Goal: Task Accomplishment & Management: Use online tool/utility

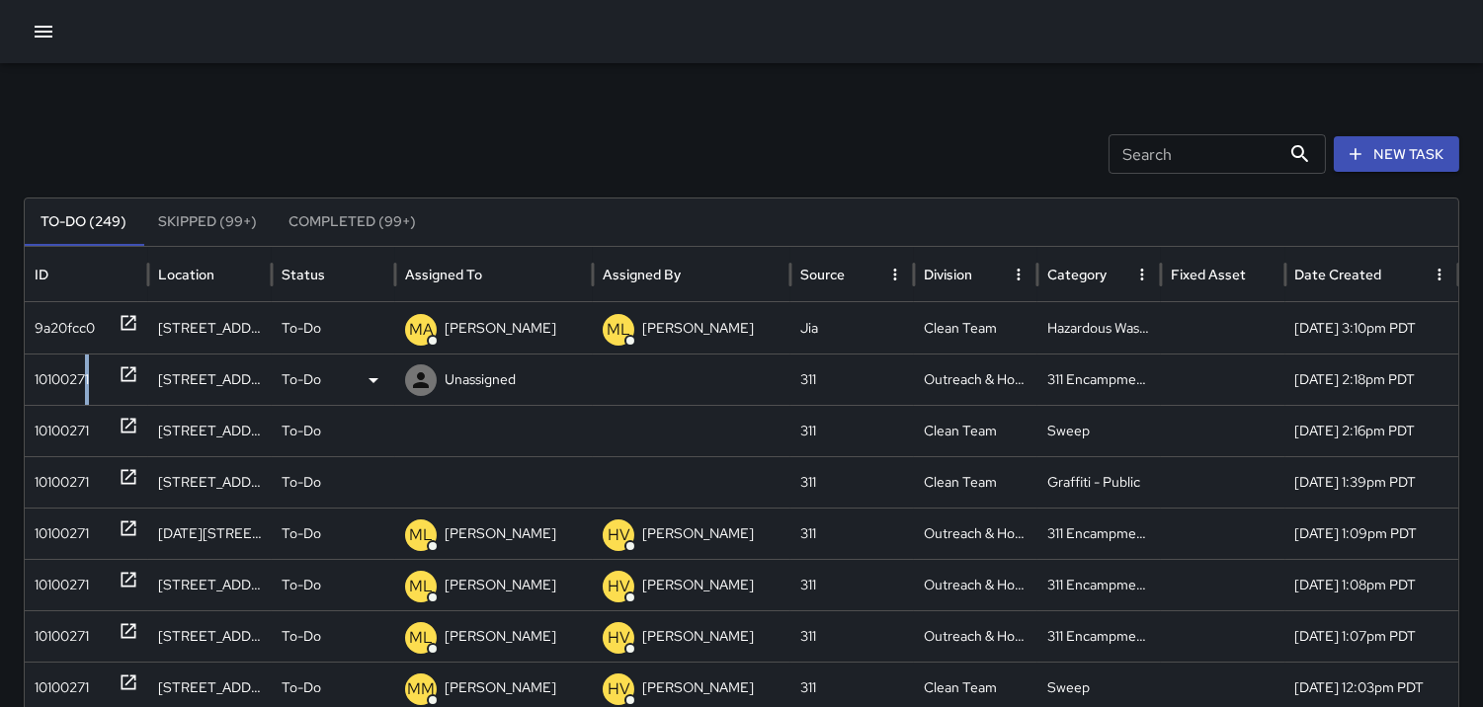
click at [87, 362] on div "10100271" at bounding box center [62, 380] width 54 height 50
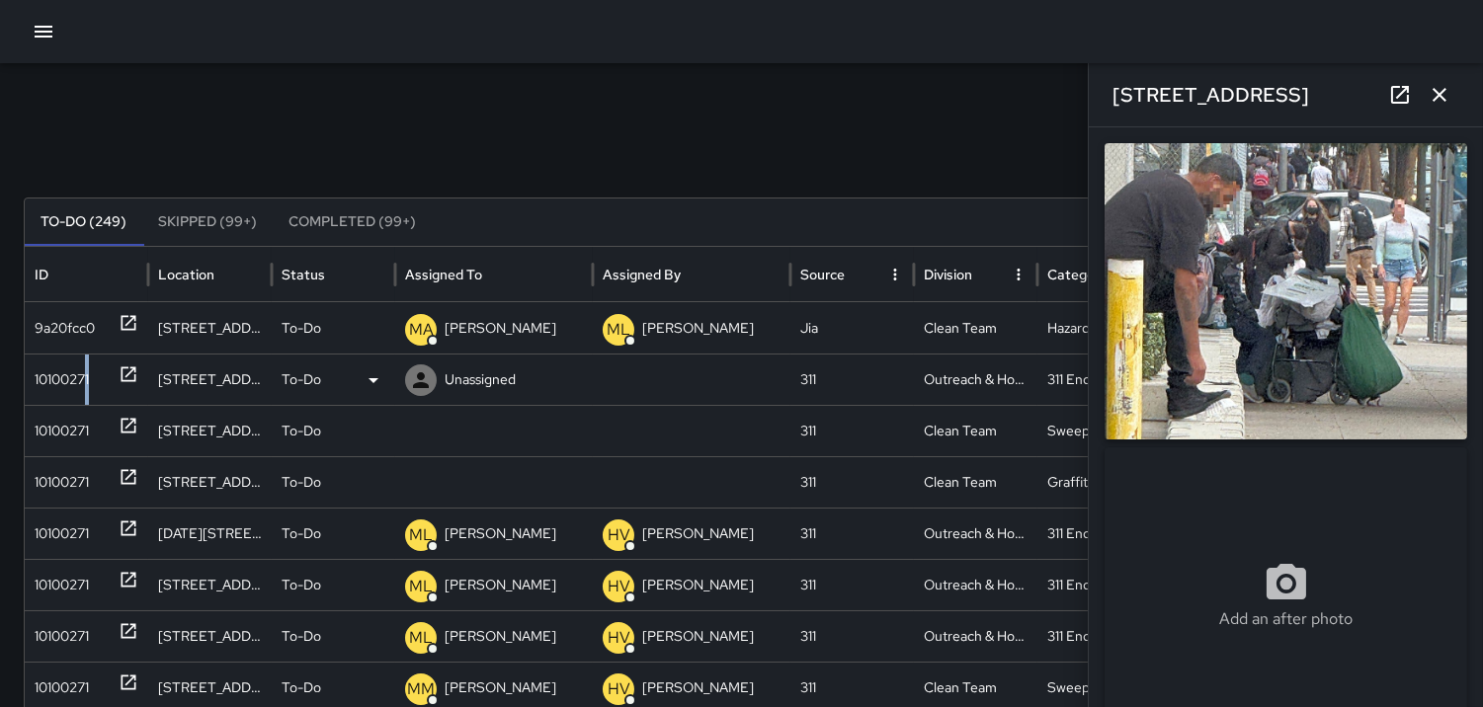
type input "**********"
click at [75, 425] on div "10100271" at bounding box center [62, 431] width 54 height 50
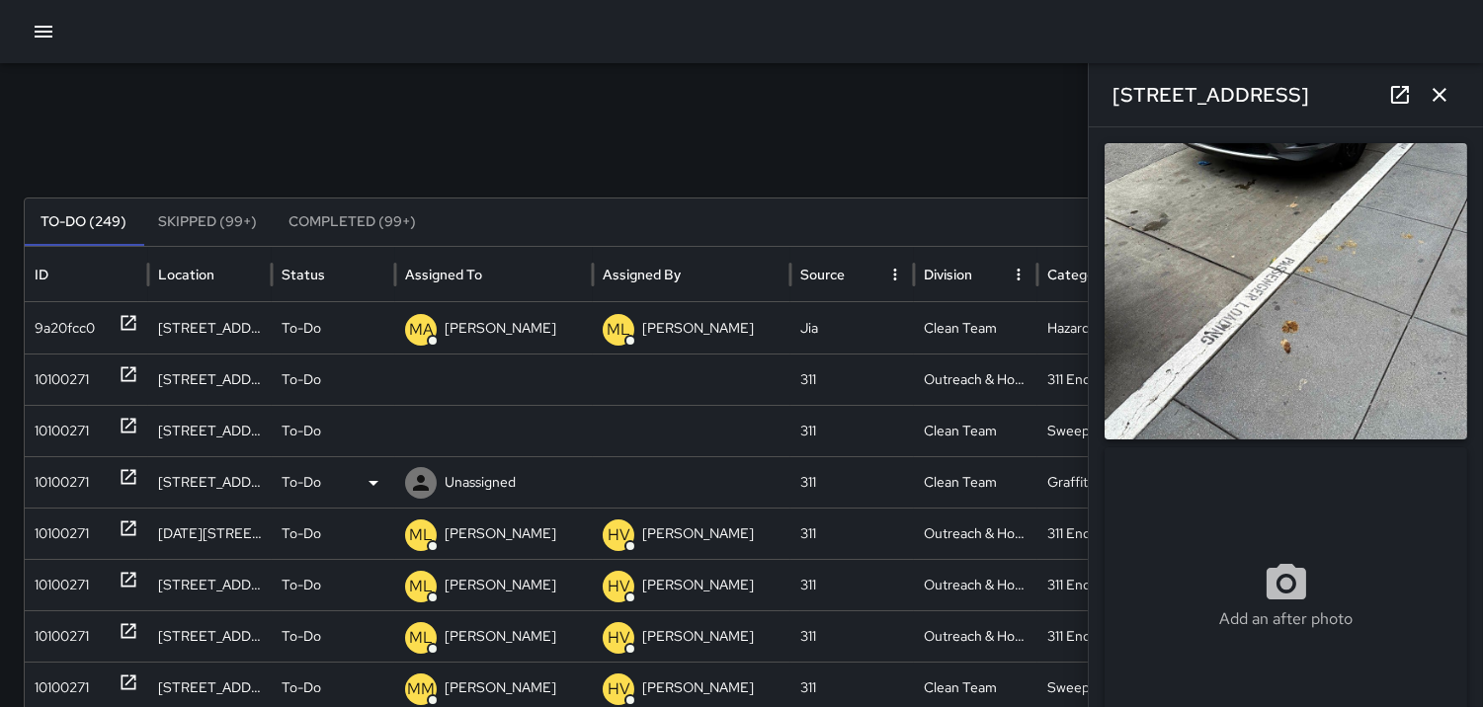
click at [75, 472] on div "10100271" at bounding box center [62, 482] width 54 height 50
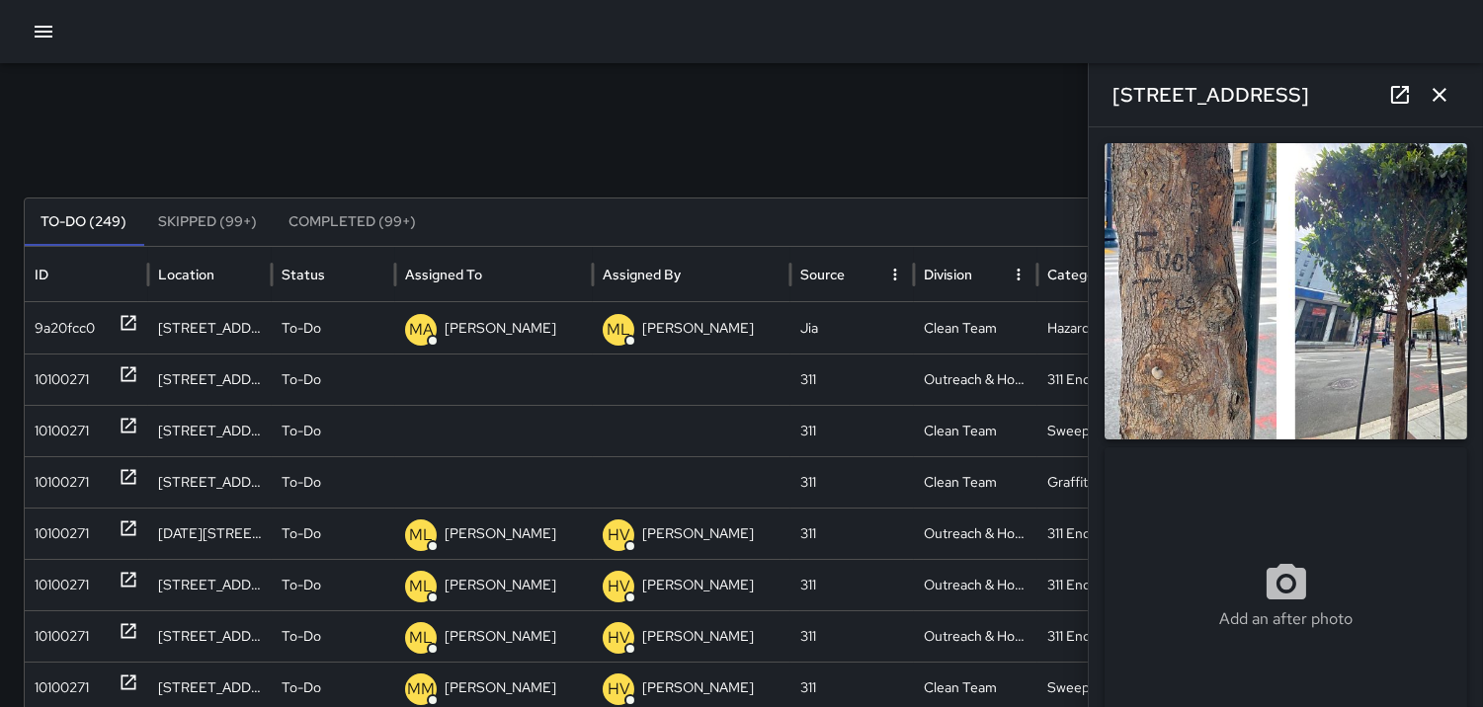
click at [1256, 319] on img at bounding box center [1285, 291] width 363 height 296
click at [94, 376] on div "10100271" at bounding box center [87, 380] width 104 height 50
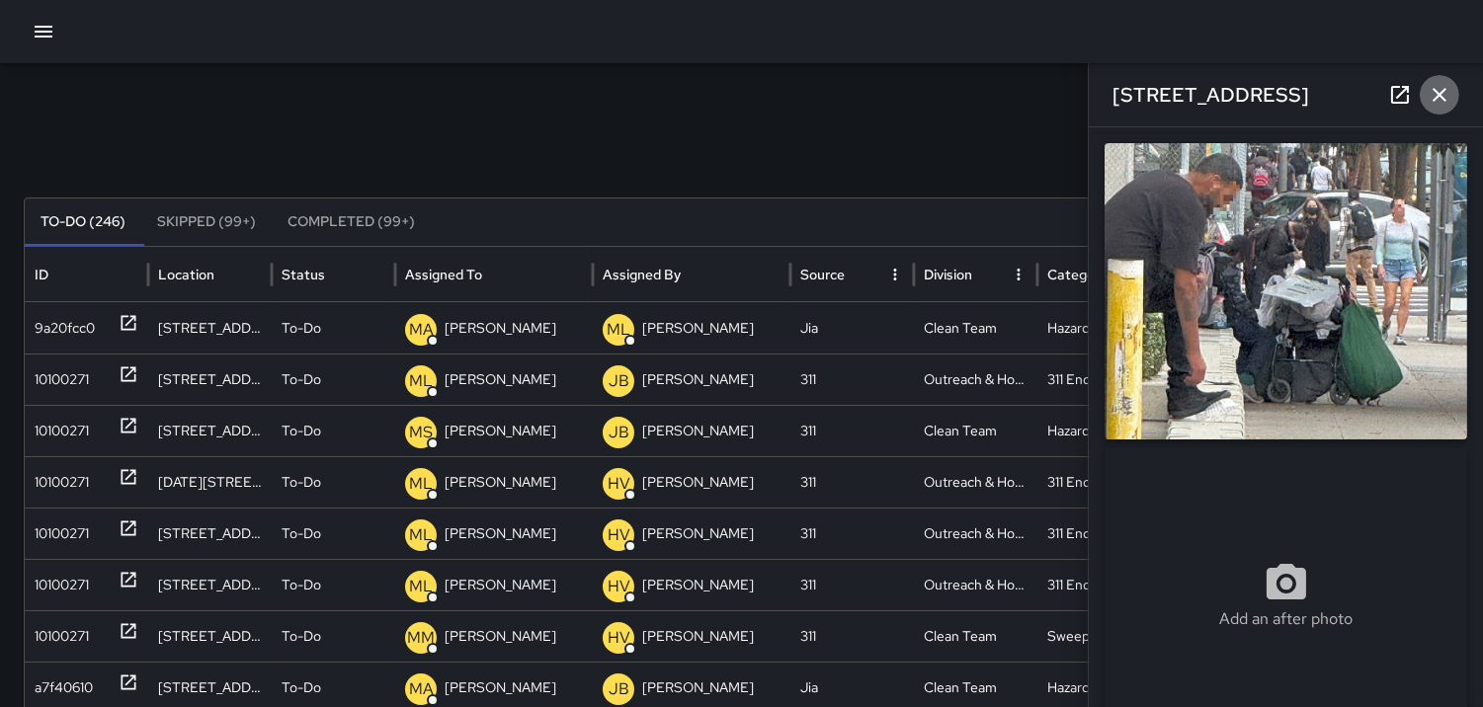
click at [1448, 92] on icon "button" at bounding box center [1440, 95] width 24 height 24
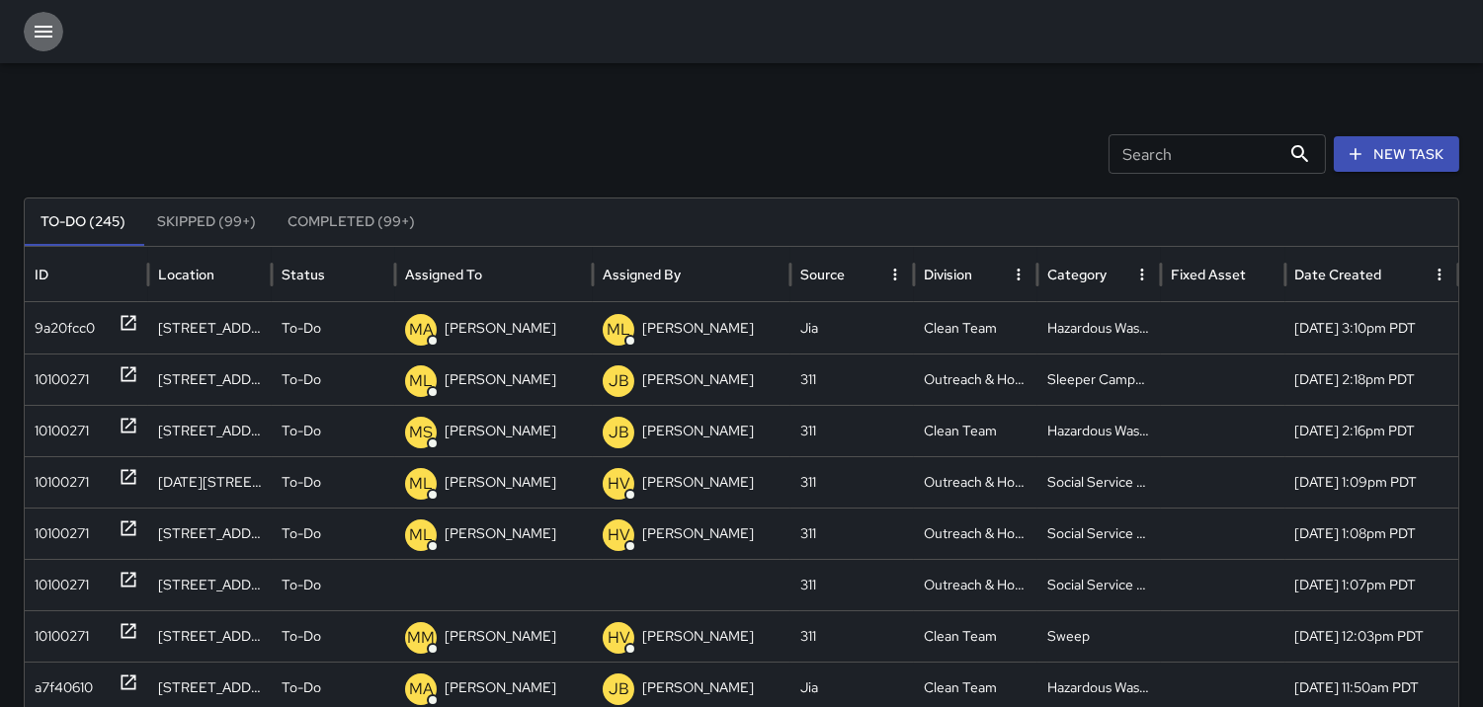
click at [41, 30] on icon "button" at bounding box center [44, 32] width 24 height 24
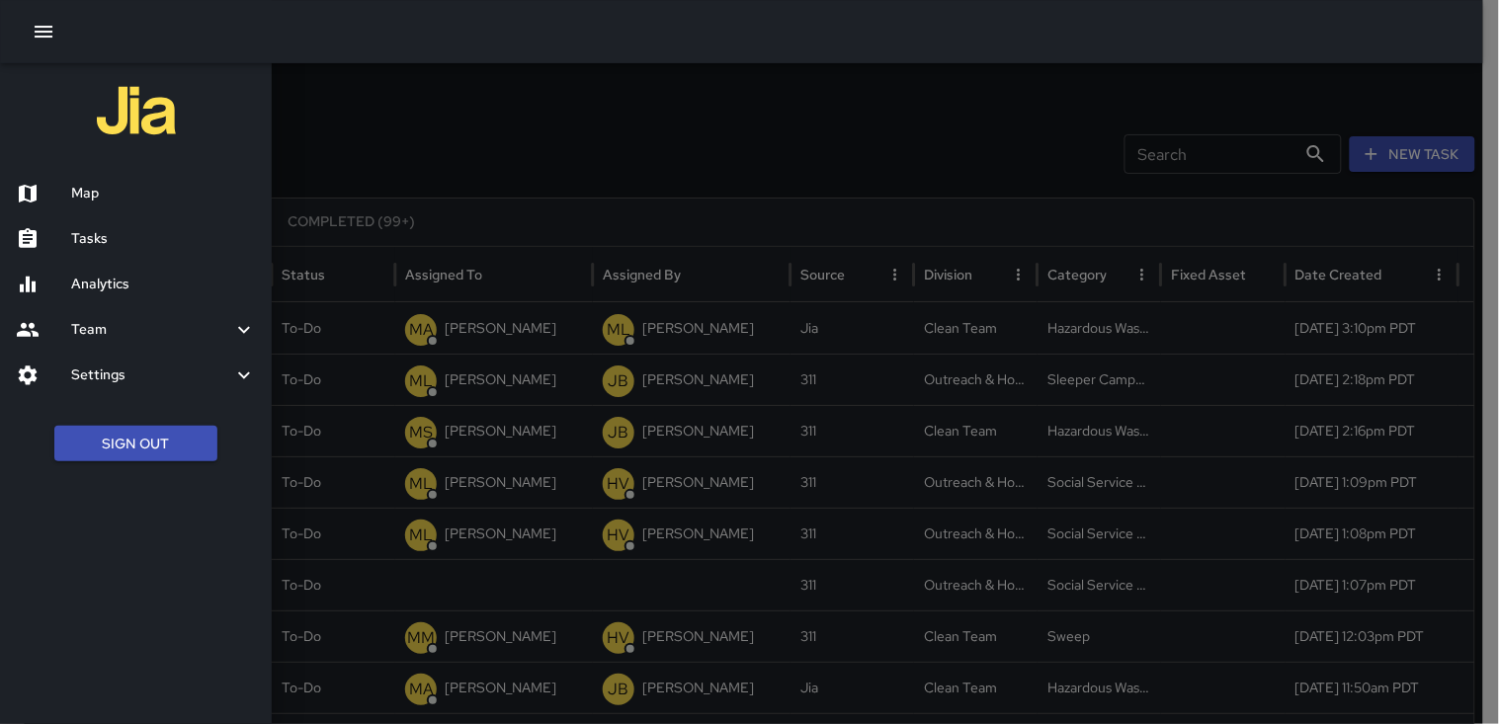
click at [102, 186] on h6 "Map" at bounding box center [163, 194] width 185 height 22
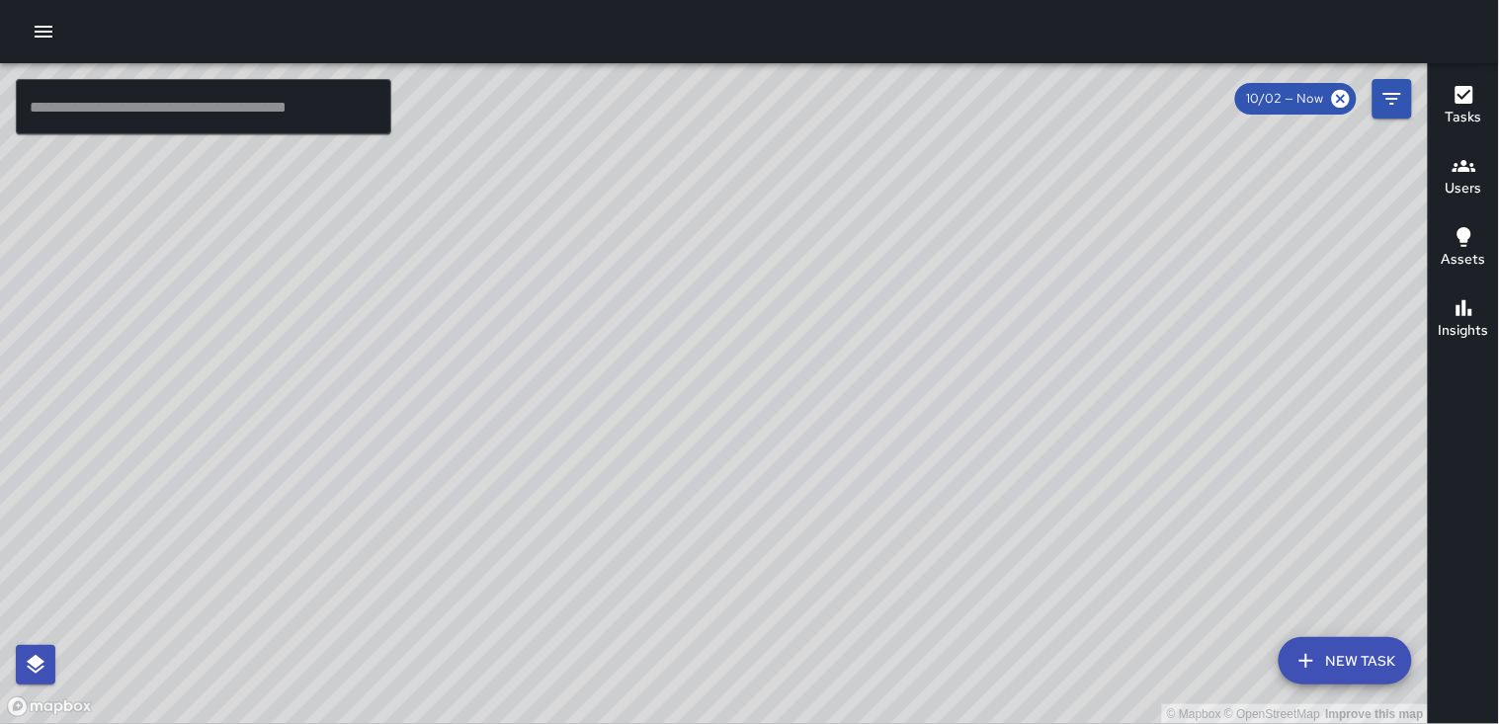
drag, startPoint x: 643, startPoint y: 408, endPoint x: 574, endPoint y: 610, distance: 213.1
click at [574, 610] on div "© Mapbox © OpenStreetMap Improve this map" at bounding box center [714, 393] width 1429 height 661
click at [1482, 175] on div "Users" at bounding box center [1463, 176] width 37 height 45
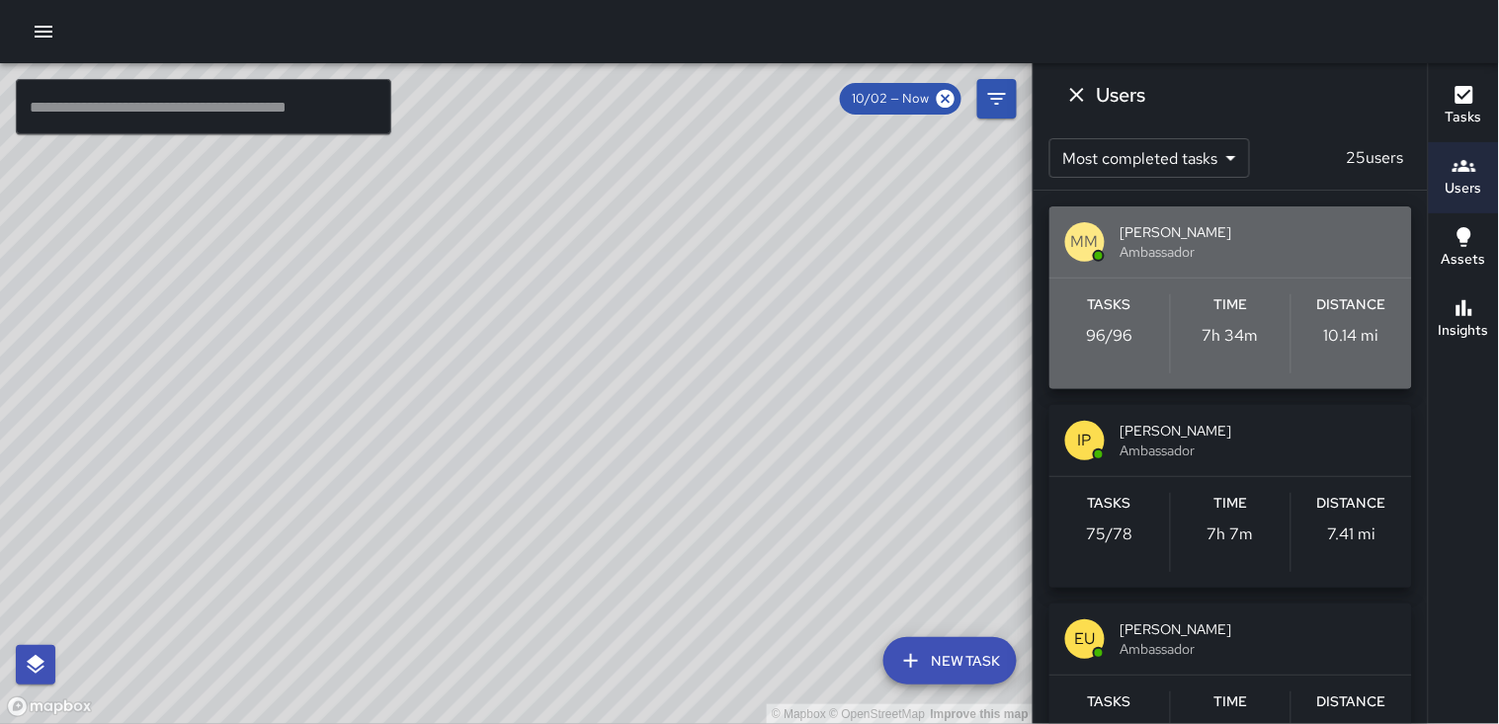
click at [1346, 347] on p "10.14 mi" at bounding box center [1351, 336] width 55 height 24
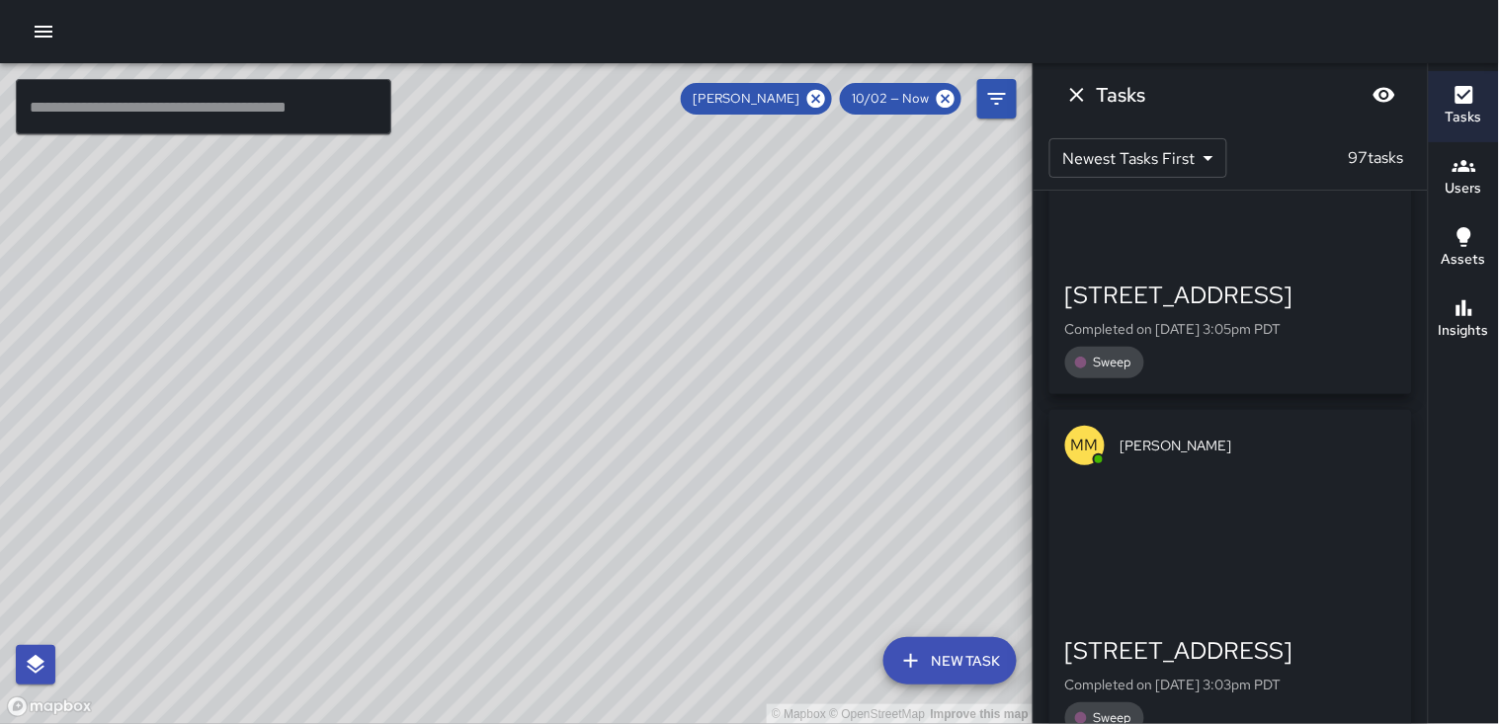
scroll to position [6664, 0]
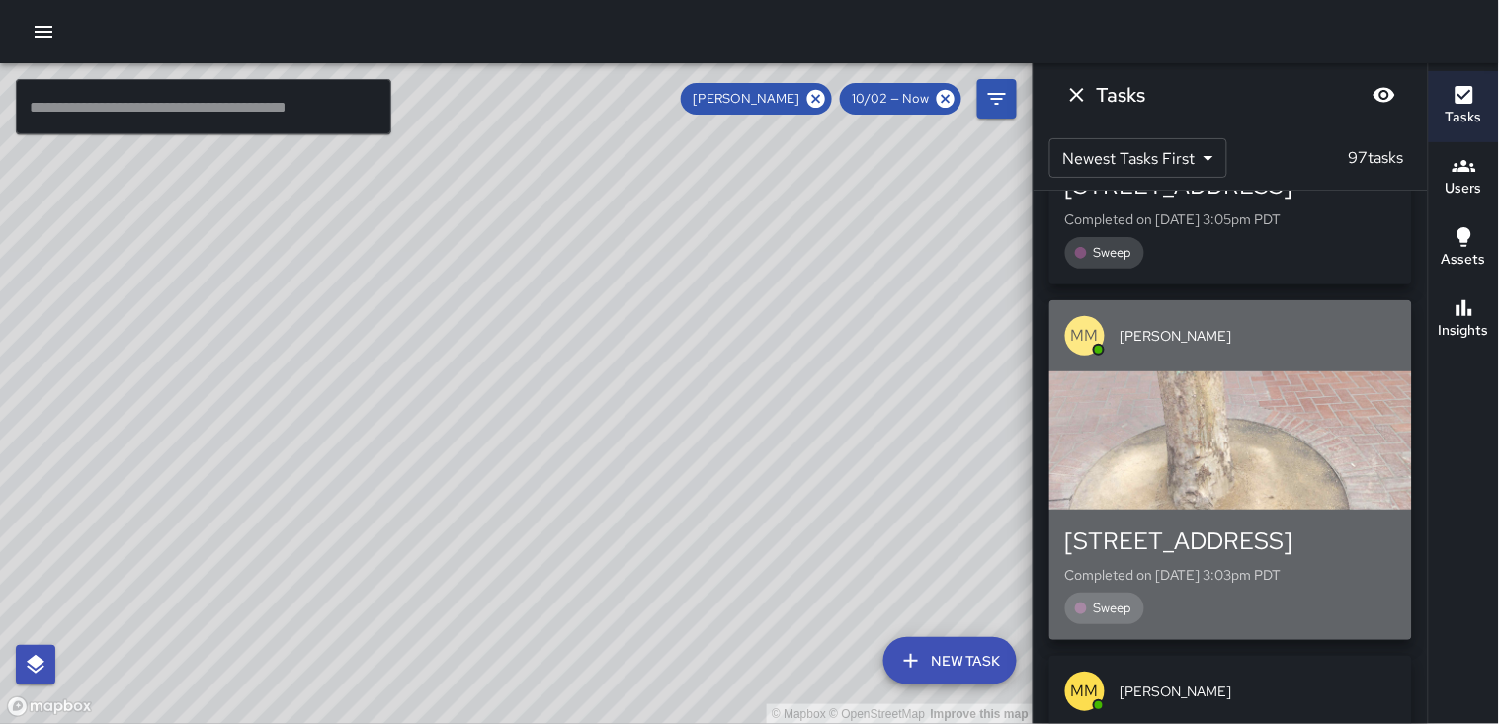
click at [1243, 410] on div "button" at bounding box center [1230, 440] width 363 height 138
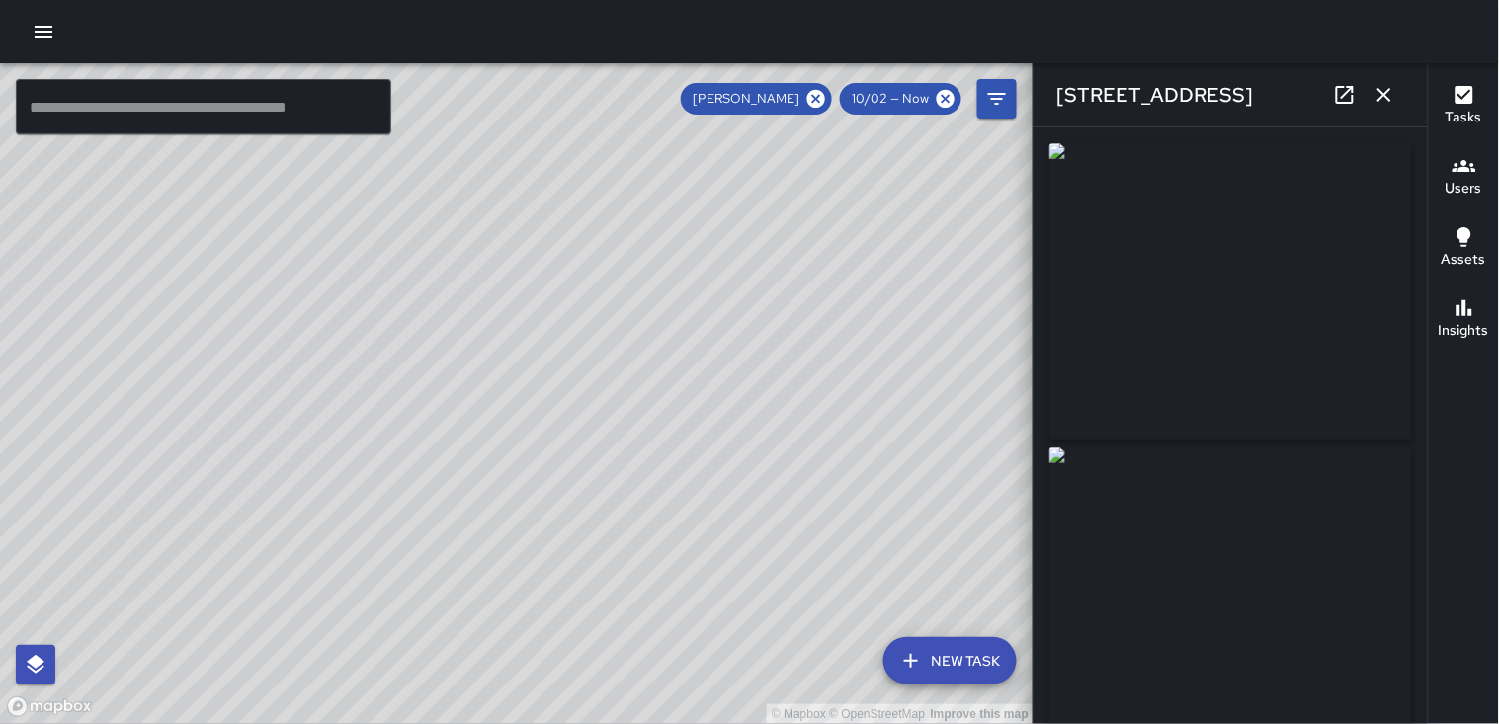
scroll to position [8087, 0]
click at [1248, 688] on img at bounding box center [1230, 596] width 363 height 296
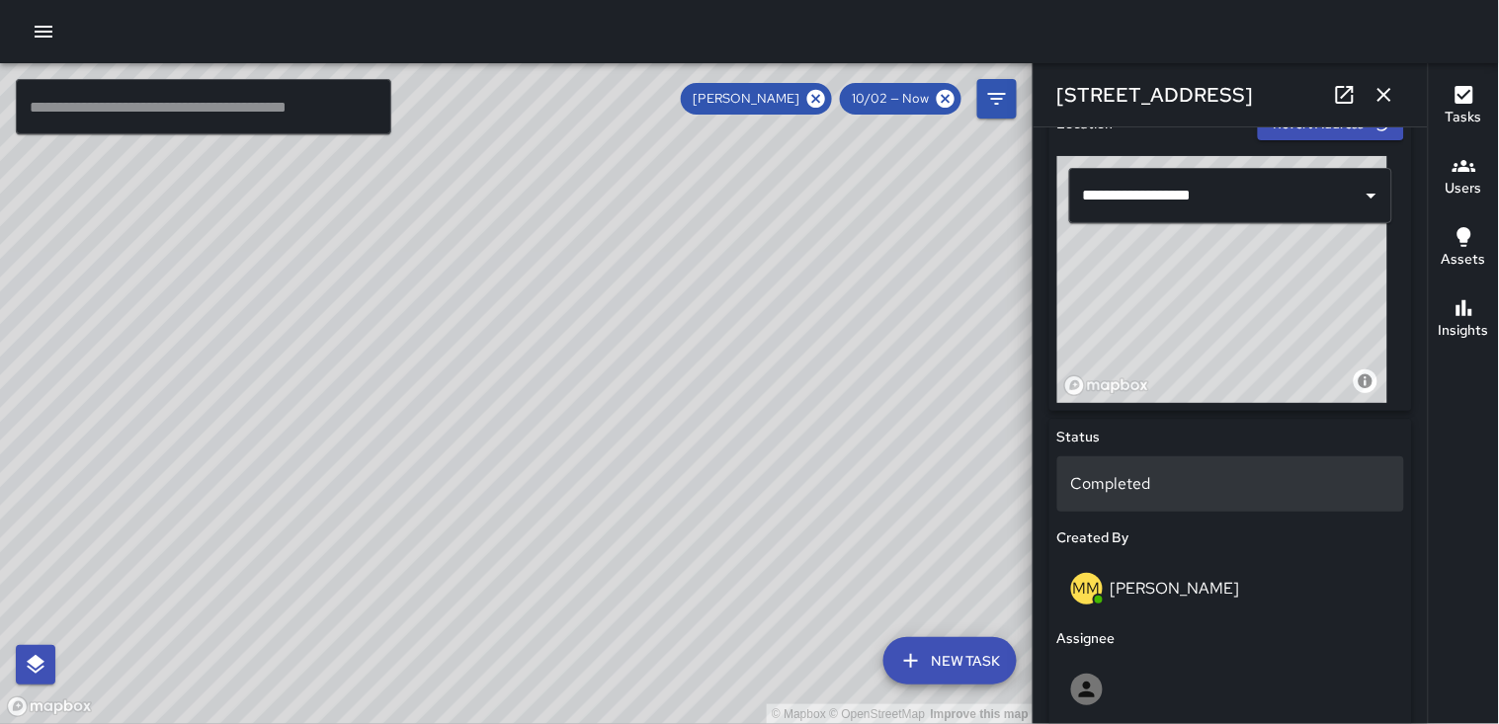
scroll to position [8443, 0]
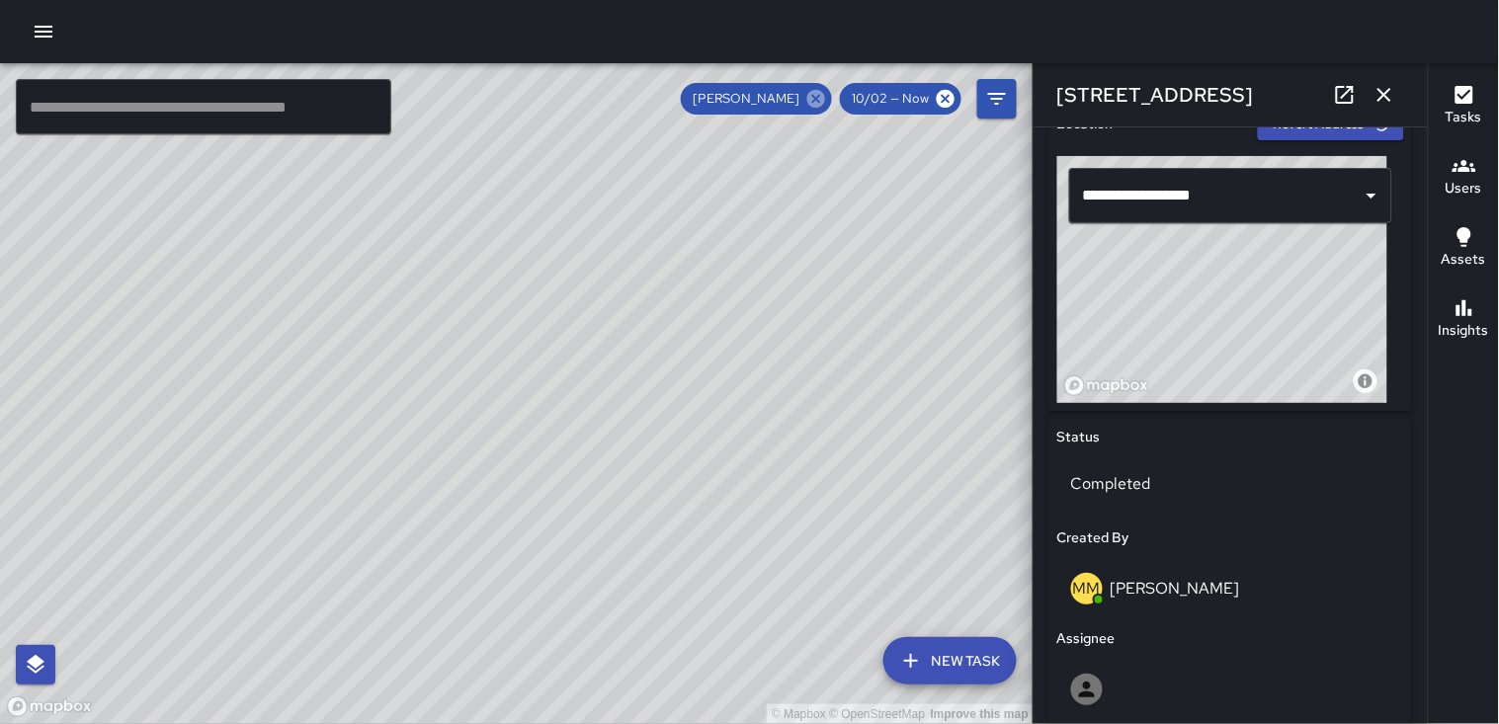
click at [817, 97] on icon at bounding box center [816, 99] width 22 height 22
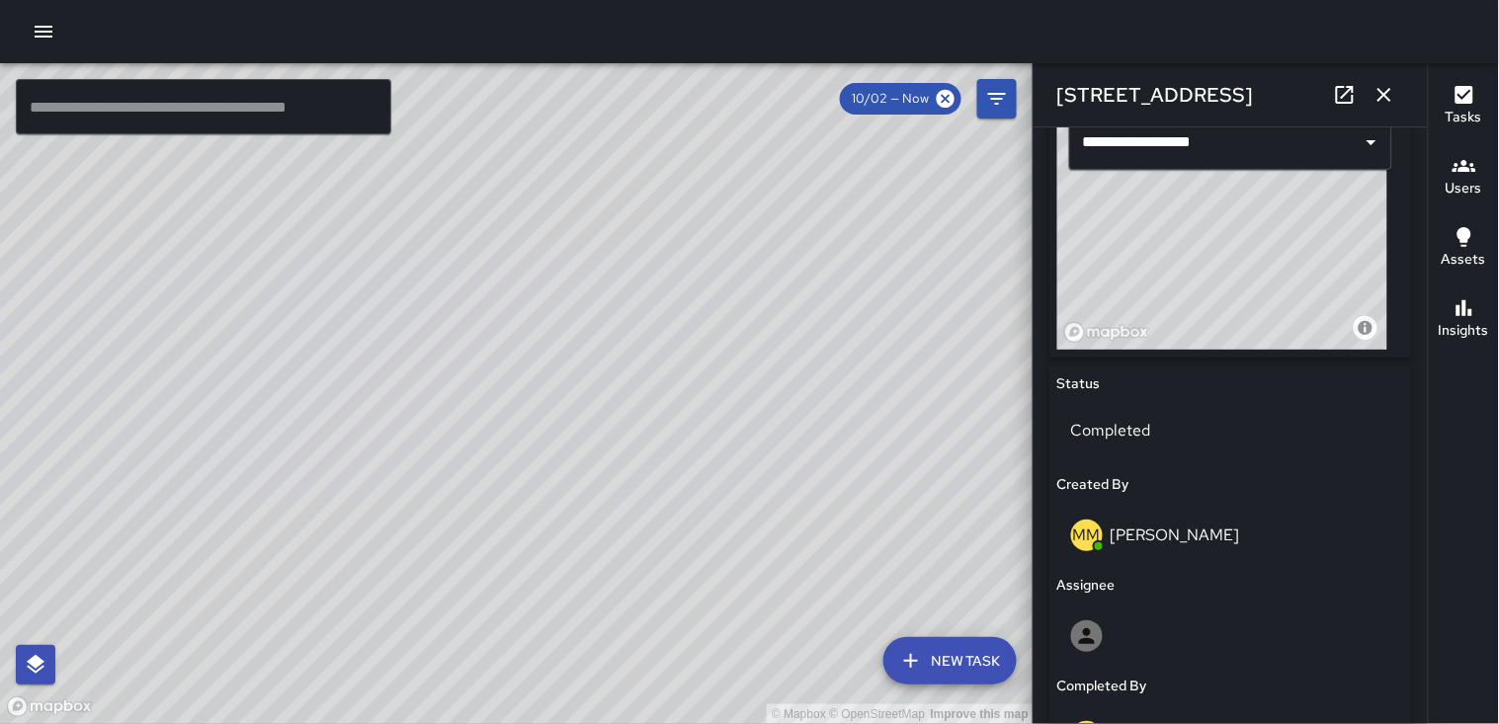
scroll to position [658, 0]
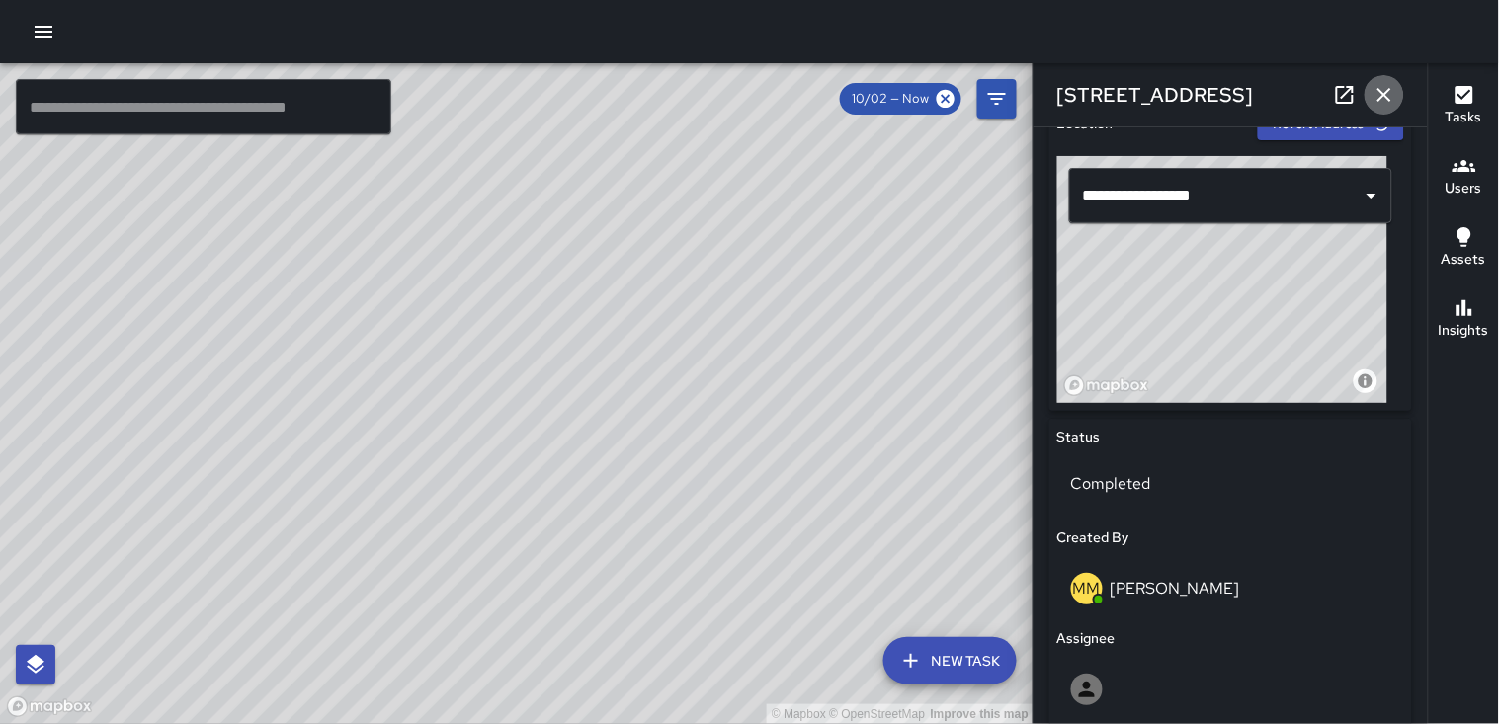
click at [1387, 96] on icon "button" at bounding box center [1384, 95] width 14 height 14
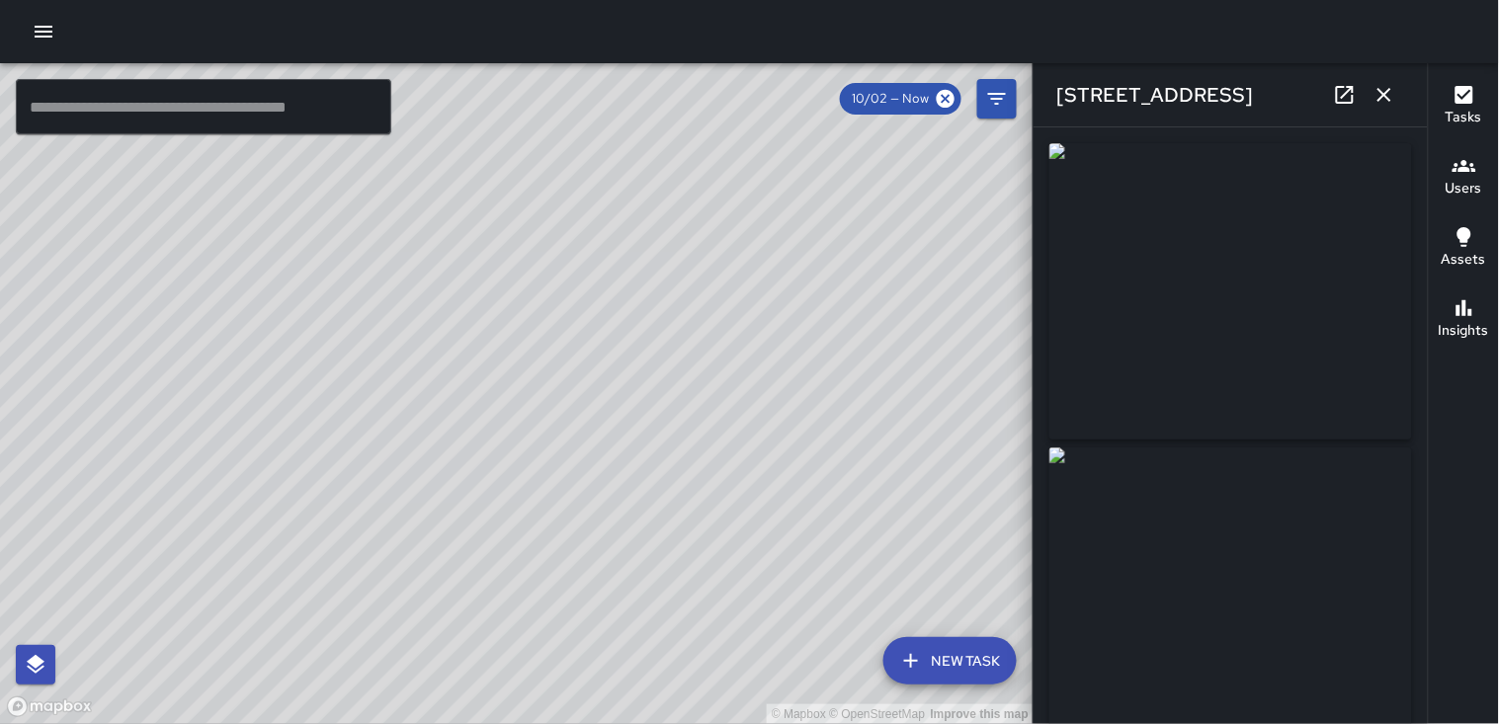
click at [1381, 93] on icon "button" at bounding box center [1384, 95] width 14 height 14
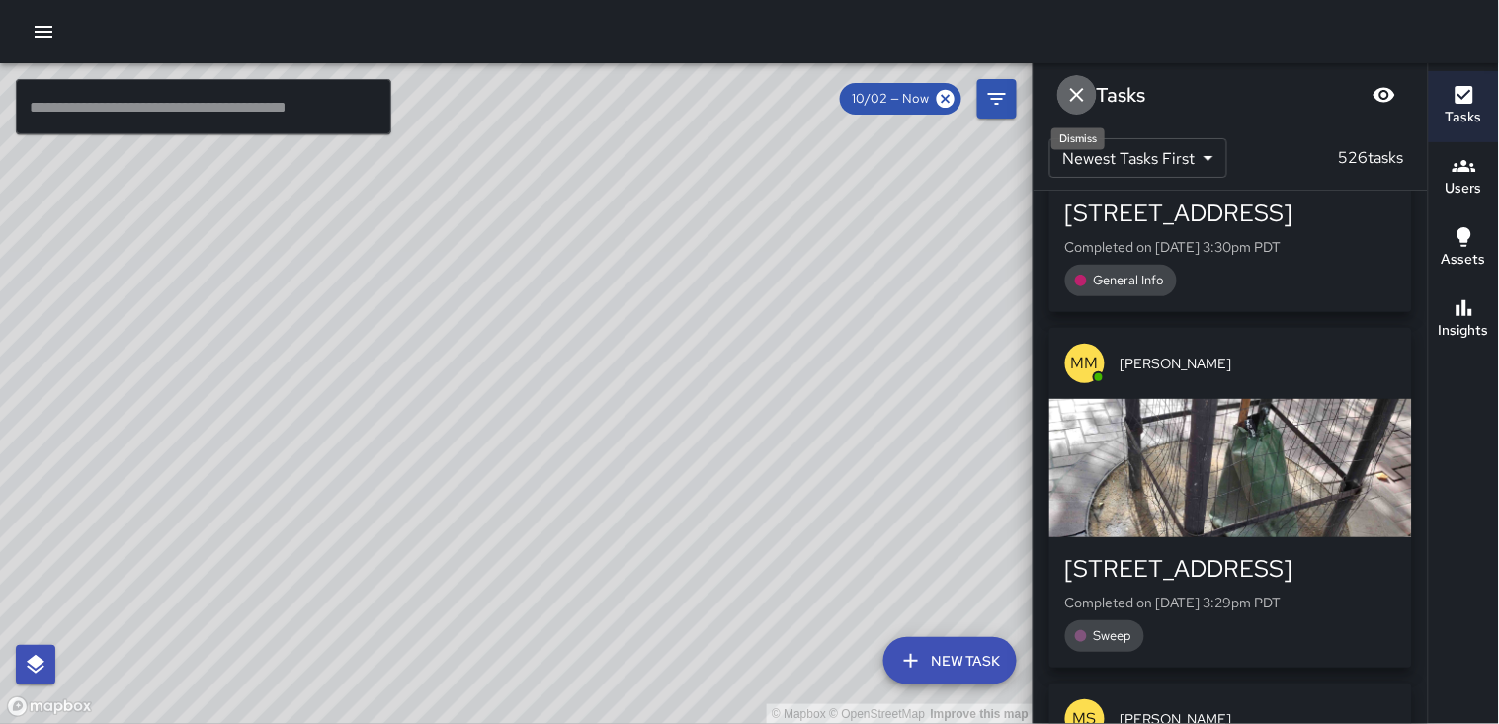
click at [1081, 99] on icon "Dismiss" at bounding box center [1077, 95] width 14 height 14
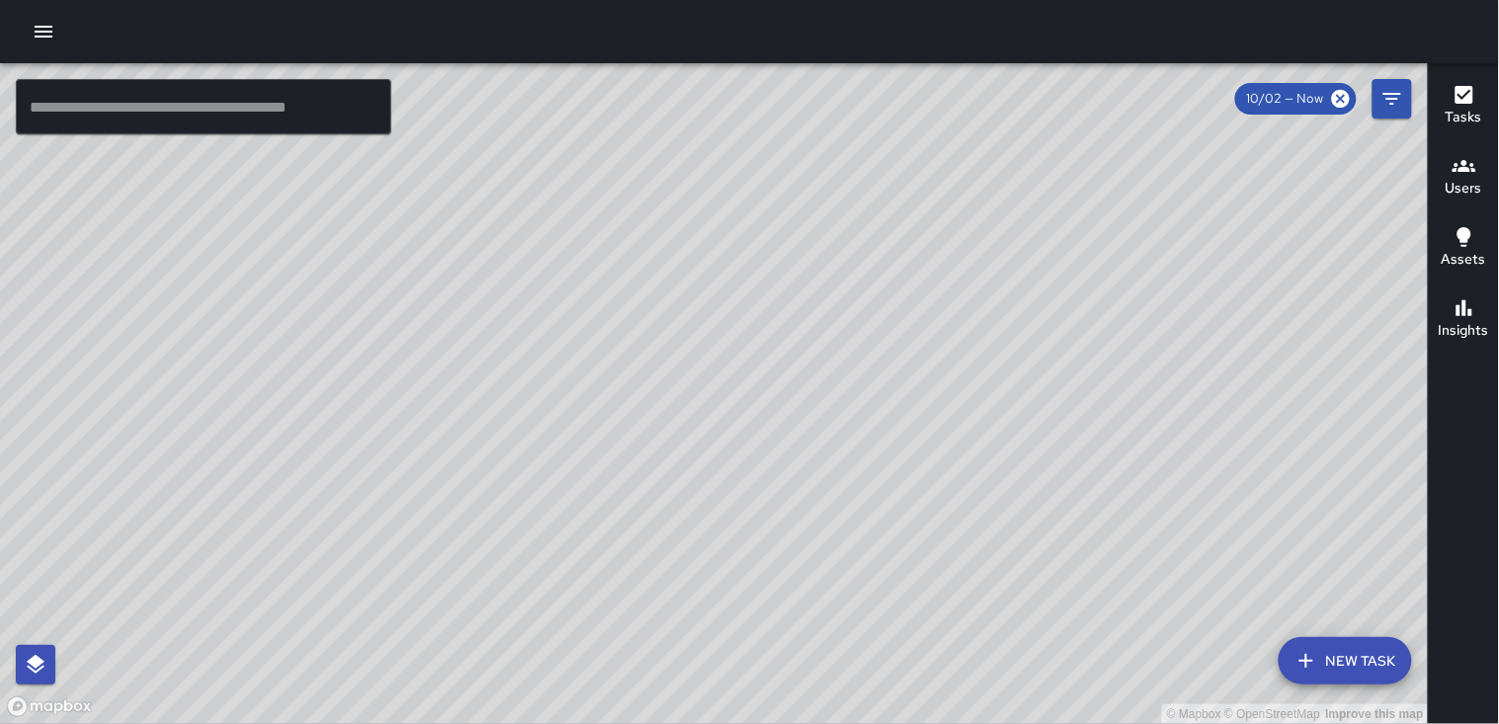
click at [1482, 172] on button "Users" at bounding box center [1464, 177] width 70 height 71
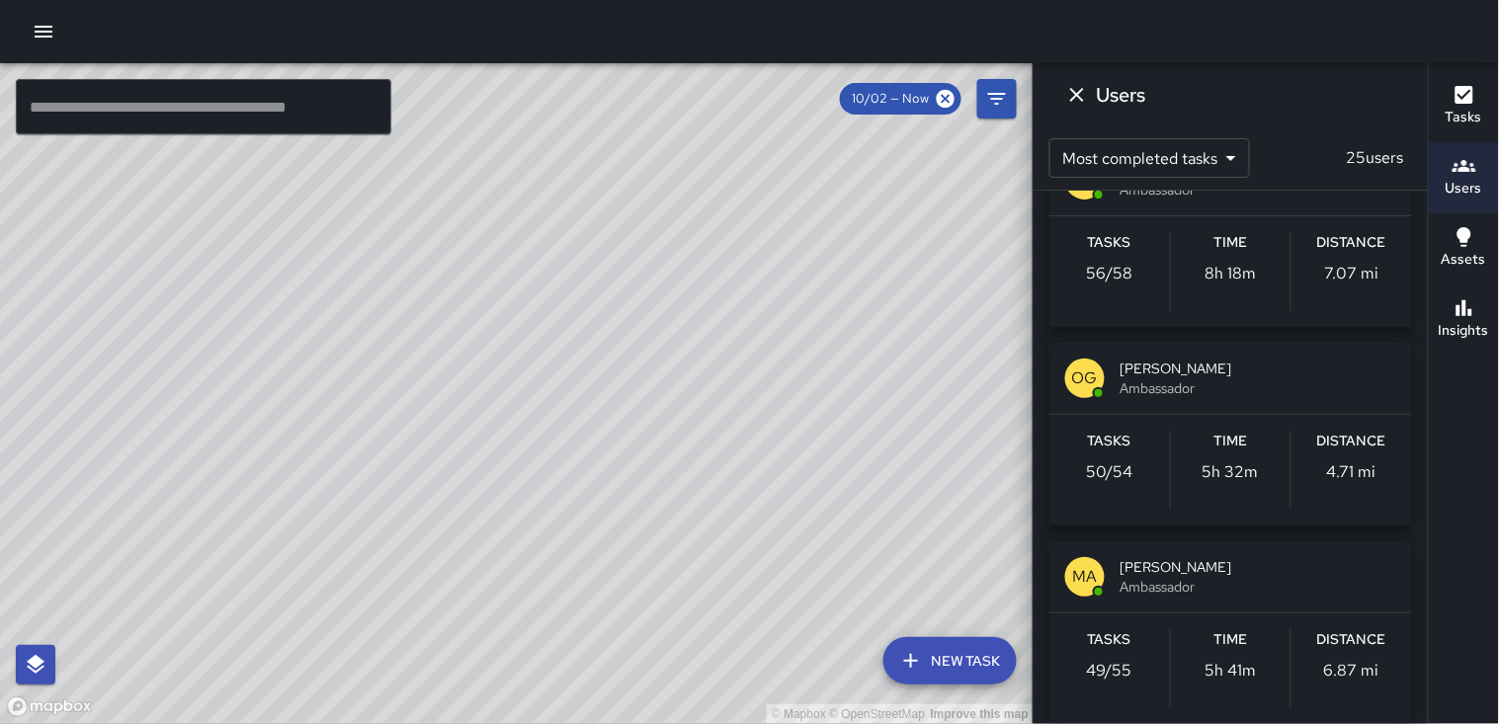
scroll to position [768, 0]
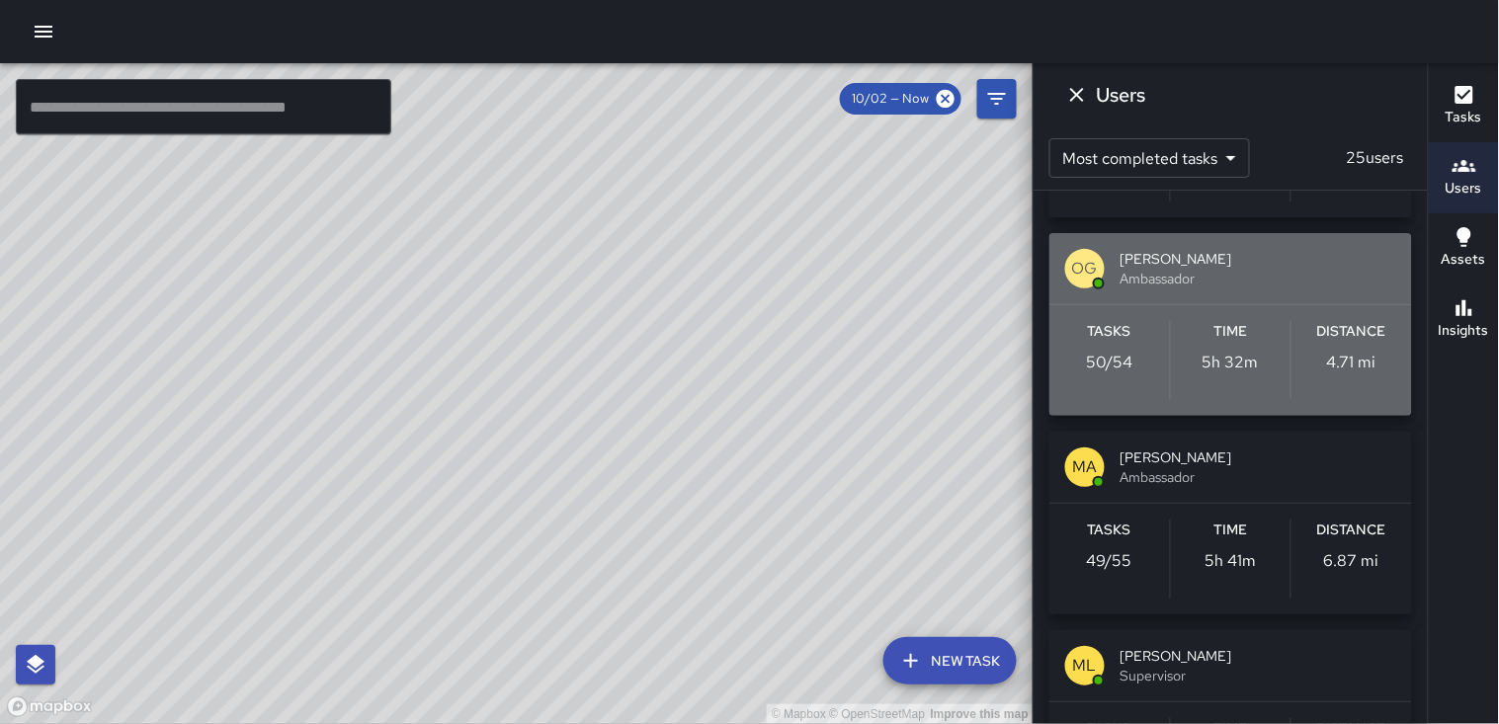
click at [1350, 367] on p "4.71 mi" at bounding box center [1351, 363] width 49 height 24
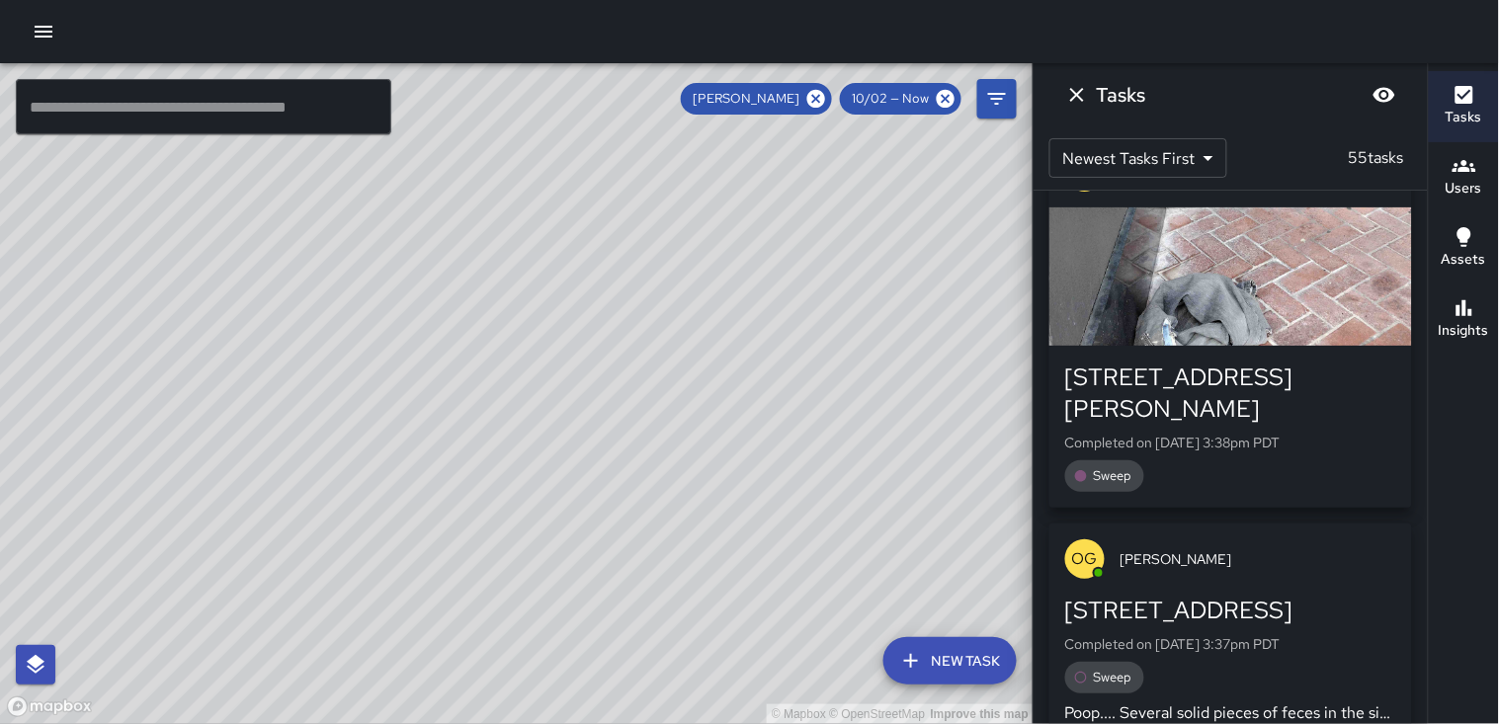
scroll to position [0, 0]
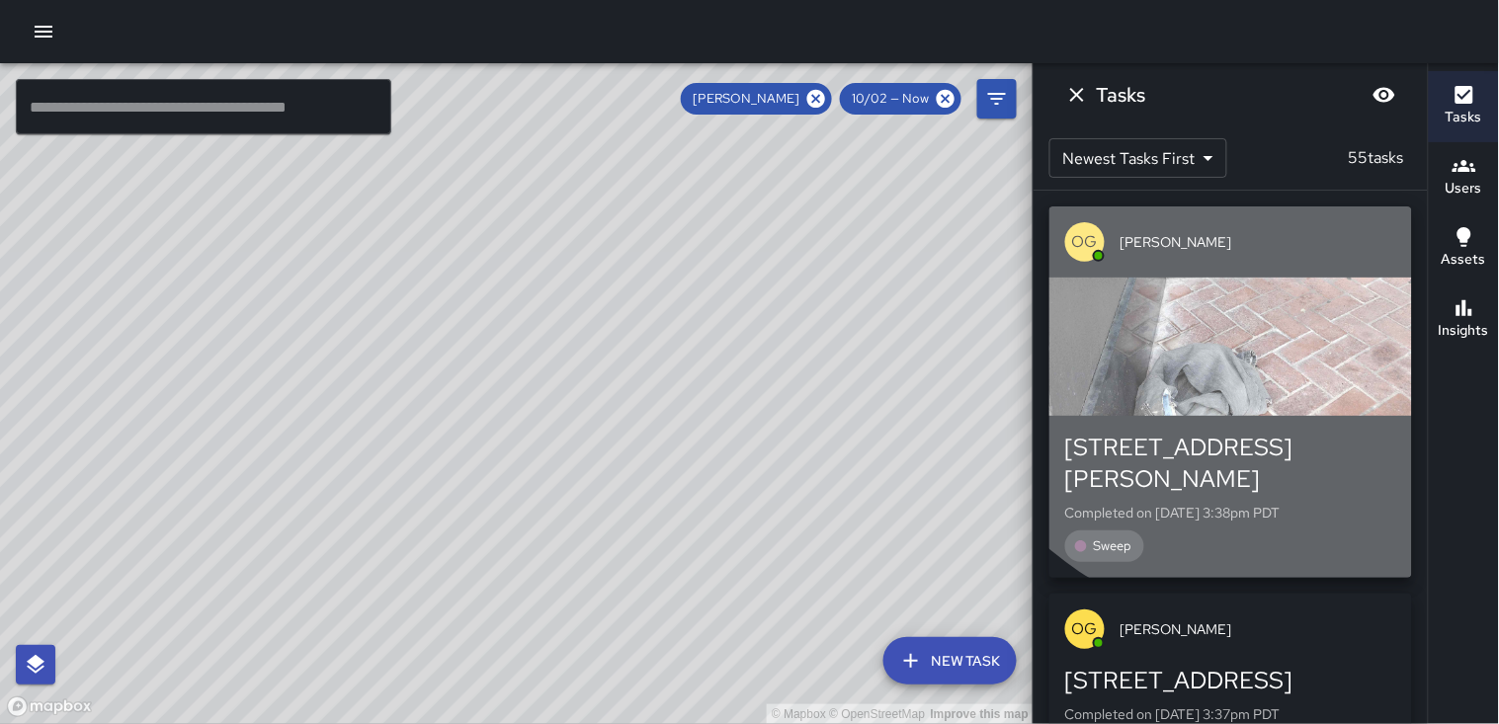
click at [1255, 310] on div "button" at bounding box center [1230, 347] width 363 height 138
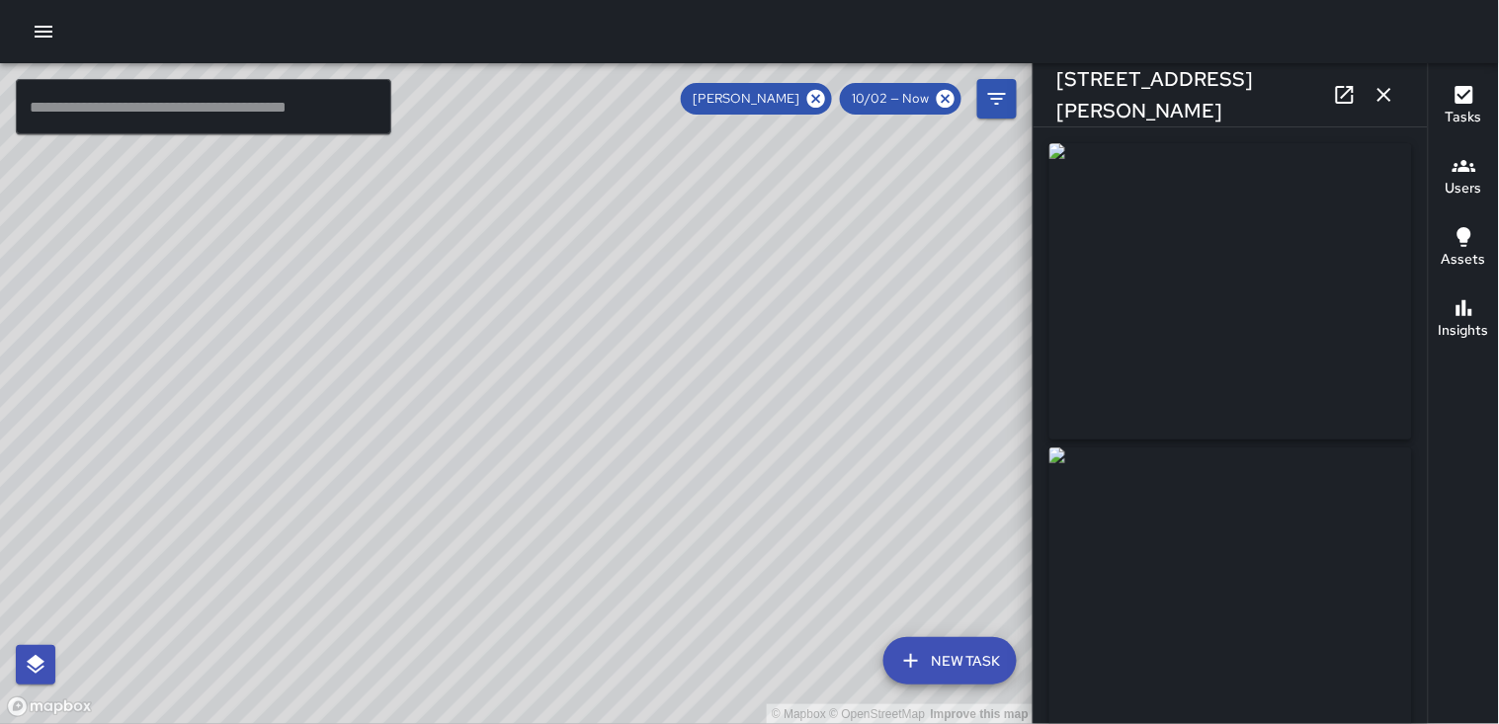
type input "**********"
click at [1385, 92] on icon "button" at bounding box center [1384, 95] width 24 height 24
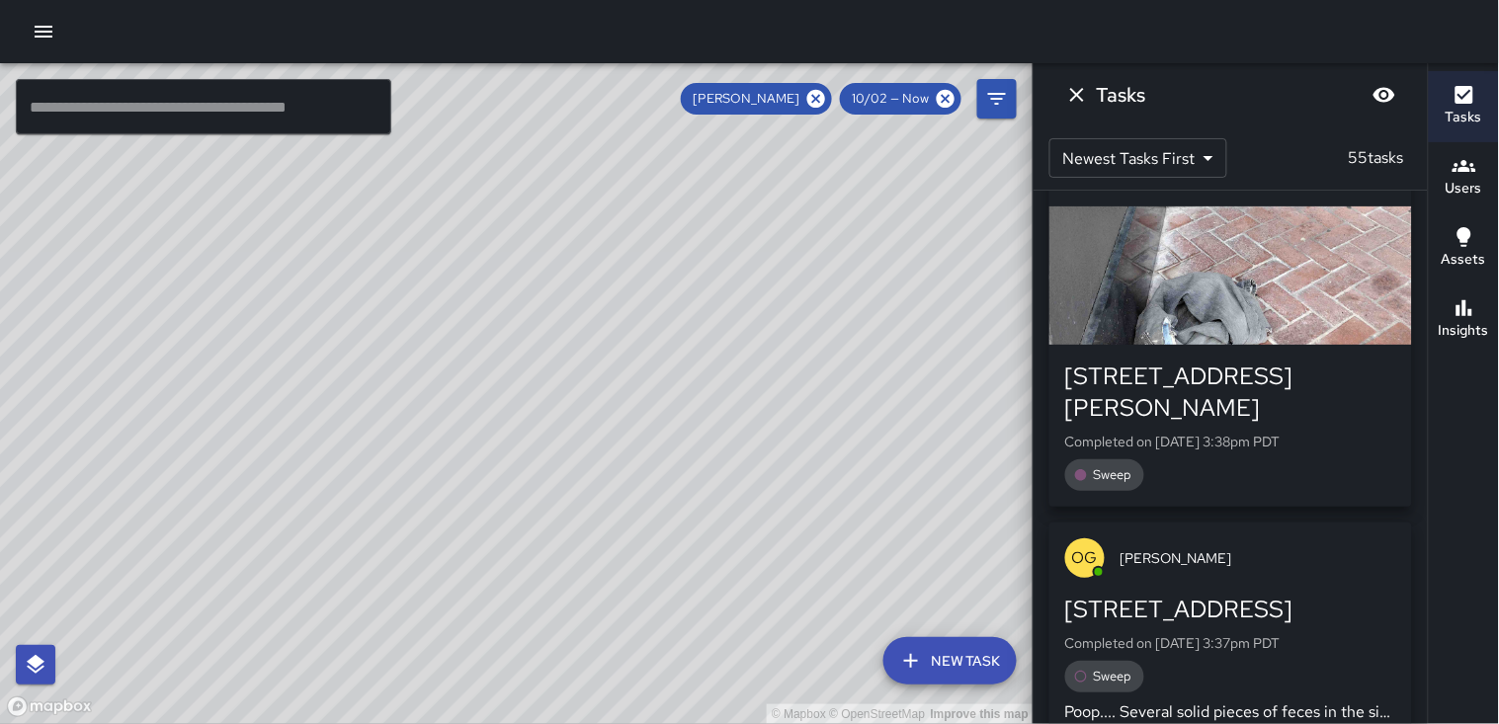
scroll to position [110, 0]
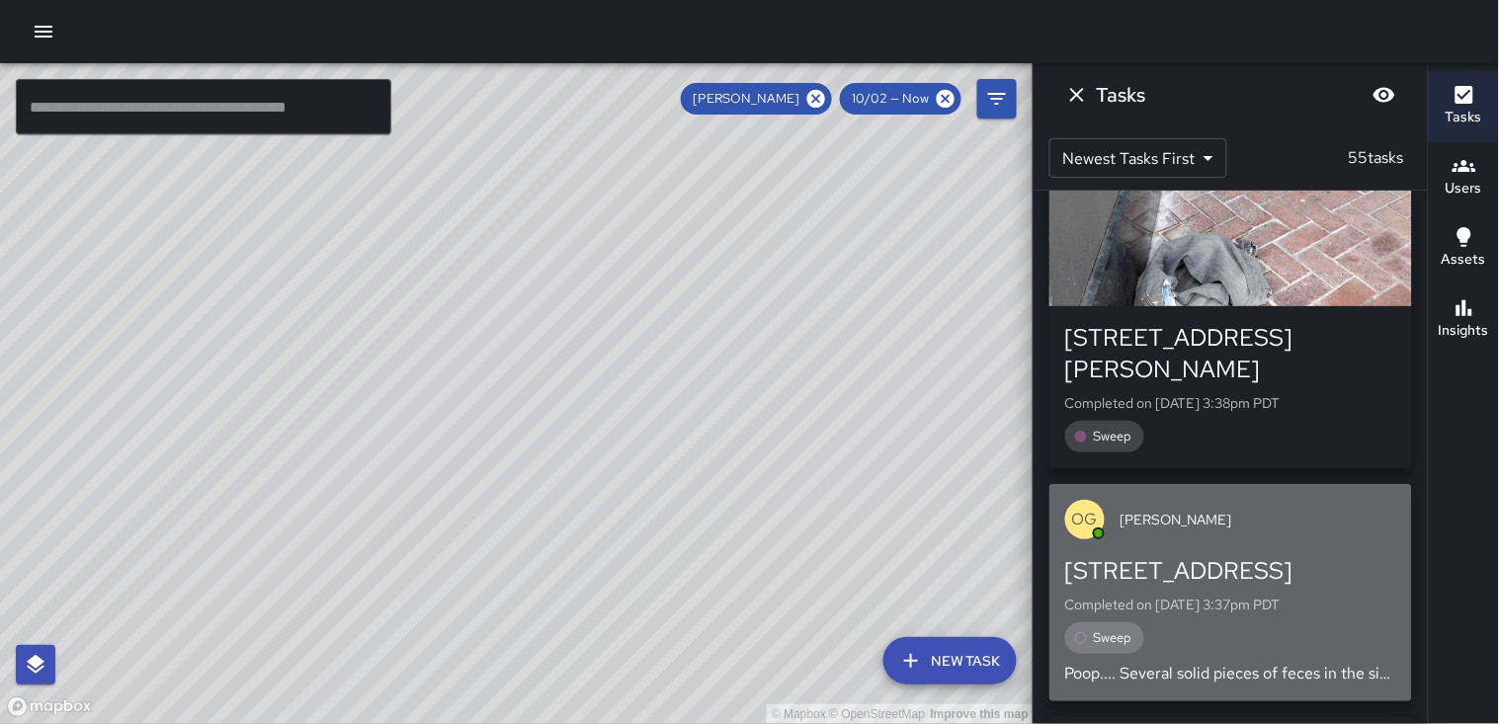
click at [1331, 500] on div "OG [PERSON_NAME]" at bounding box center [1230, 519] width 363 height 71
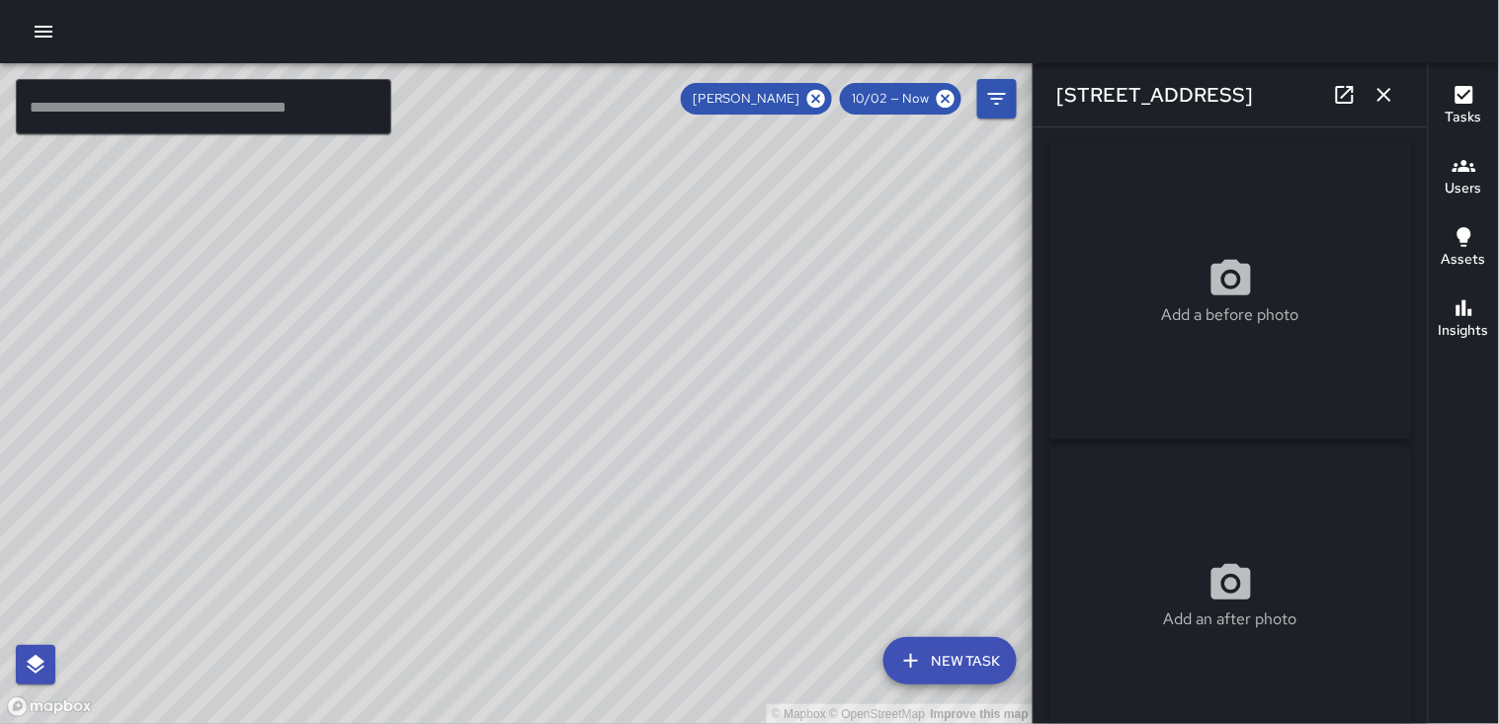
type input "**********"
click at [1388, 97] on icon "button" at bounding box center [1384, 95] width 14 height 14
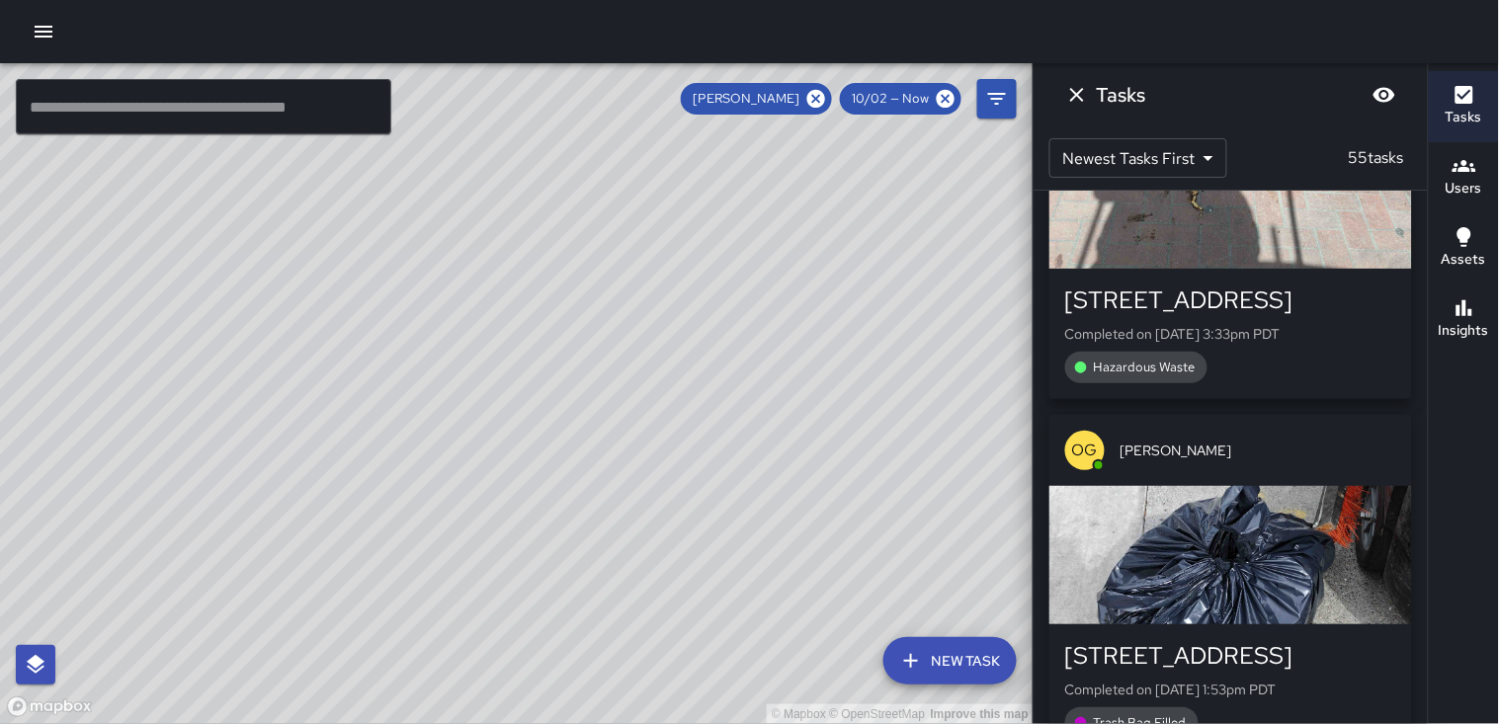
scroll to position [877, 0]
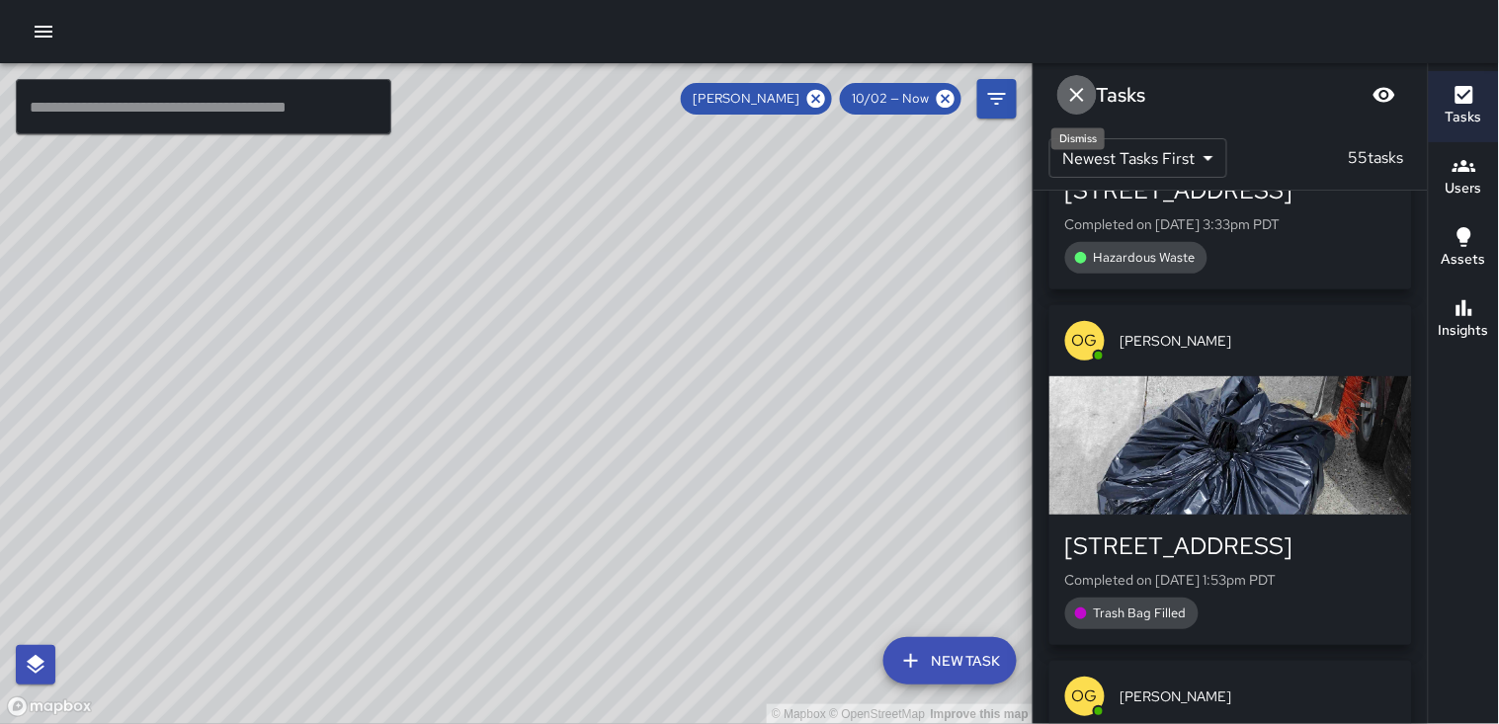
click at [1074, 94] on icon "Dismiss" at bounding box center [1077, 95] width 24 height 24
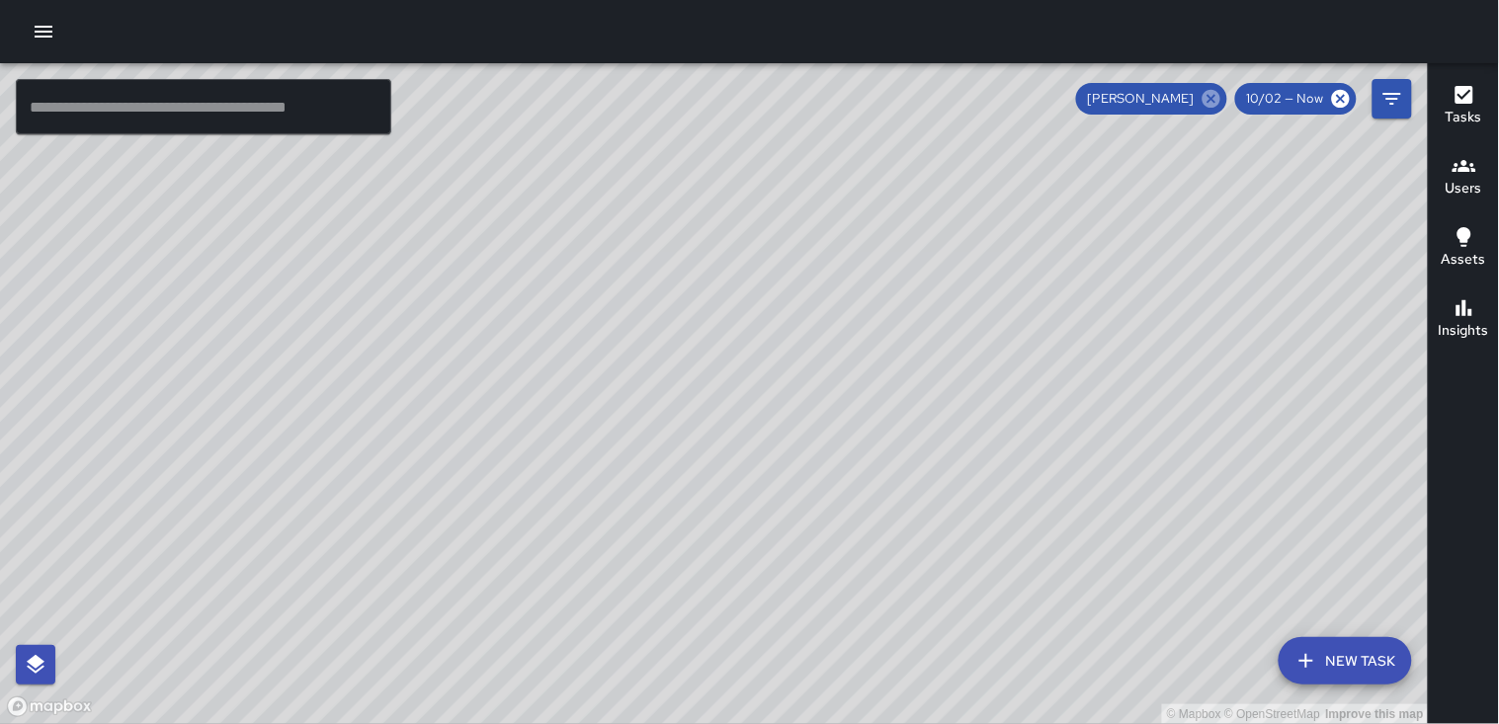
click at [1217, 91] on icon at bounding box center [1211, 99] width 18 height 18
drag, startPoint x: 310, startPoint y: 201, endPoint x: 784, endPoint y: 309, distance: 486.5
click at [784, 309] on div "© Mapbox © OpenStreetMap Improve this map" at bounding box center [714, 393] width 1429 height 661
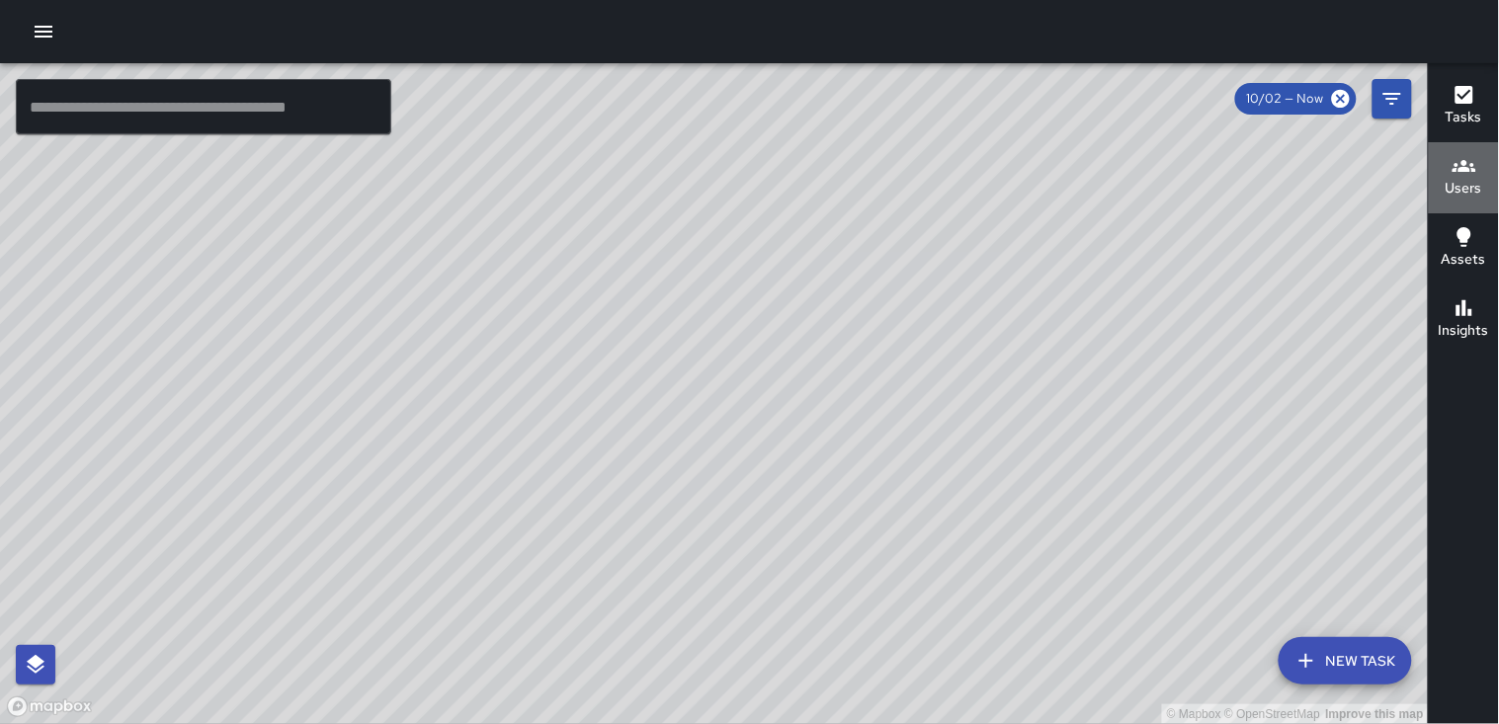
click at [1469, 169] on icon "button" at bounding box center [1464, 166] width 24 height 12
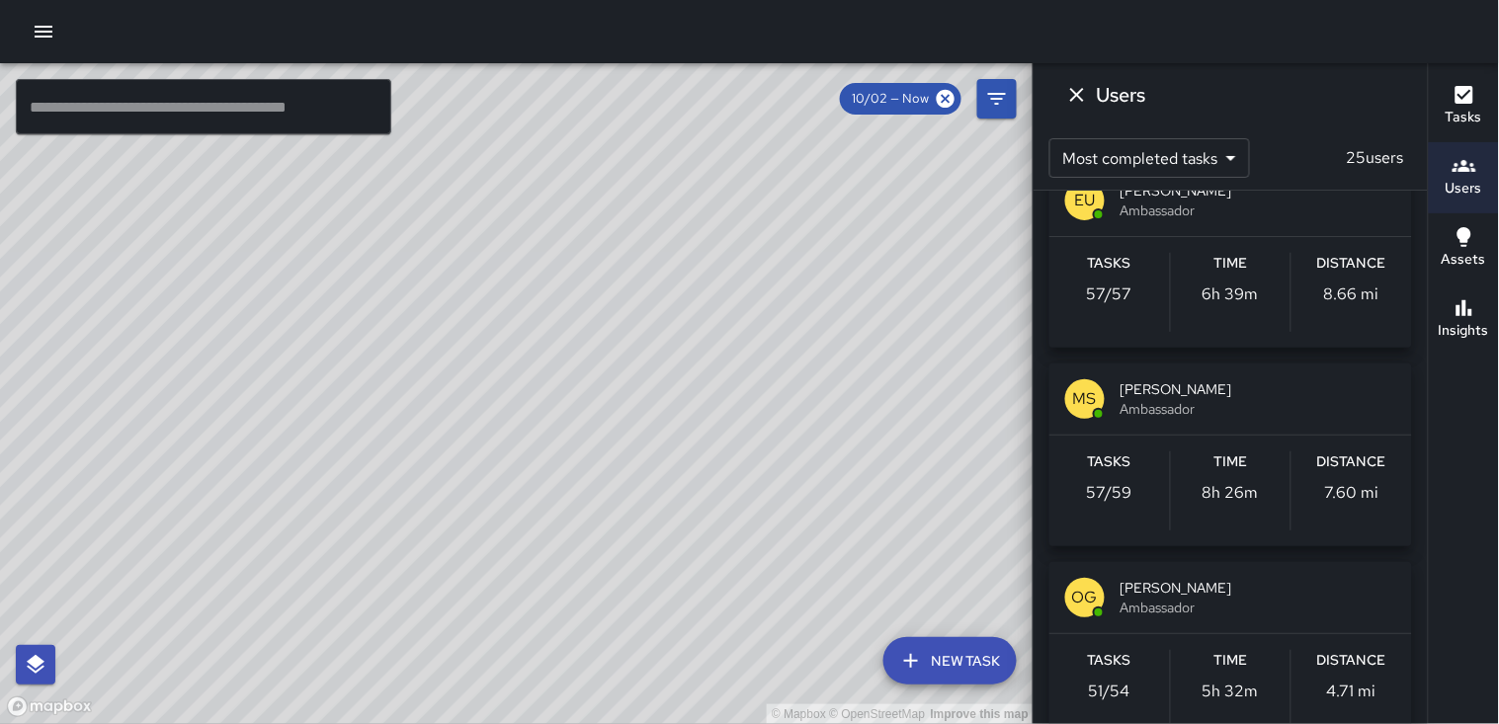
scroll to position [548, 0]
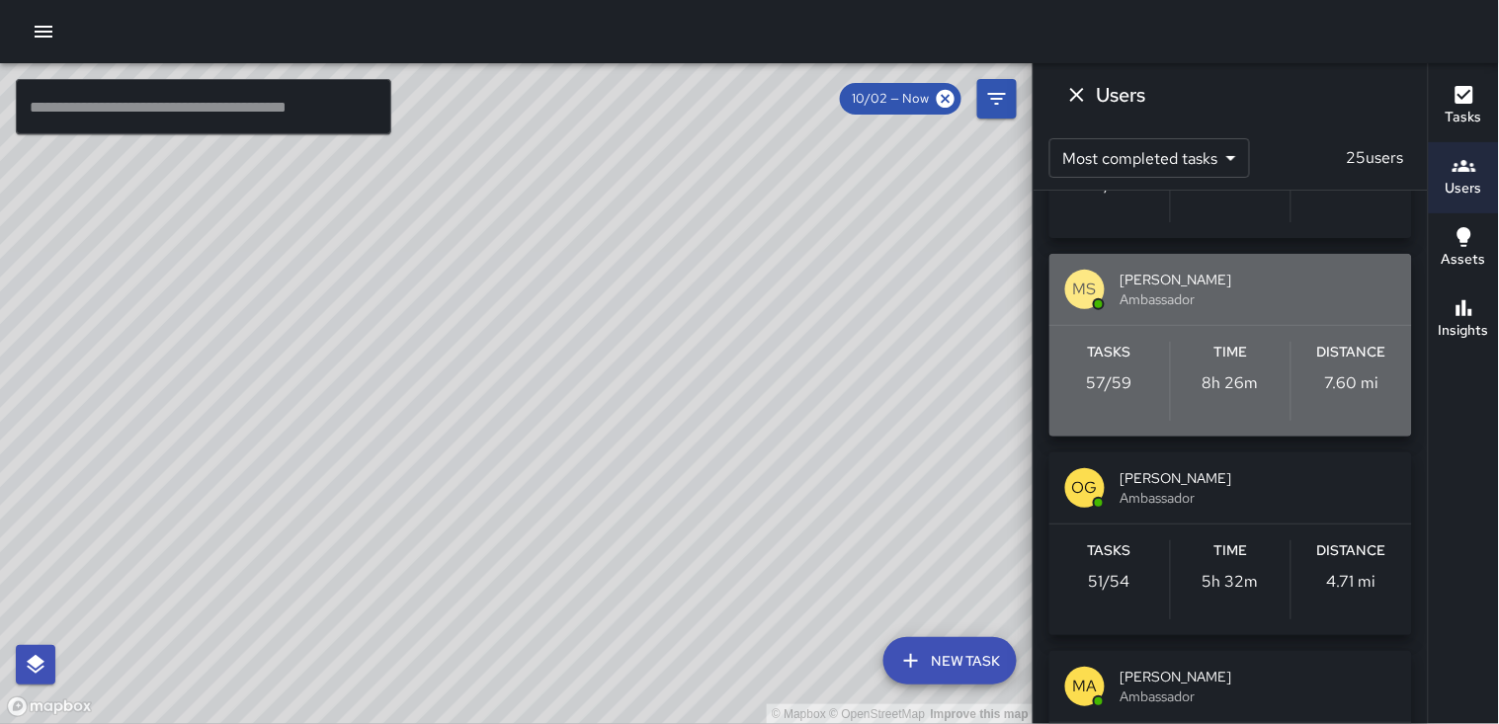
click at [1342, 388] on p "7.60 mi" at bounding box center [1352, 383] width 54 height 24
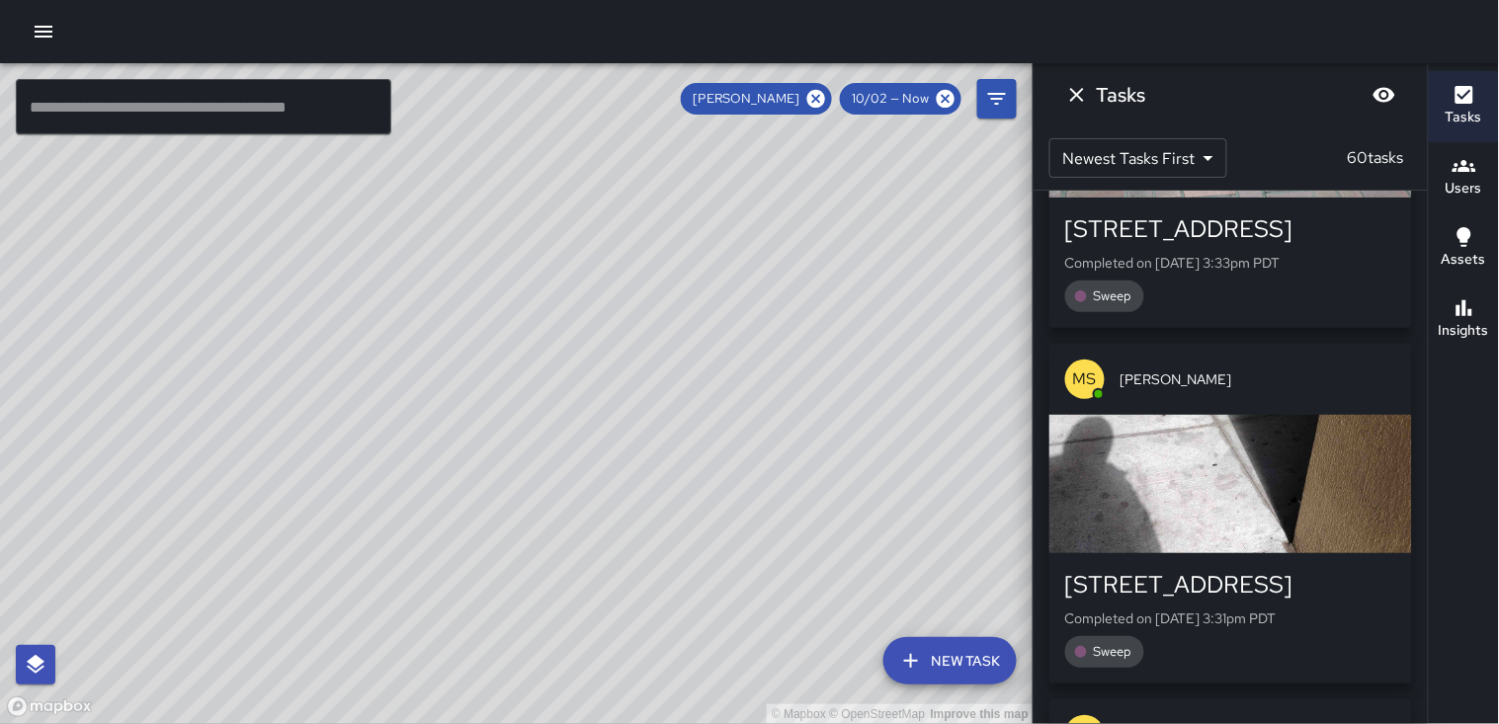
scroll to position [988, 0]
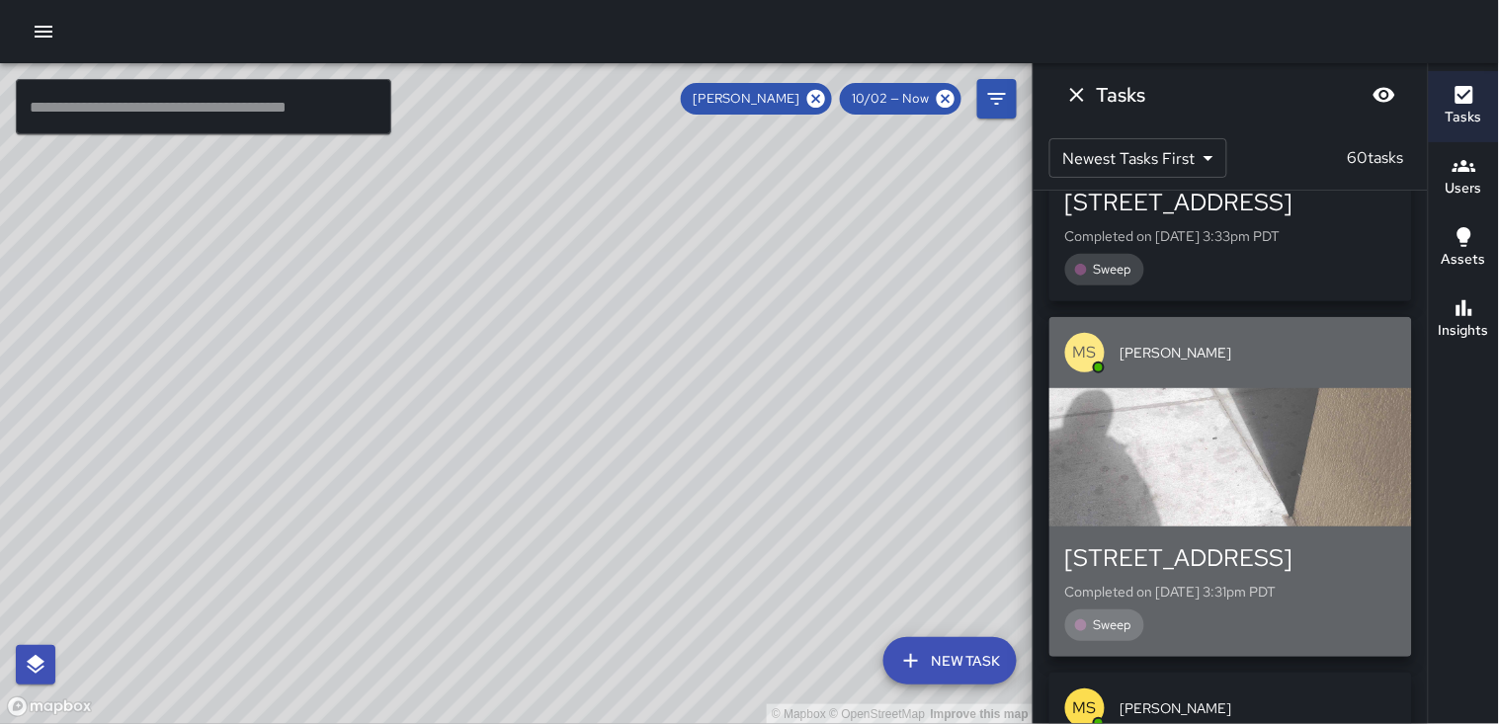
click at [1289, 410] on div "button" at bounding box center [1230, 457] width 363 height 138
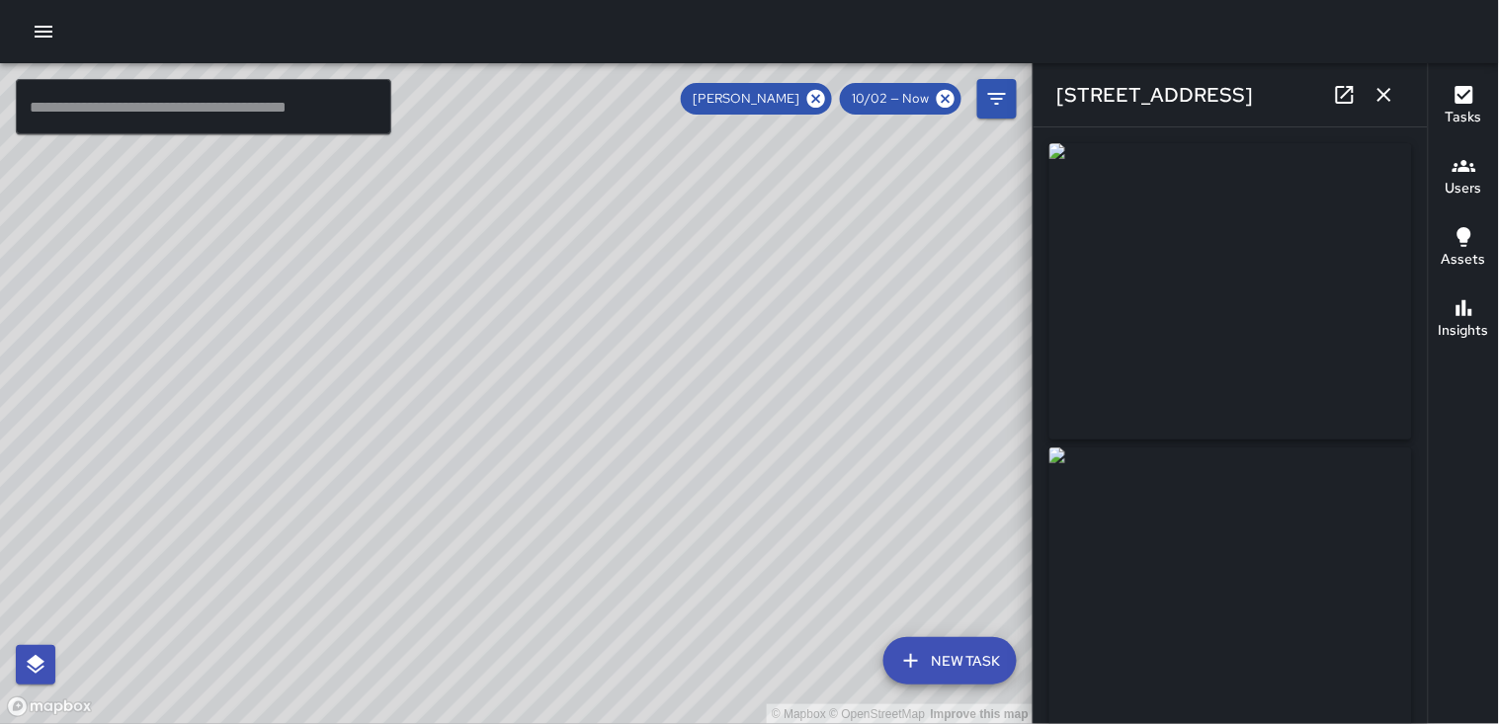
type input "**********"
click at [818, 102] on icon at bounding box center [816, 99] width 18 height 18
click at [1397, 101] on button "button" at bounding box center [1384, 95] width 40 height 40
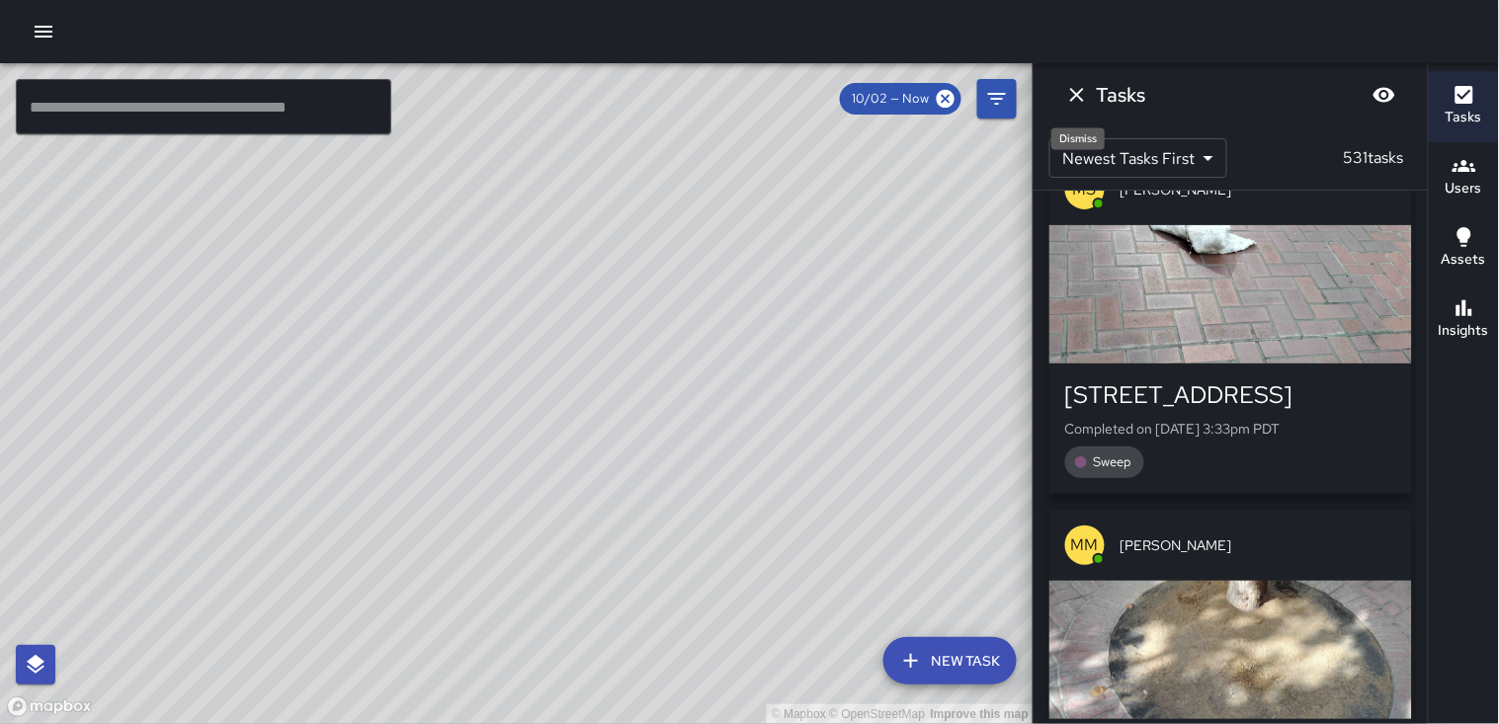
click at [1080, 89] on icon "Dismiss" at bounding box center [1077, 95] width 24 height 24
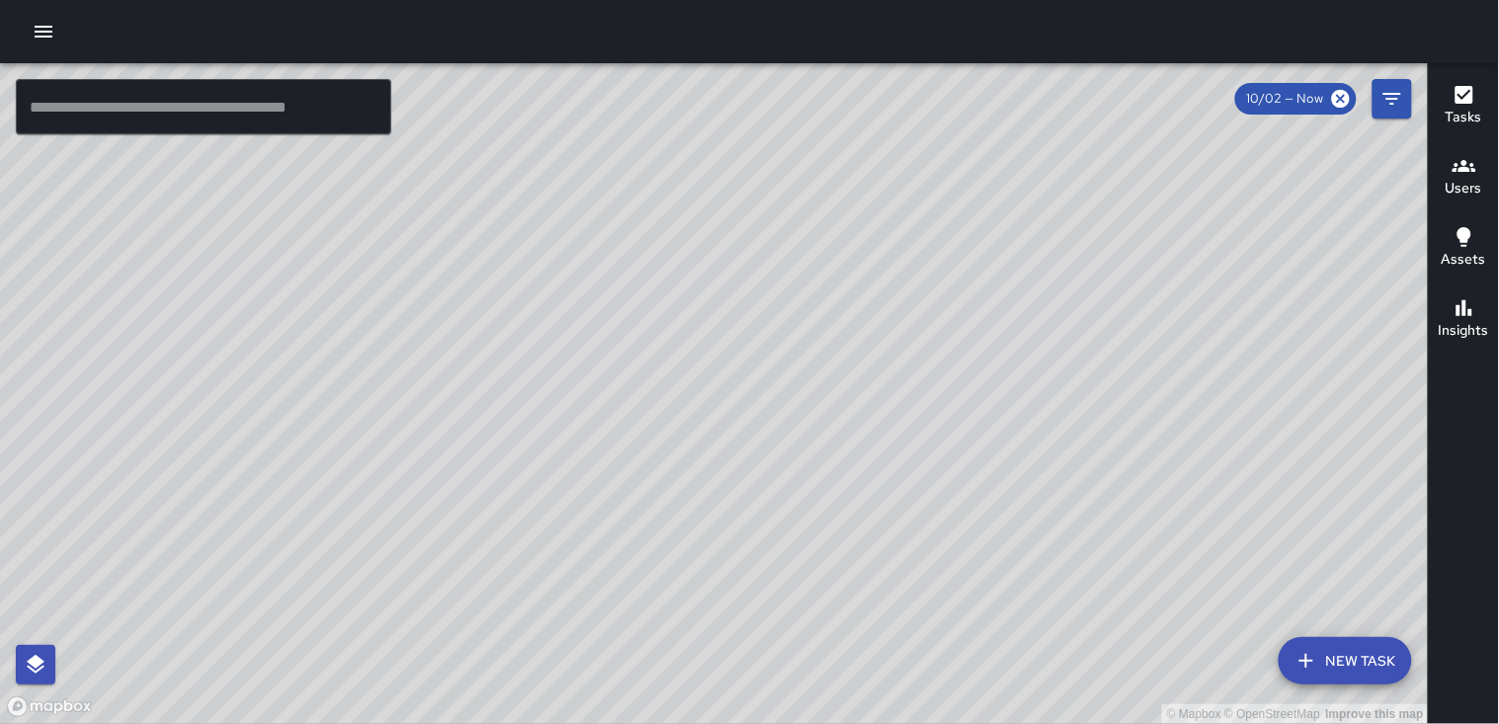
drag, startPoint x: 803, startPoint y: 386, endPoint x: 595, endPoint y: 605, distance: 301.9
click at [595, 605] on div "© Mapbox © OpenStreetMap Improve this map" at bounding box center [714, 393] width 1429 height 661
drag, startPoint x: 597, startPoint y: 595, endPoint x: 571, endPoint y: 634, distance: 47.1
click at [571, 634] on div "© Mapbox © OpenStreetMap Improve this map" at bounding box center [714, 393] width 1429 height 661
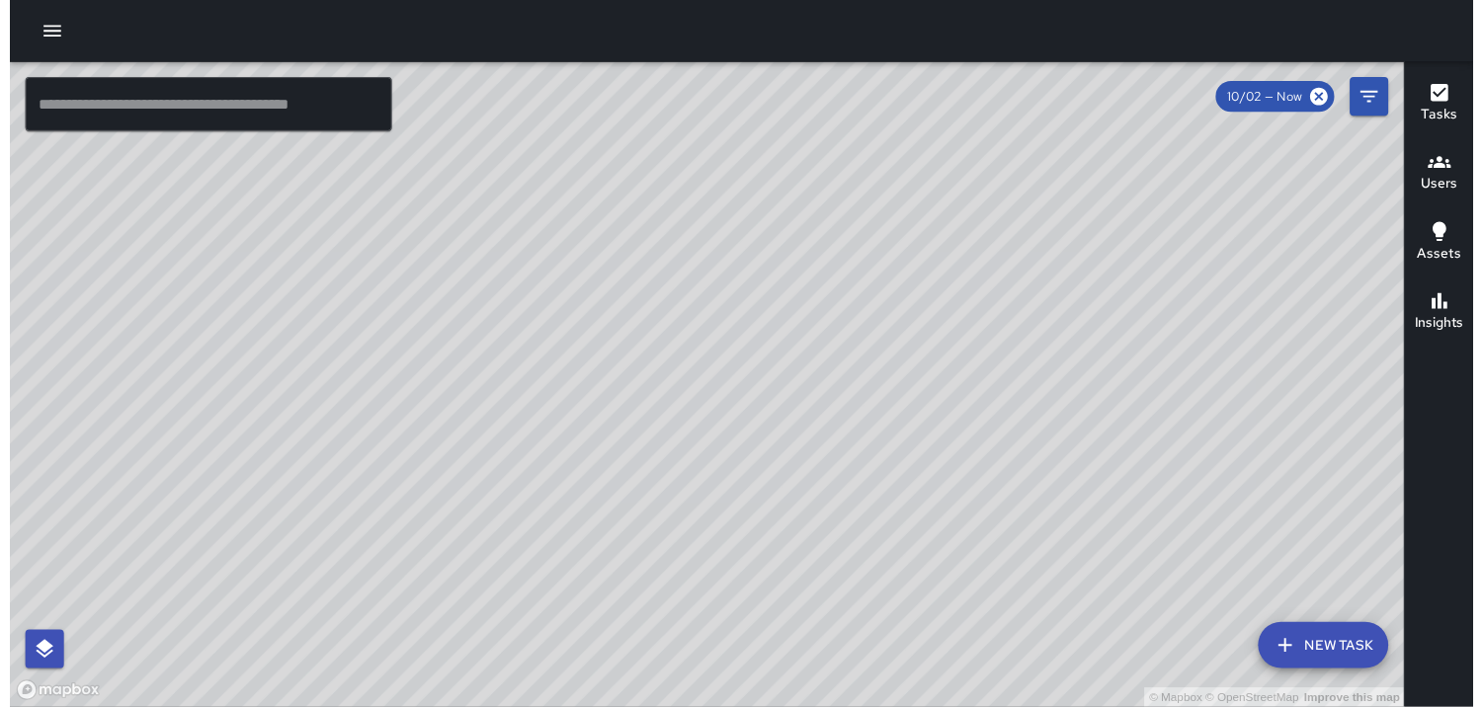
scroll to position [8150, 0]
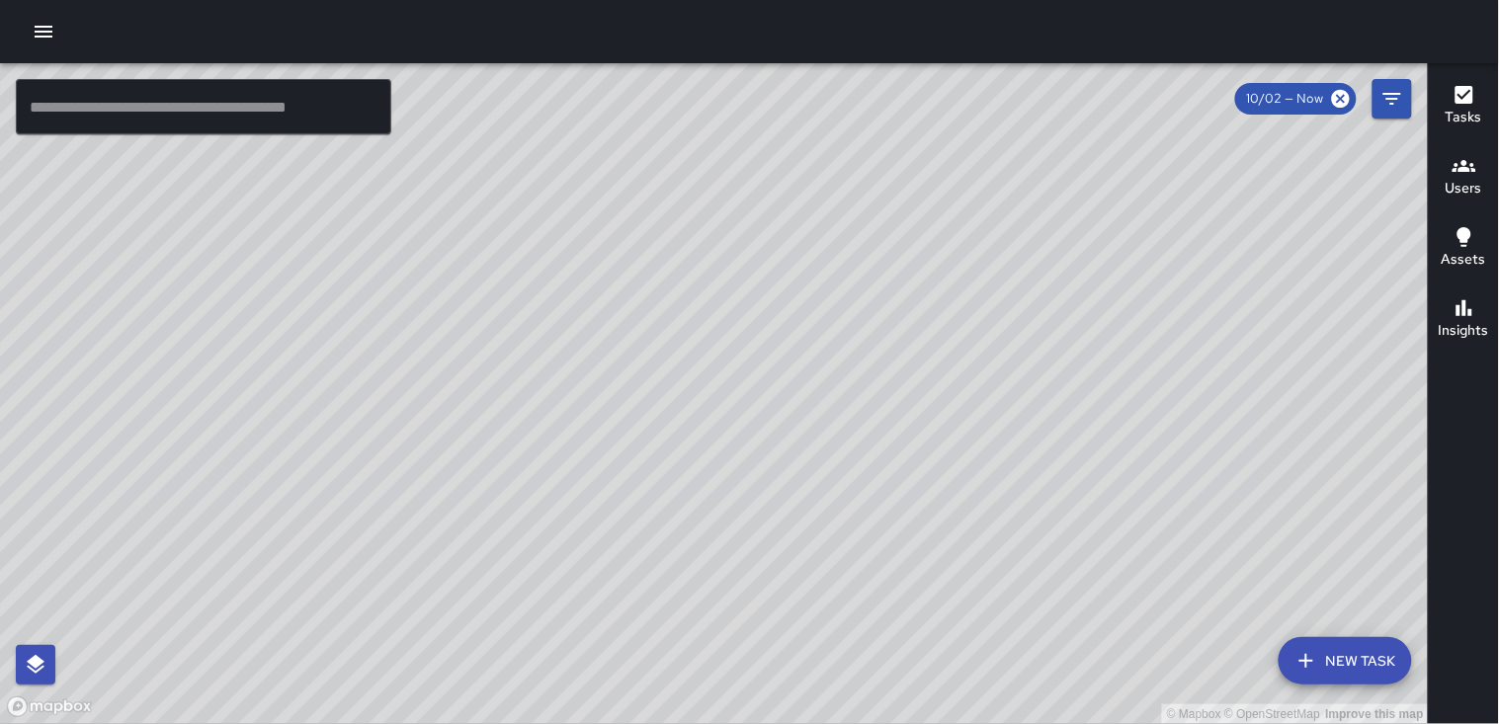
click at [42, 31] on icon "button" at bounding box center [44, 32] width 18 height 12
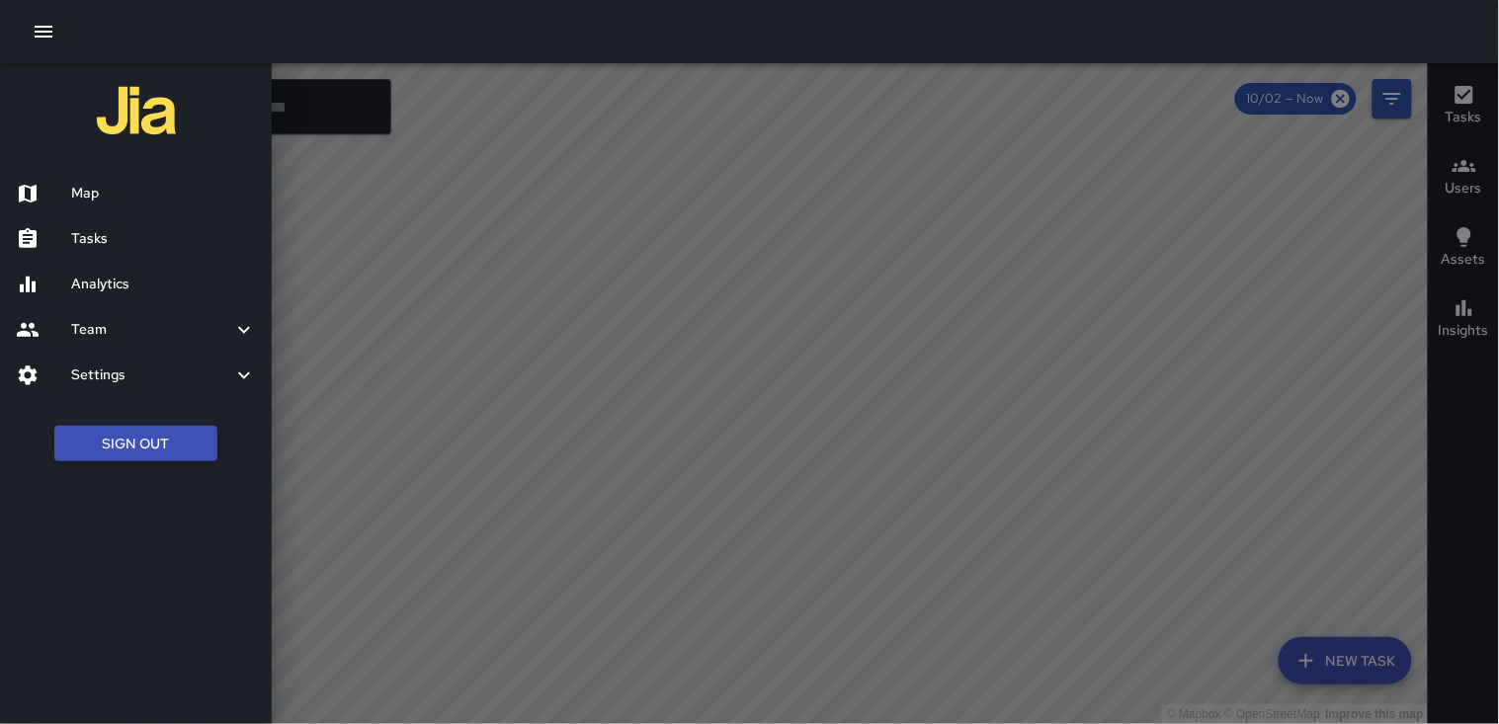
click at [80, 184] on h6 "Map" at bounding box center [163, 194] width 185 height 22
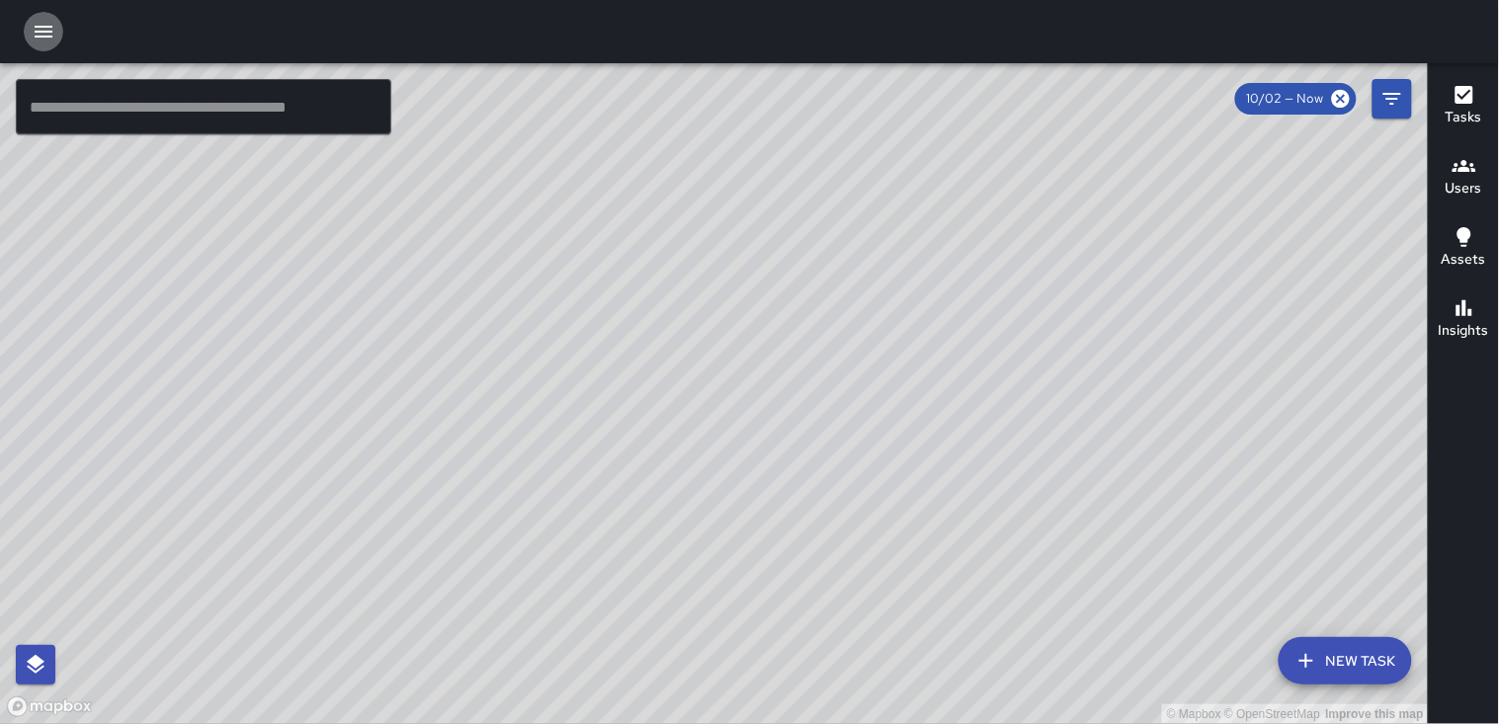
click at [46, 18] on button "button" at bounding box center [44, 32] width 40 height 40
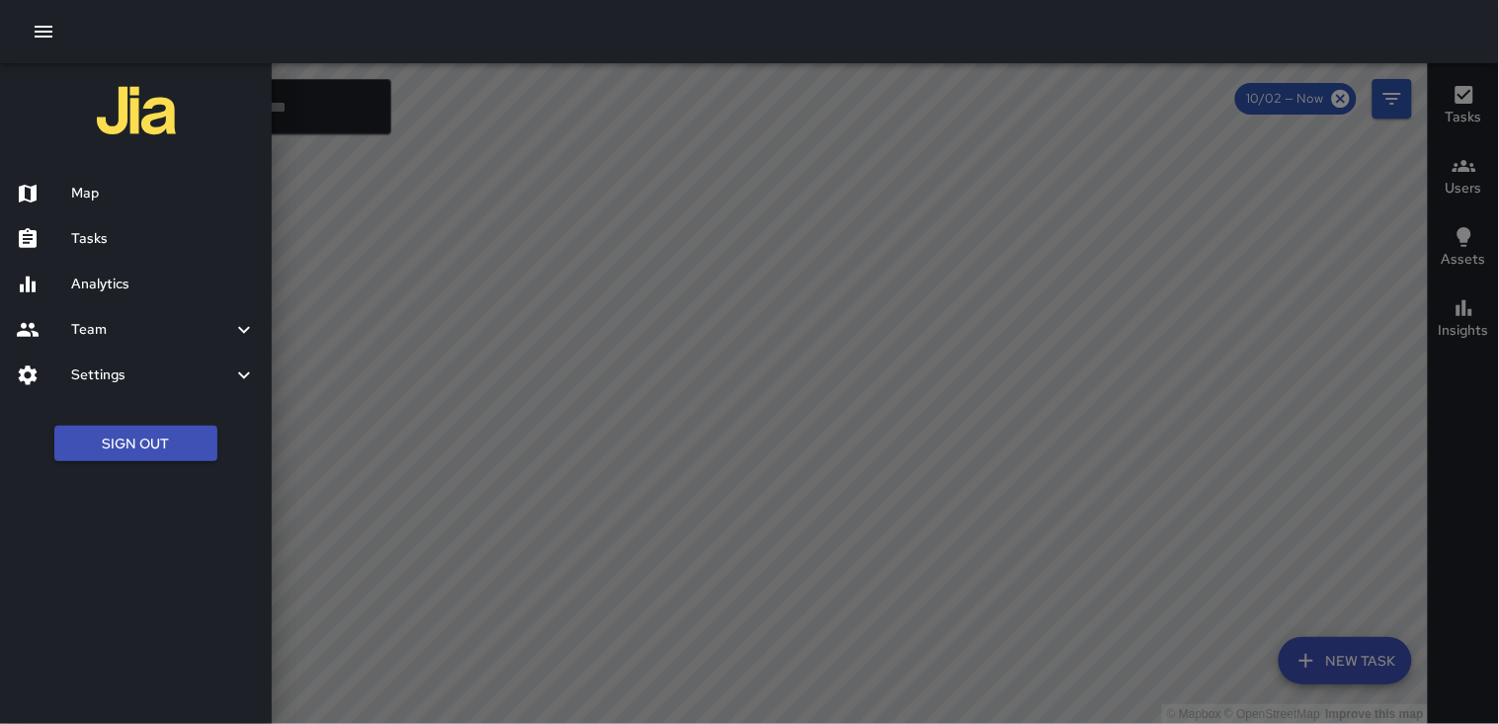
click at [123, 247] on h6 "Tasks" at bounding box center [163, 239] width 185 height 22
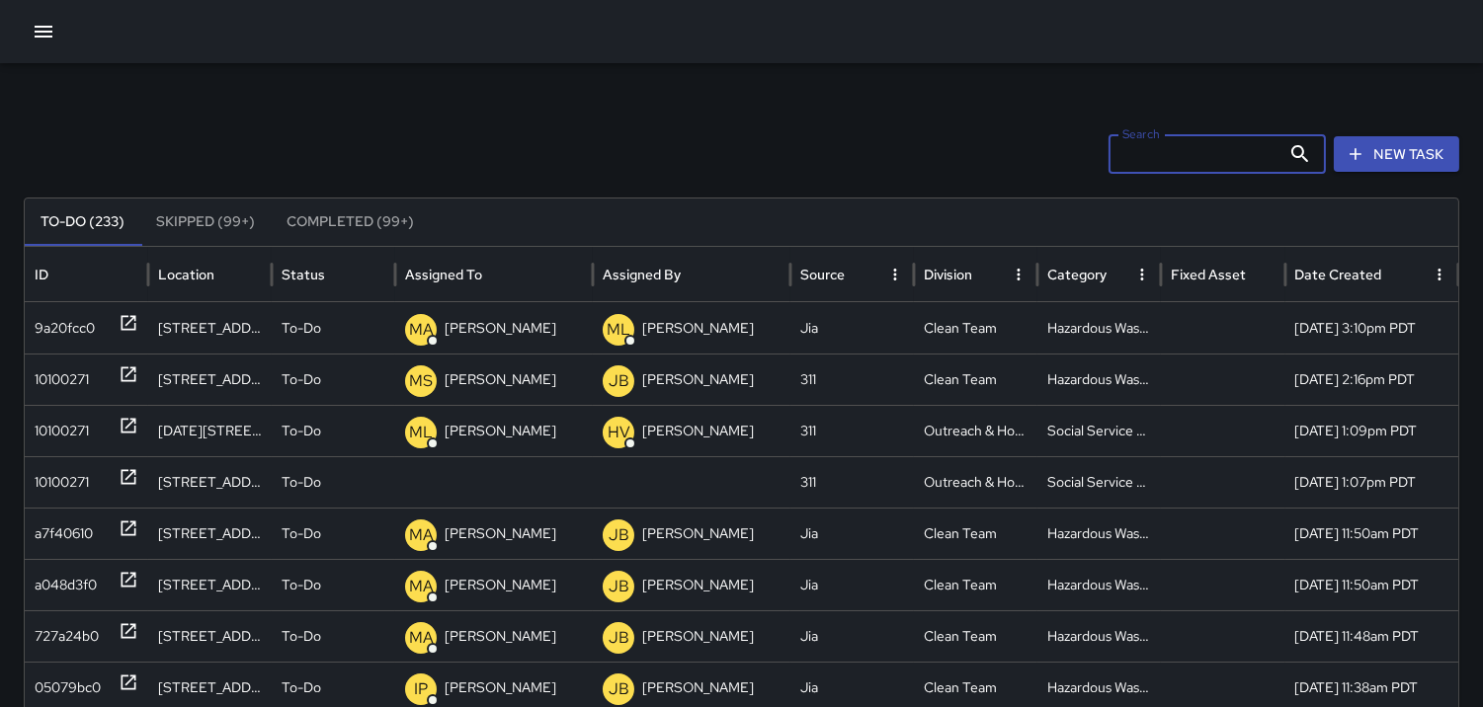
click at [1141, 151] on input "Search" at bounding box center [1194, 154] width 172 height 40
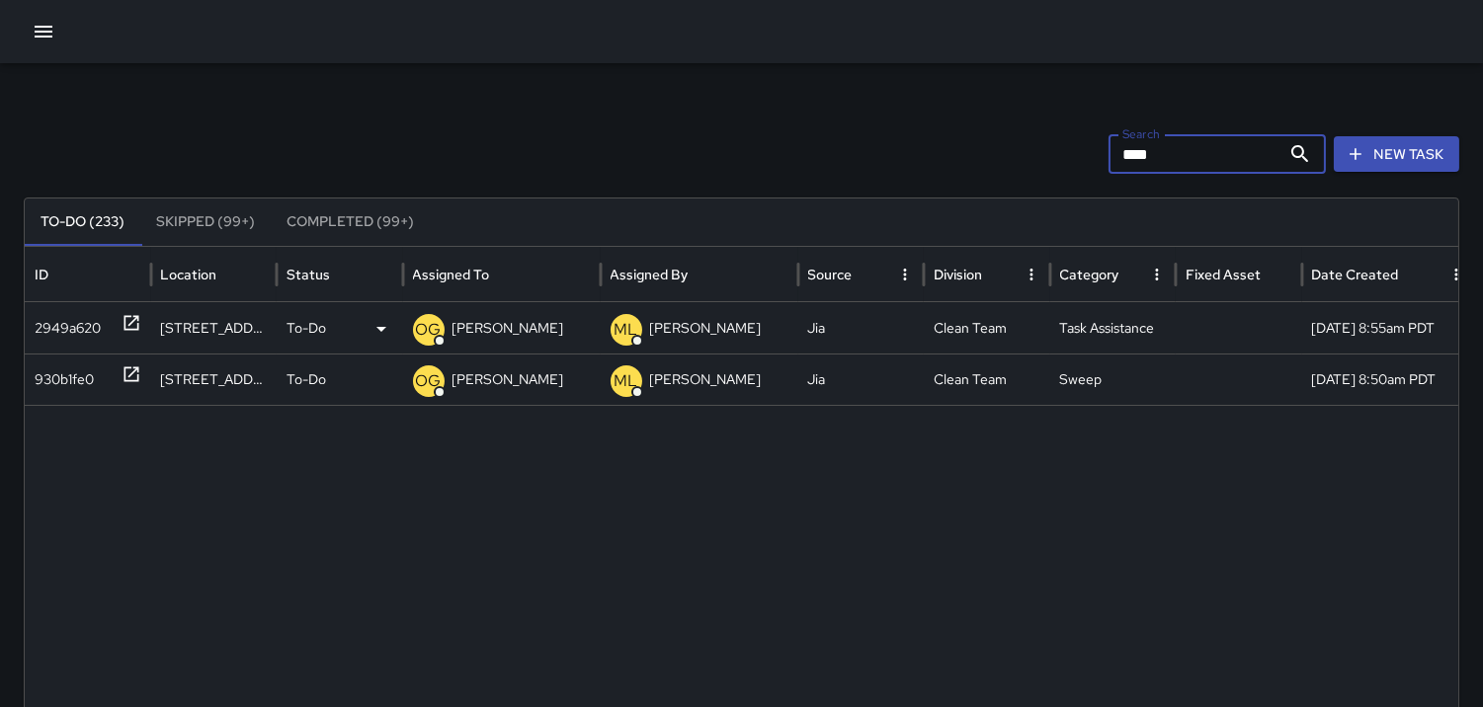
click at [61, 317] on div "2949a620" at bounding box center [68, 328] width 66 height 50
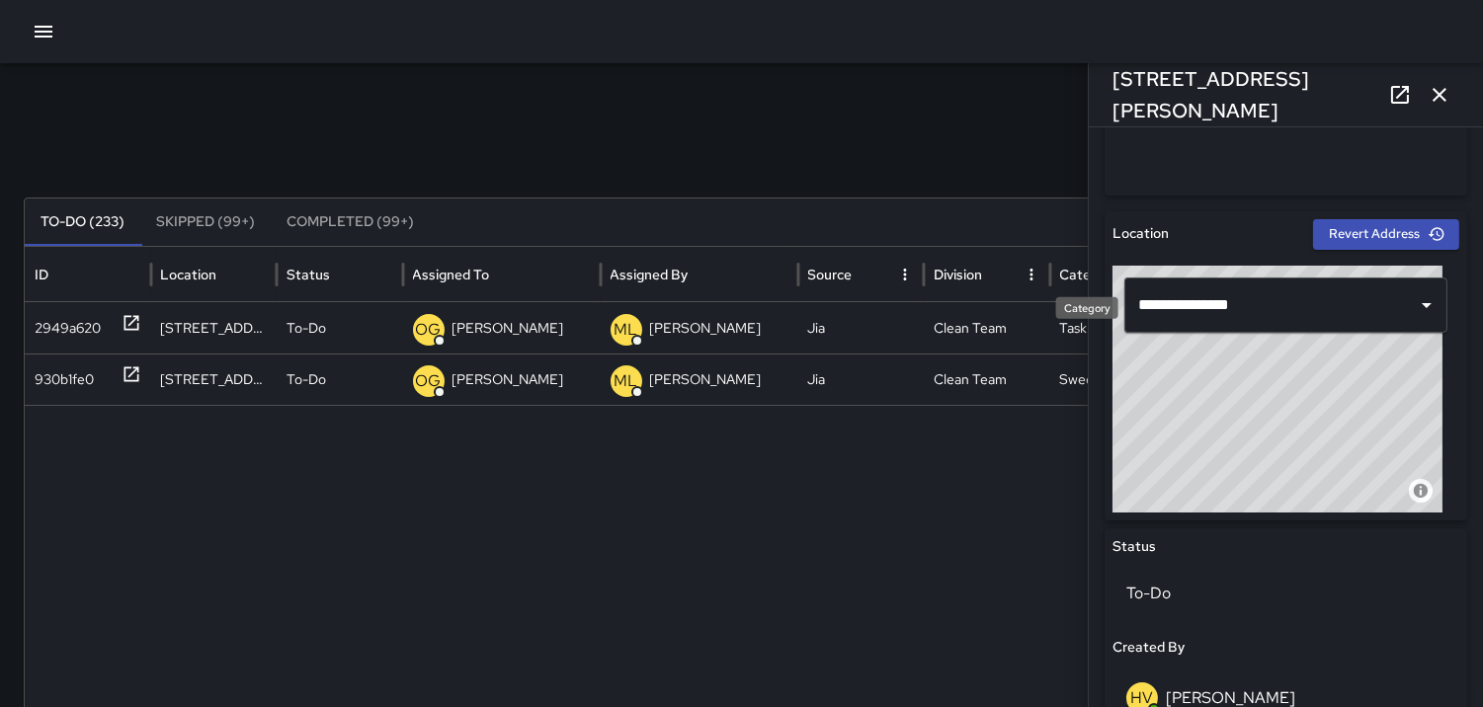
scroll to position [110, 0]
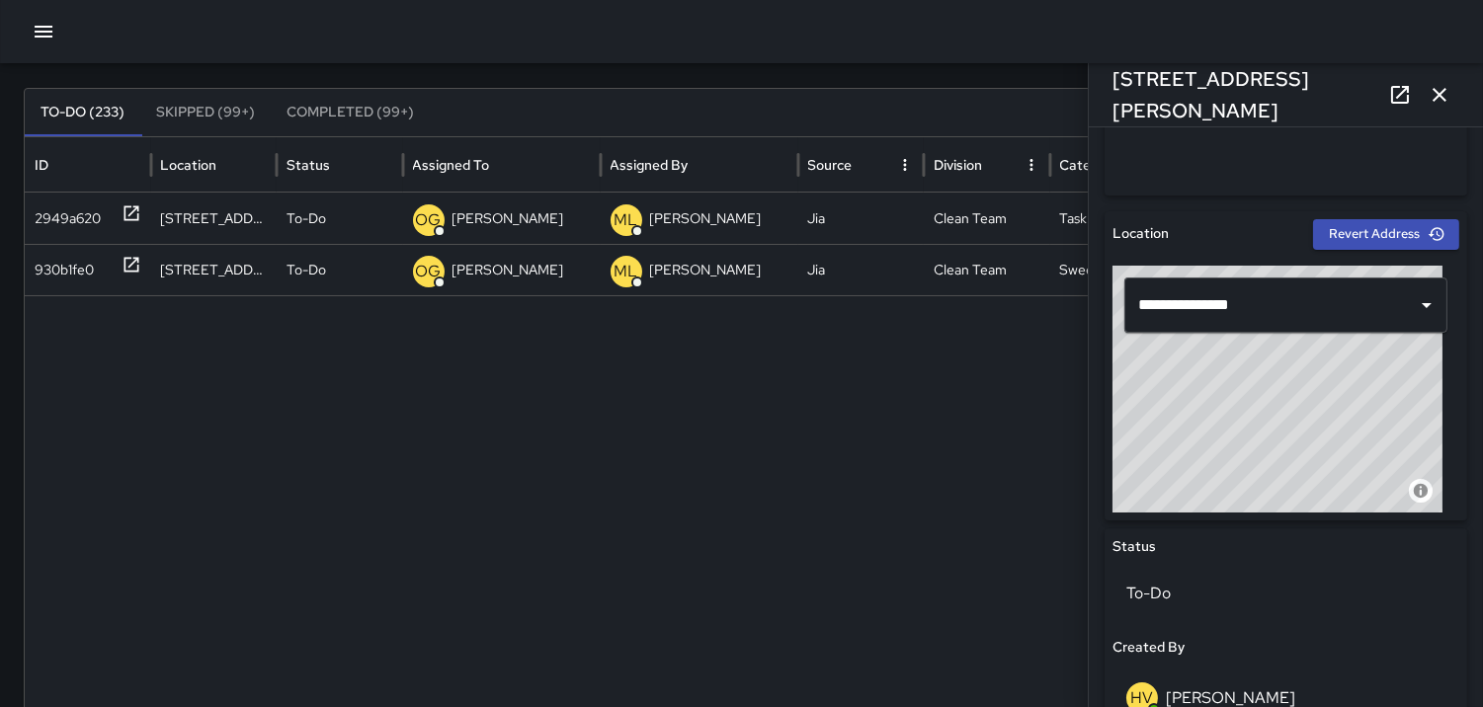
click at [1450, 102] on icon "button" at bounding box center [1440, 95] width 24 height 24
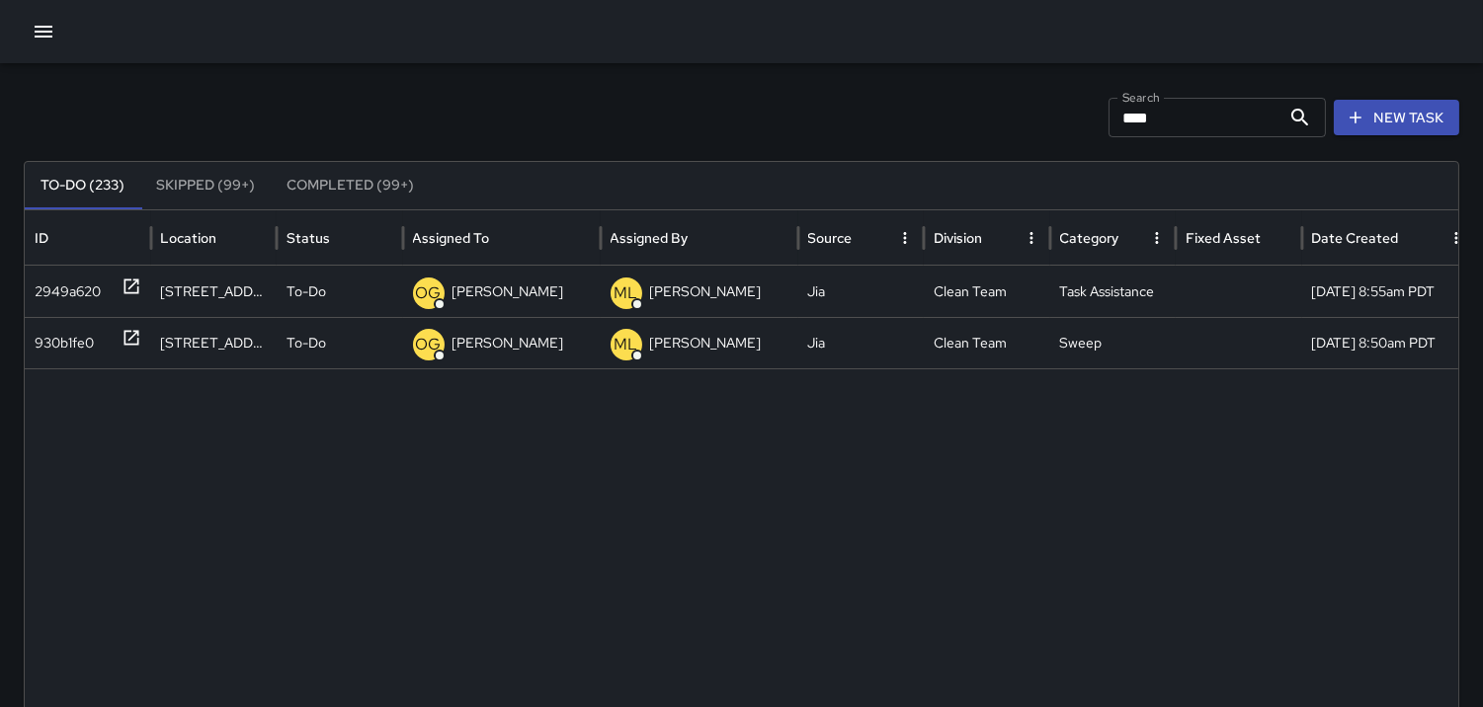
scroll to position [0, 0]
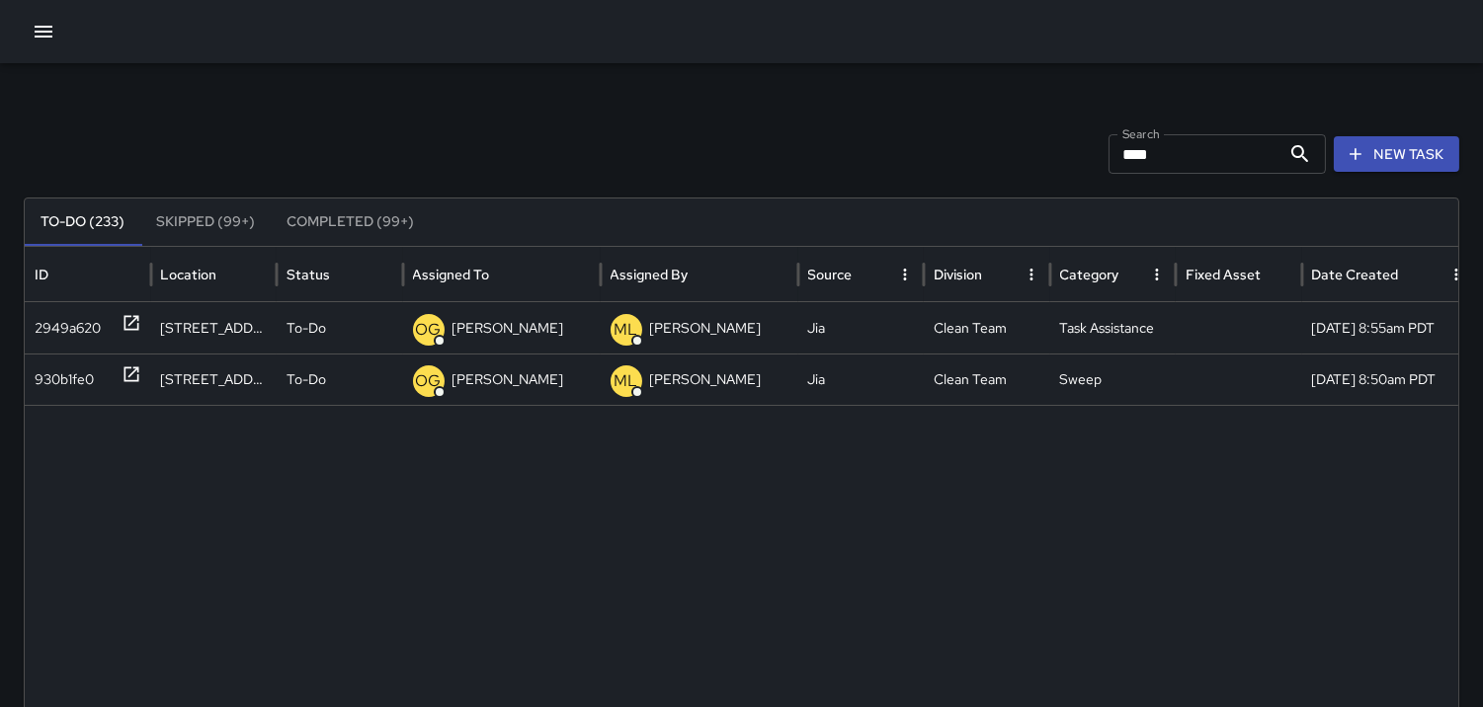
click at [1201, 156] on input "****" at bounding box center [1194, 154] width 172 height 40
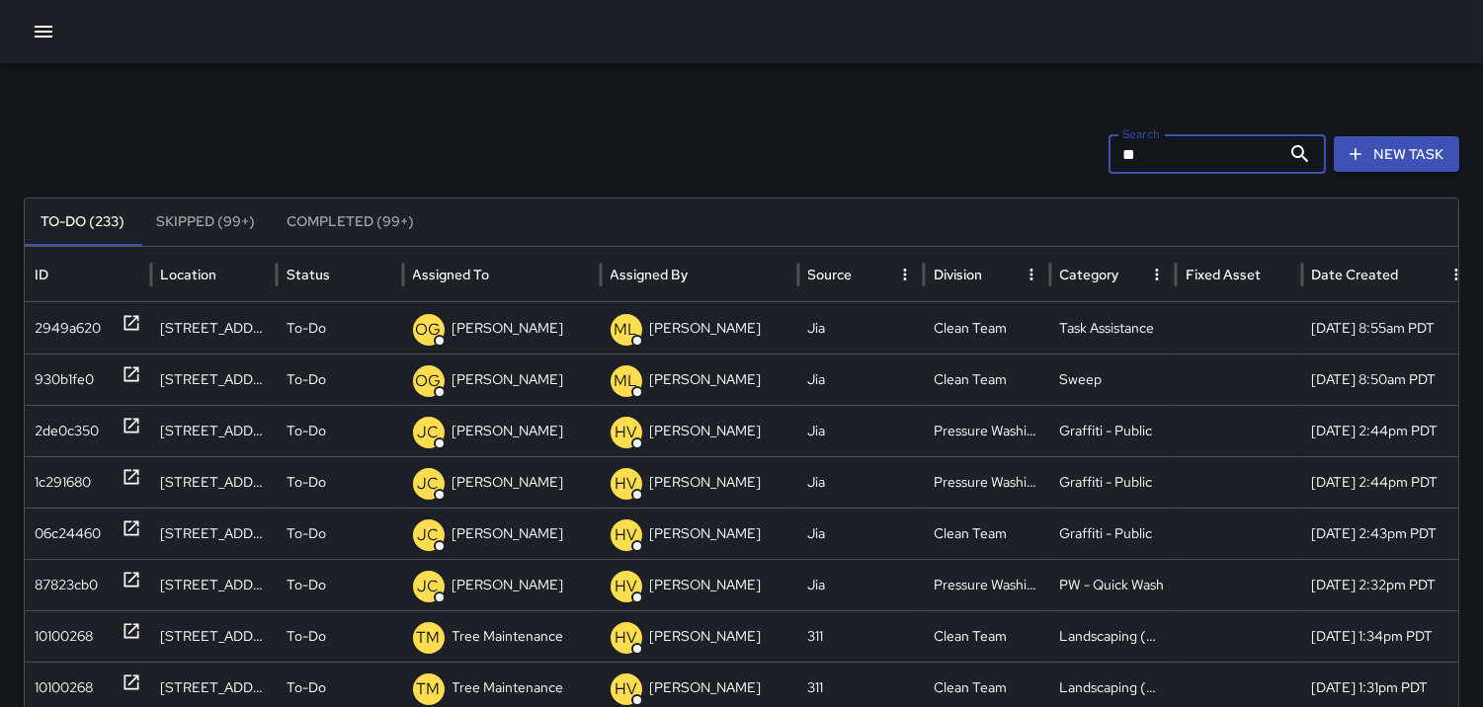
type input "*"
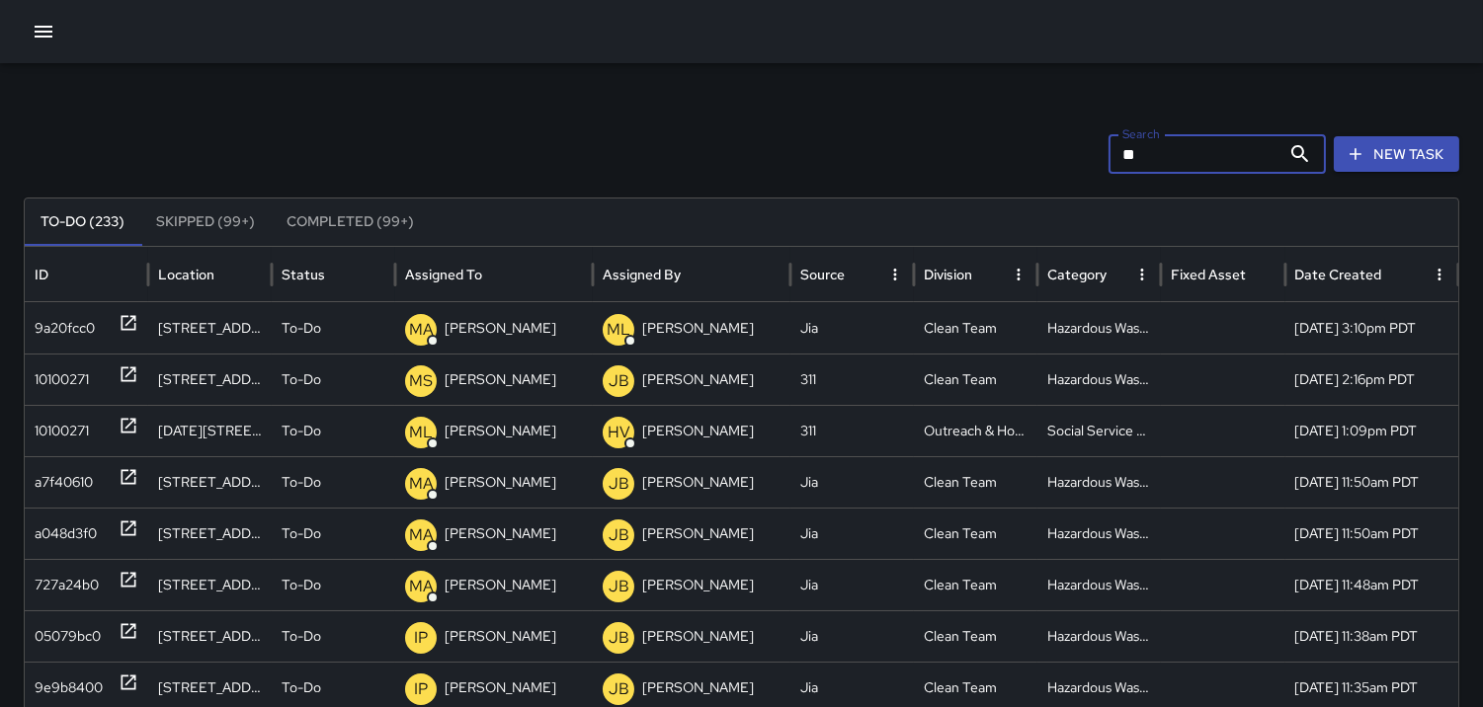
type input "*"
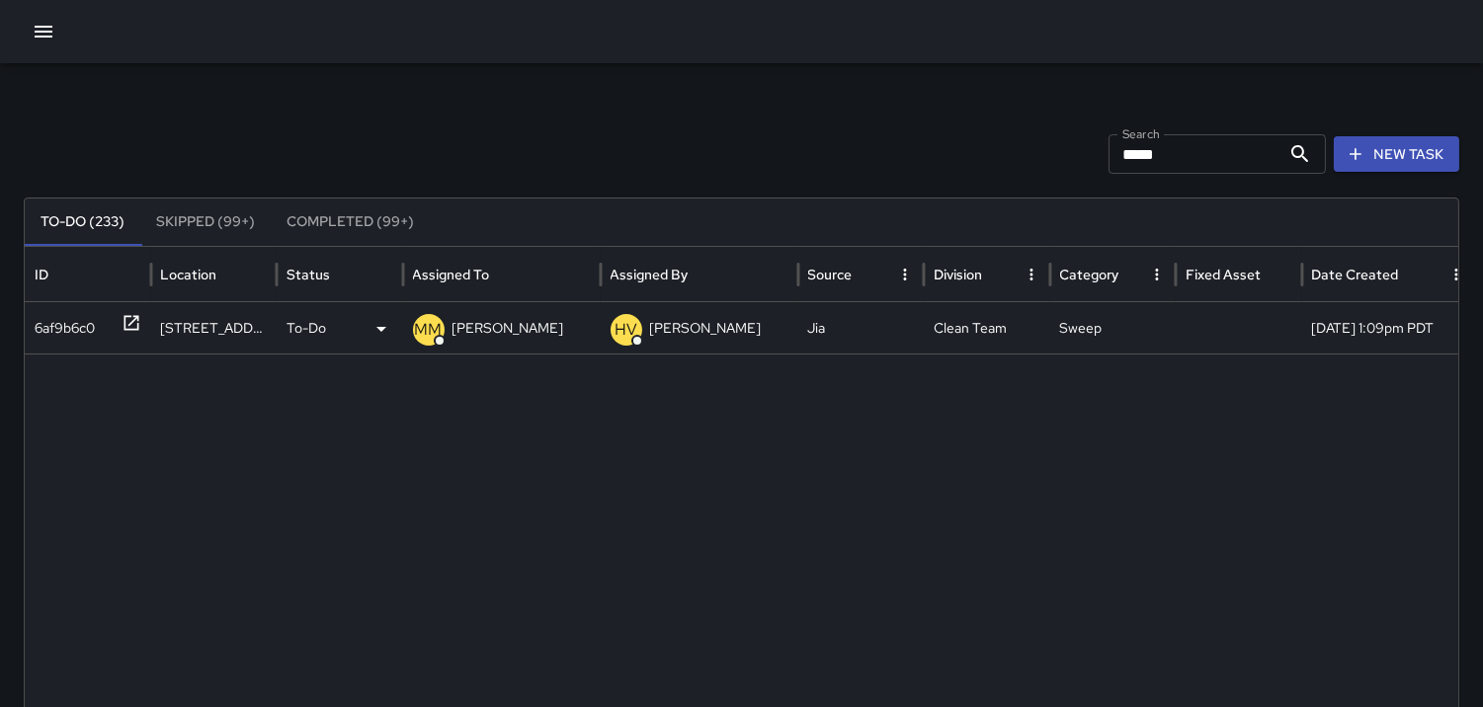
click at [60, 317] on div "6af9b6c0" at bounding box center [65, 328] width 60 height 50
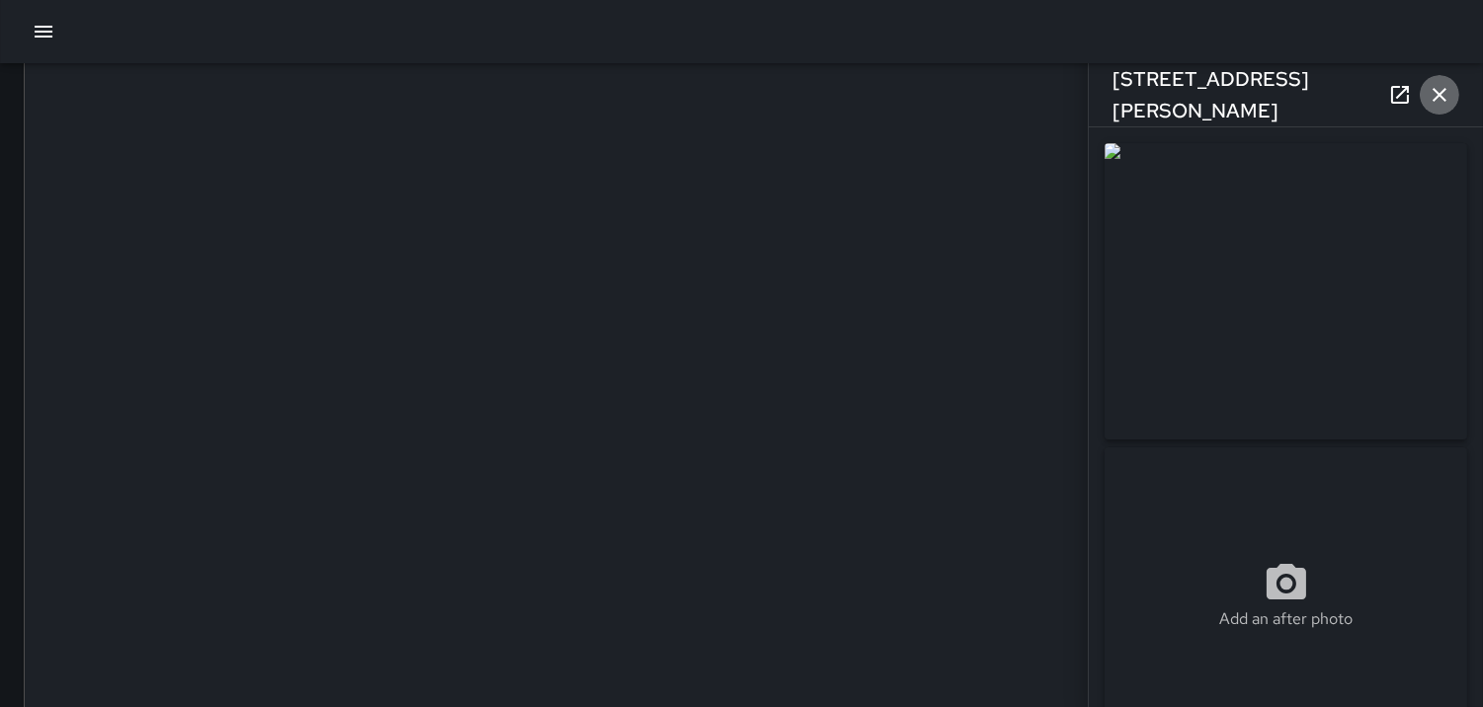
click at [1434, 101] on icon "button" at bounding box center [1439, 95] width 14 height 14
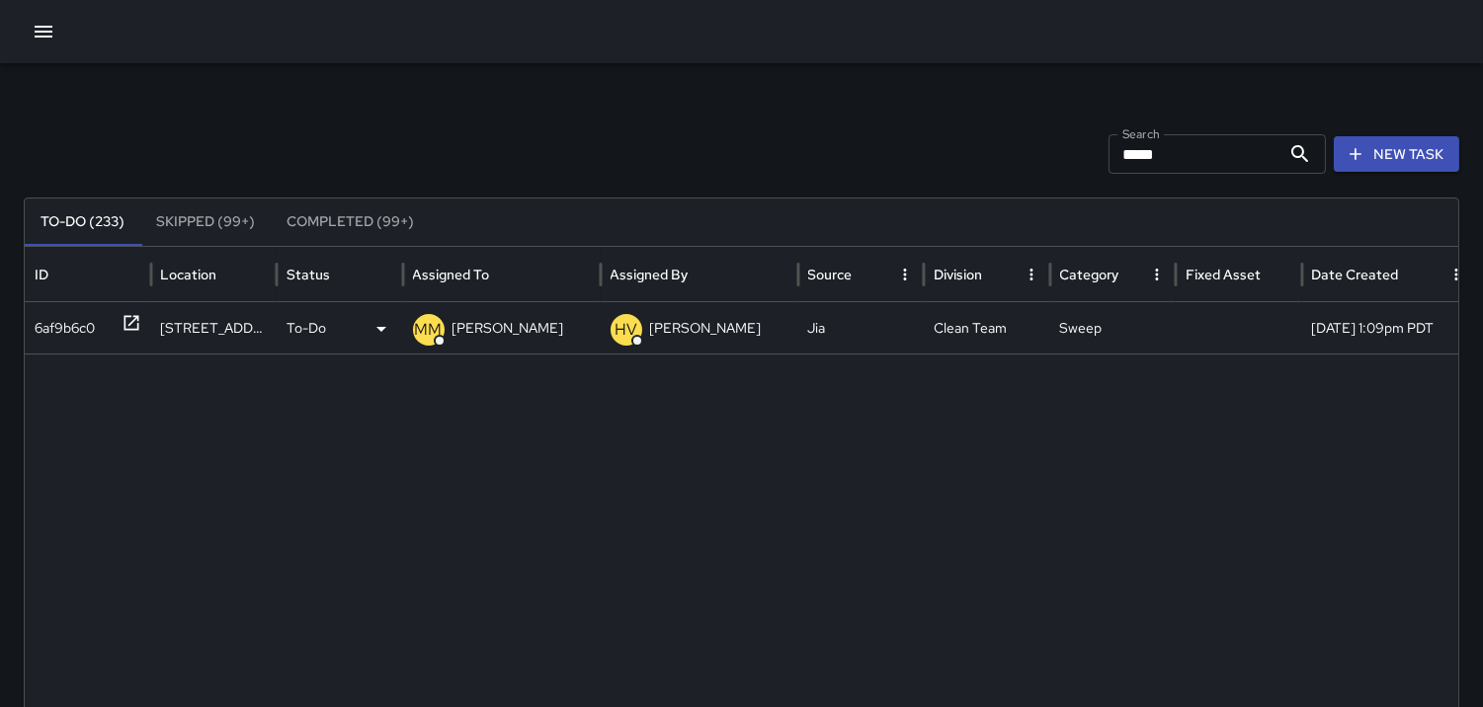
click at [429, 329] on p "MM" at bounding box center [429, 330] width 28 height 24
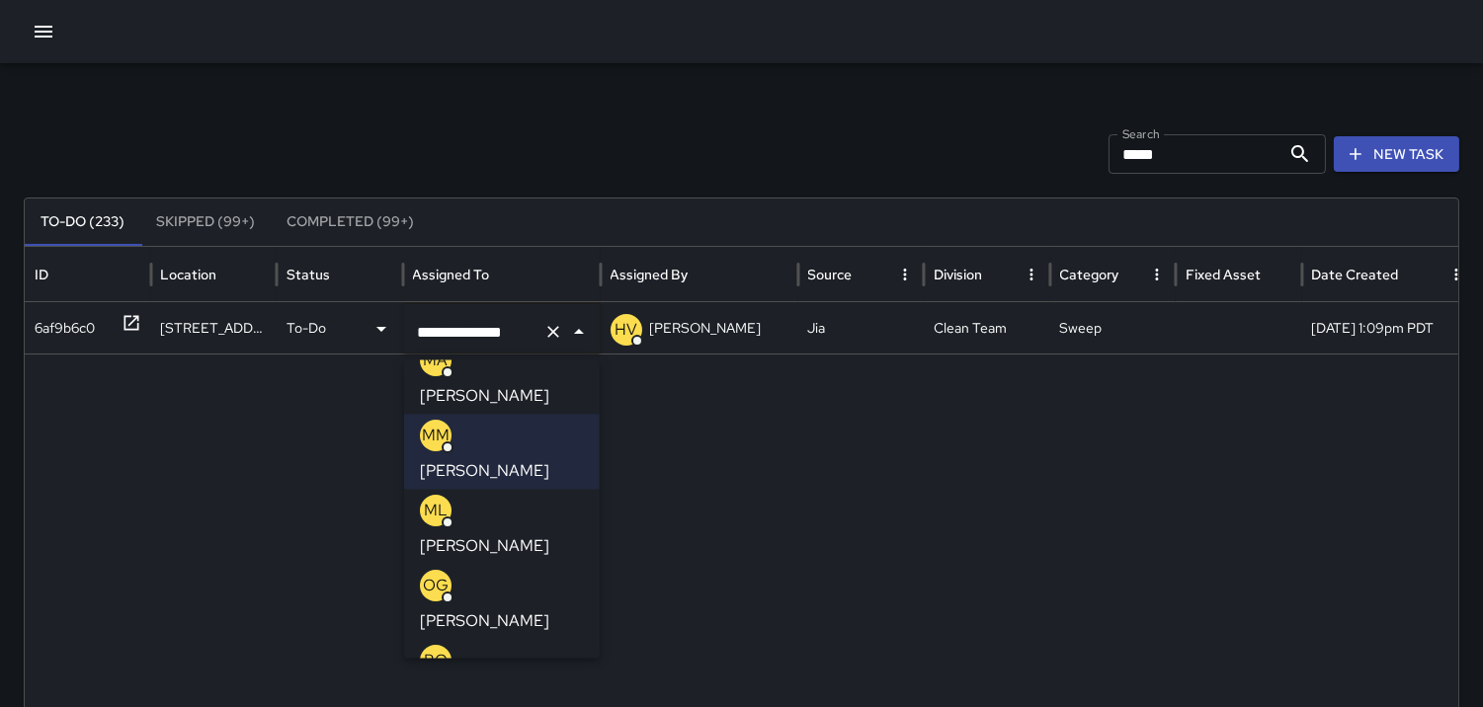
scroll to position [286, 0]
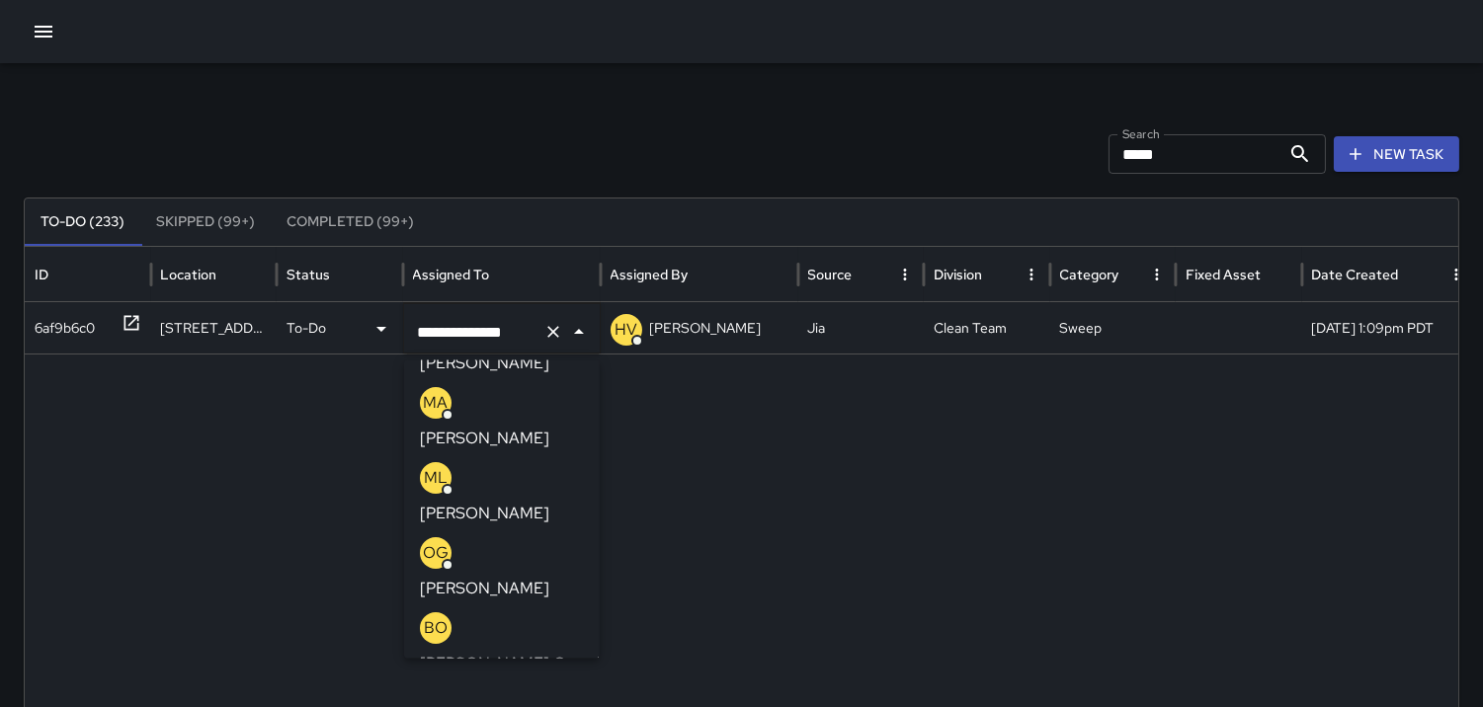
click at [432, 541] on p "OG" at bounding box center [436, 553] width 26 height 24
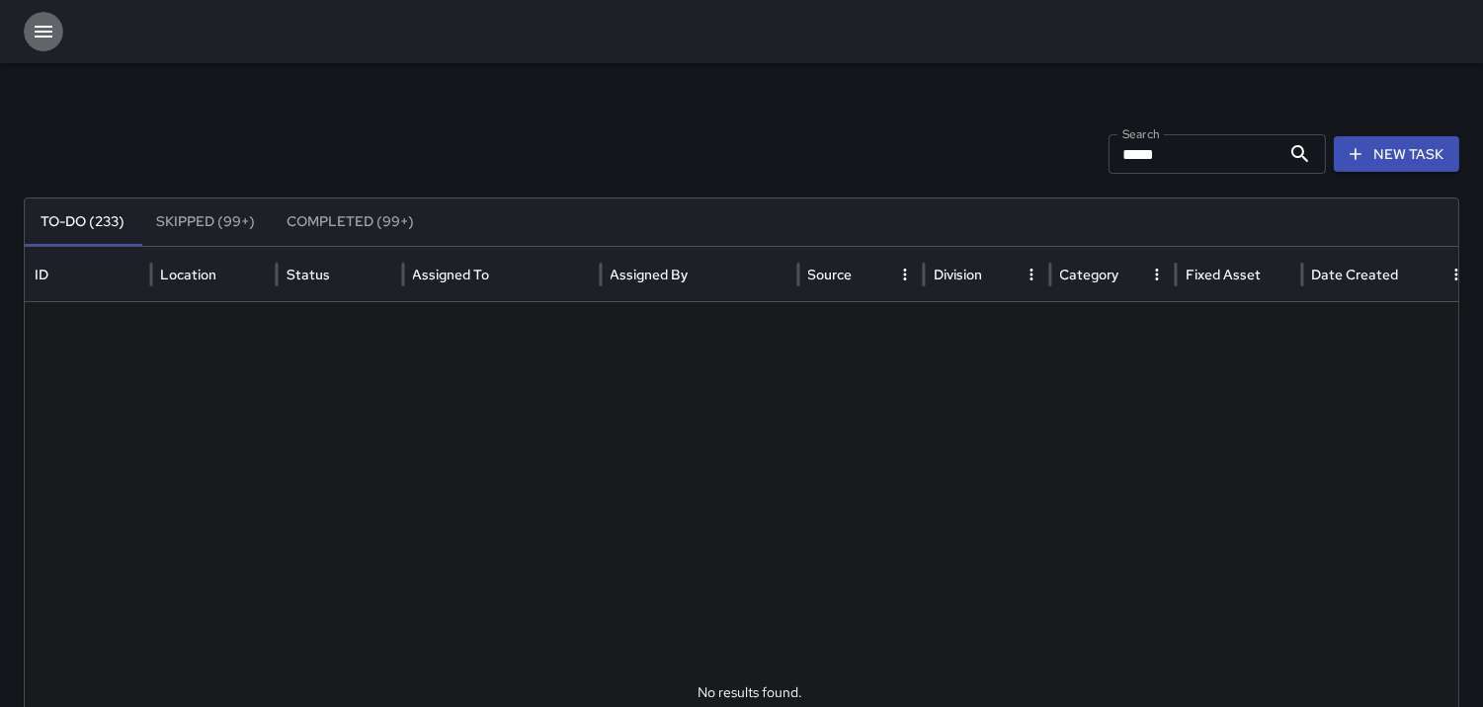
click at [50, 35] on icon "button" at bounding box center [44, 32] width 24 height 24
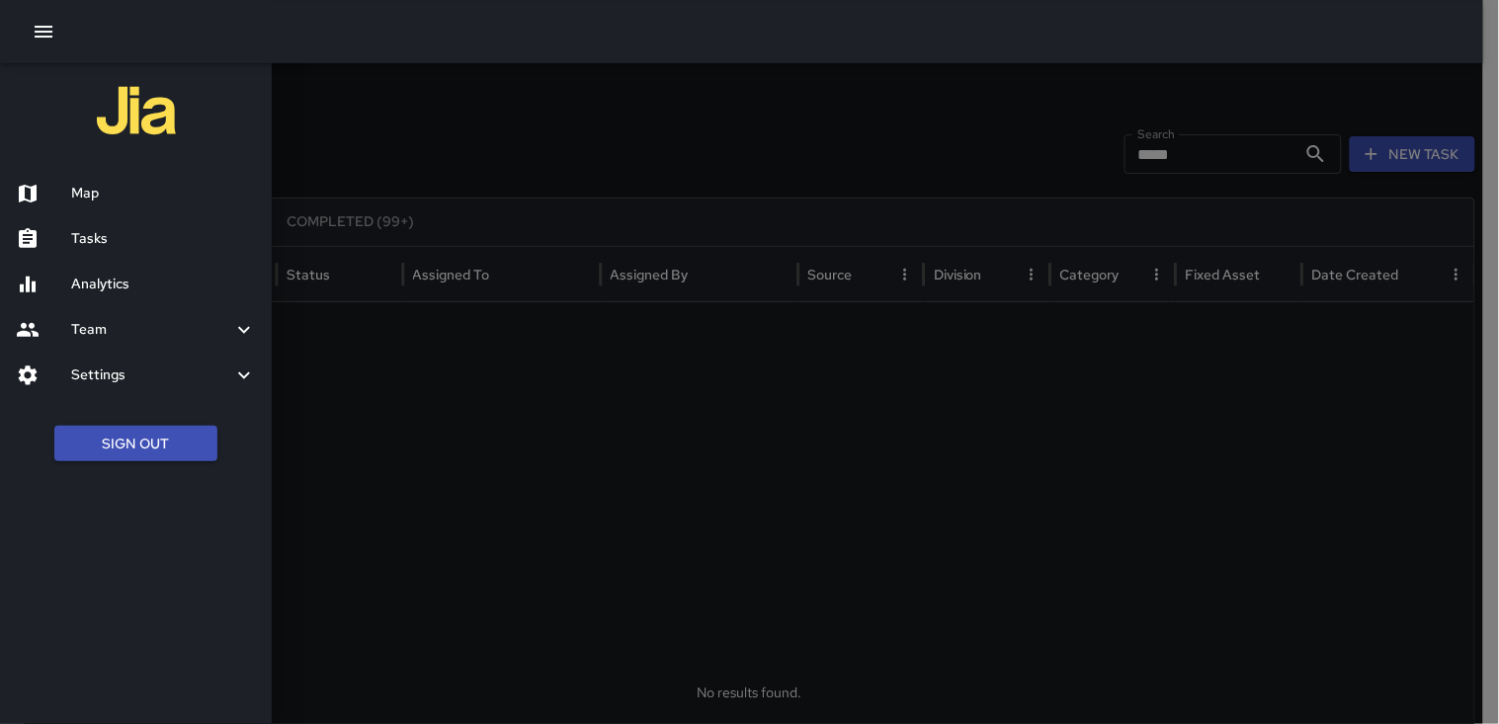
click at [1205, 160] on div at bounding box center [749, 362] width 1499 height 724
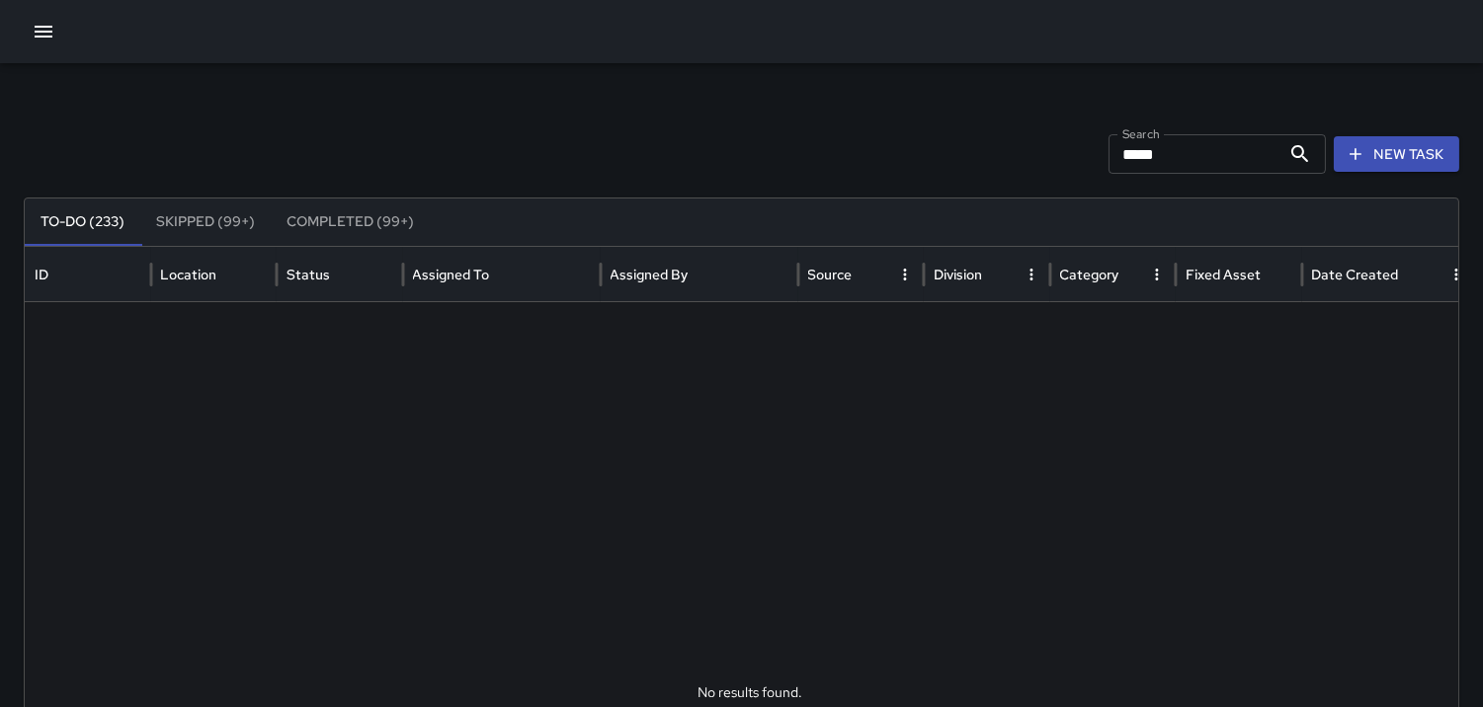
click at [1205, 141] on input "*****" at bounding box center [1194, 154] width 172 height 40
type input "*"
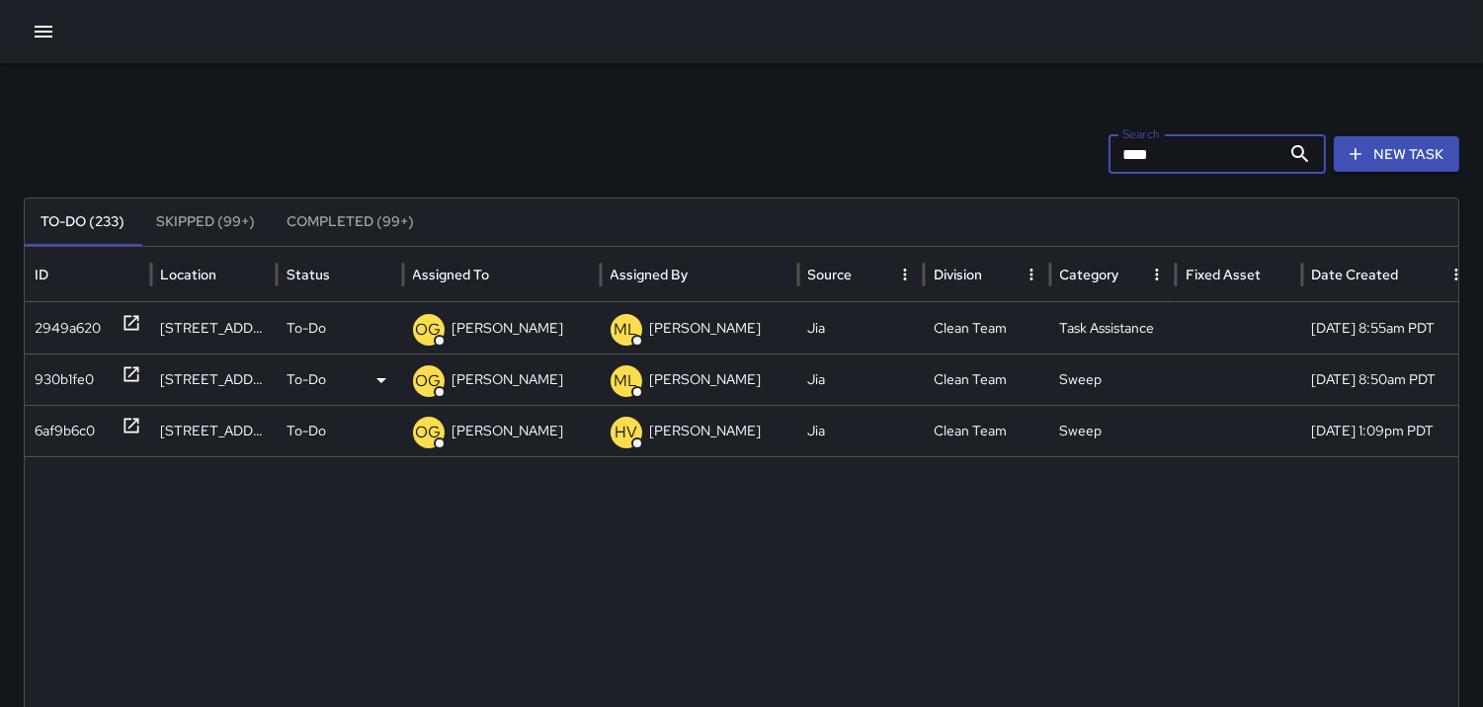
type input "****"
click at [62, 370] on div "930b1fe0" at bounding box center [64, 380] width 59 height 50
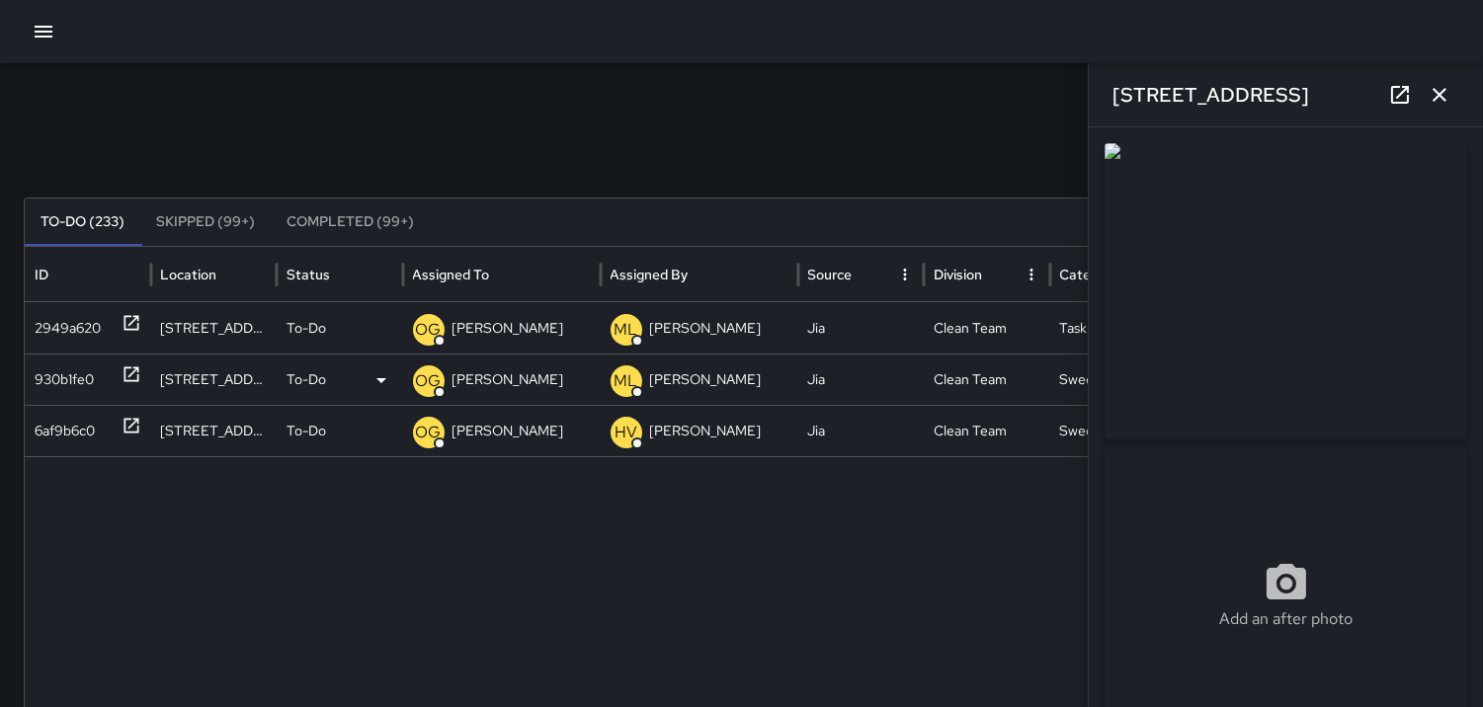
type input "**********"
click at [1443, 100] on icon "button" at bounding box center [1439, 95] width 14 height 14
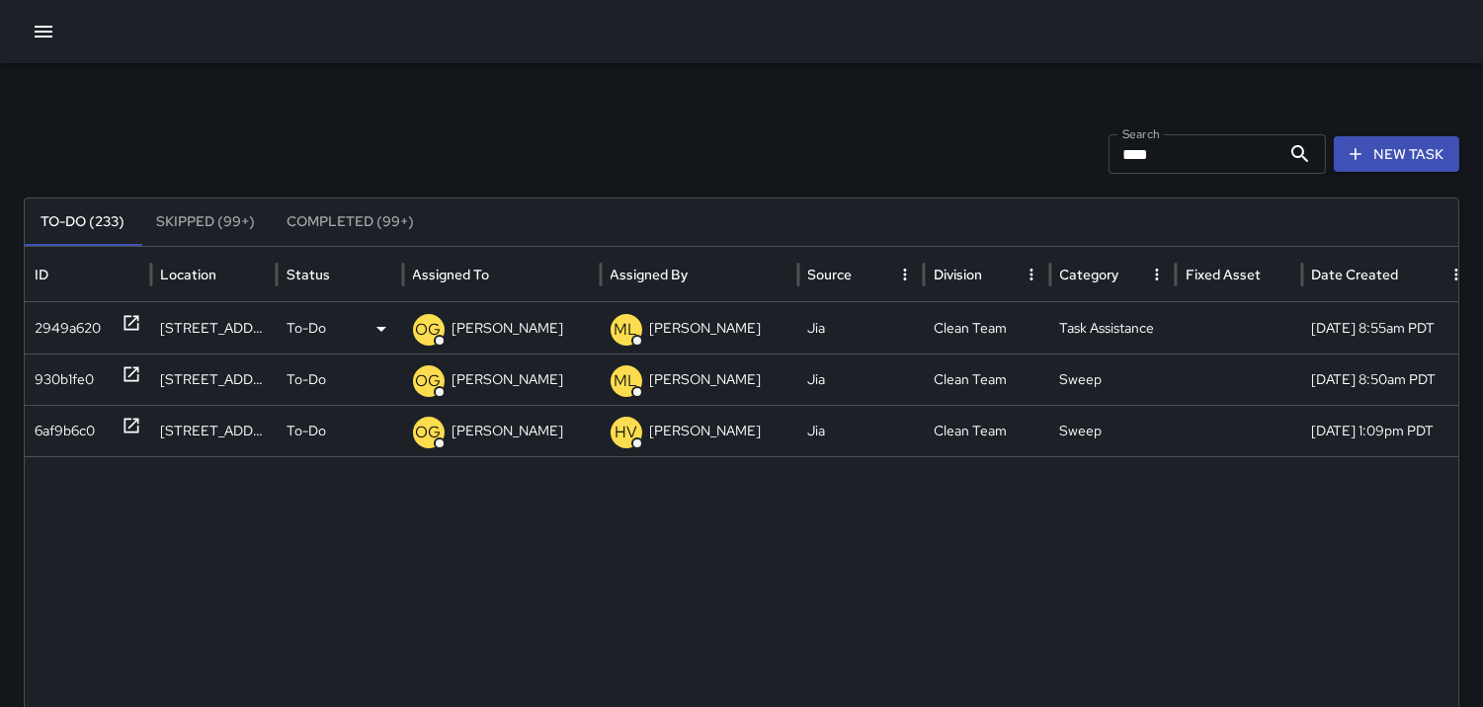
click at [86, 329] on div "2949a620" at bounding box center [68, 328] width 66 height 50
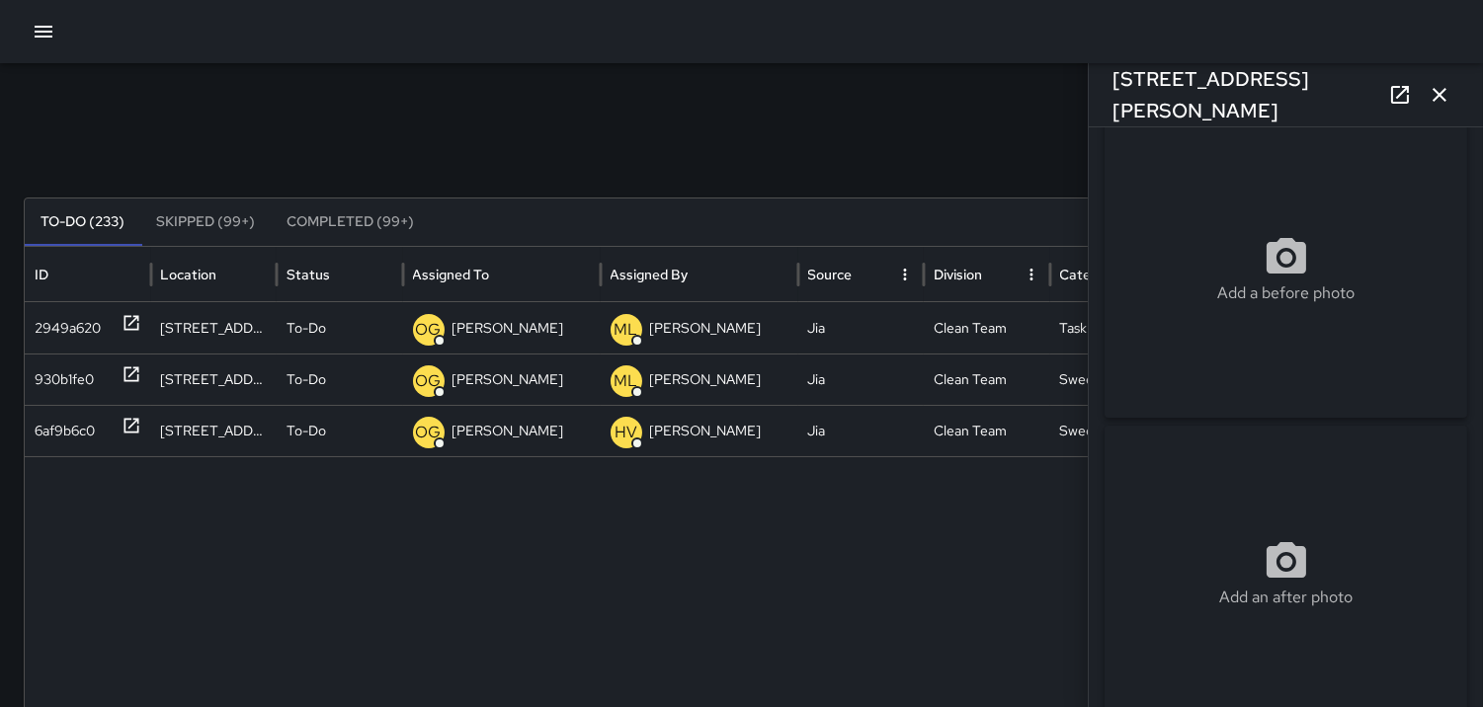
scroll to position [0, 0]
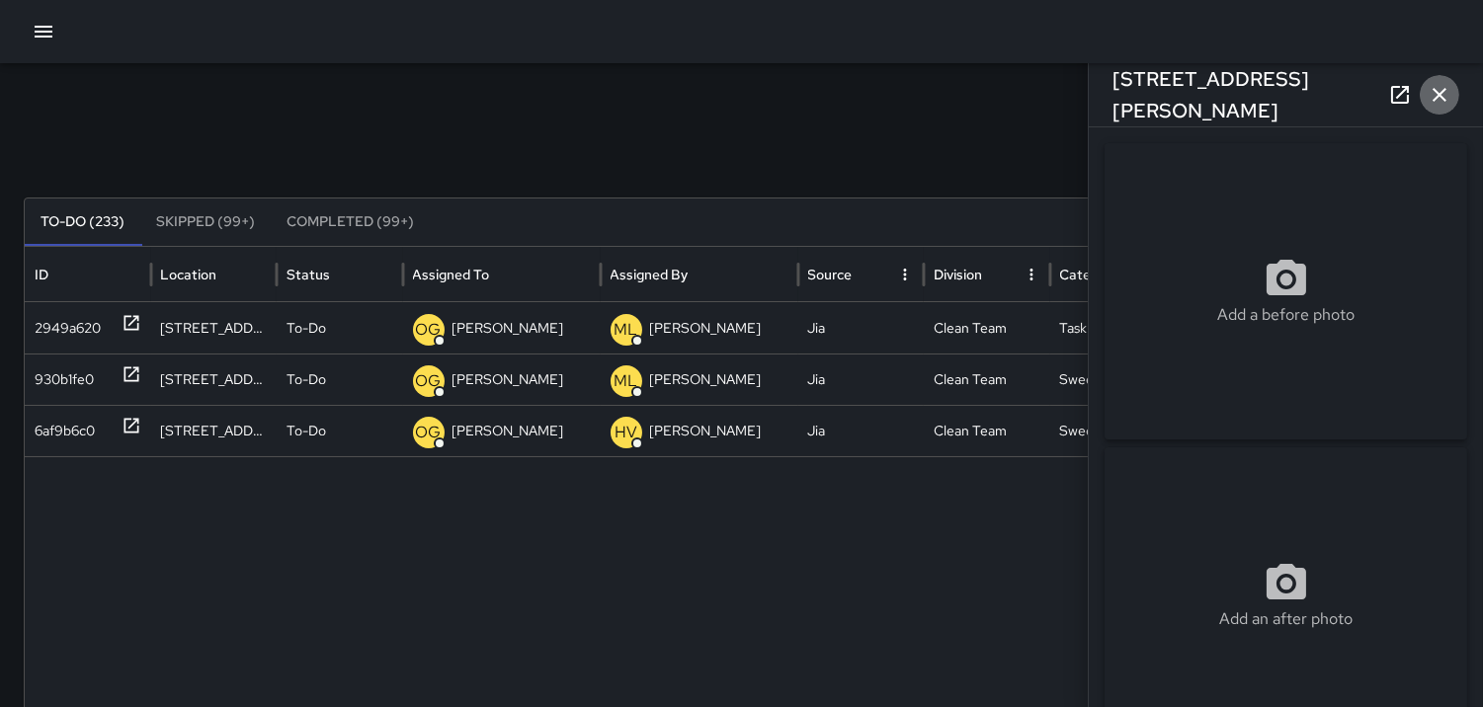
click at [1440, 106] on icon "button" at bounding box center [1440, 95] width 24 height 24
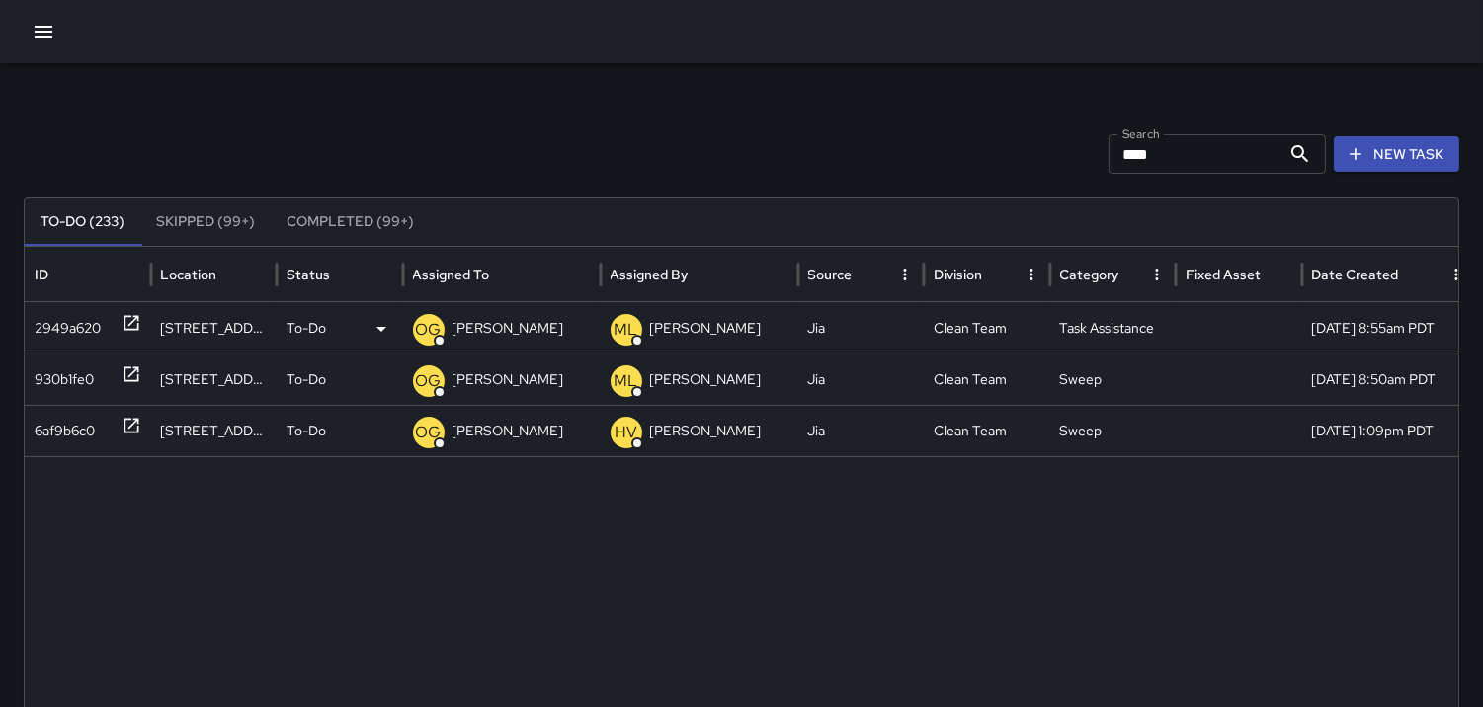
click at [427, 330] on p "OG" at bounding box center [429, 330] width 26 height 24
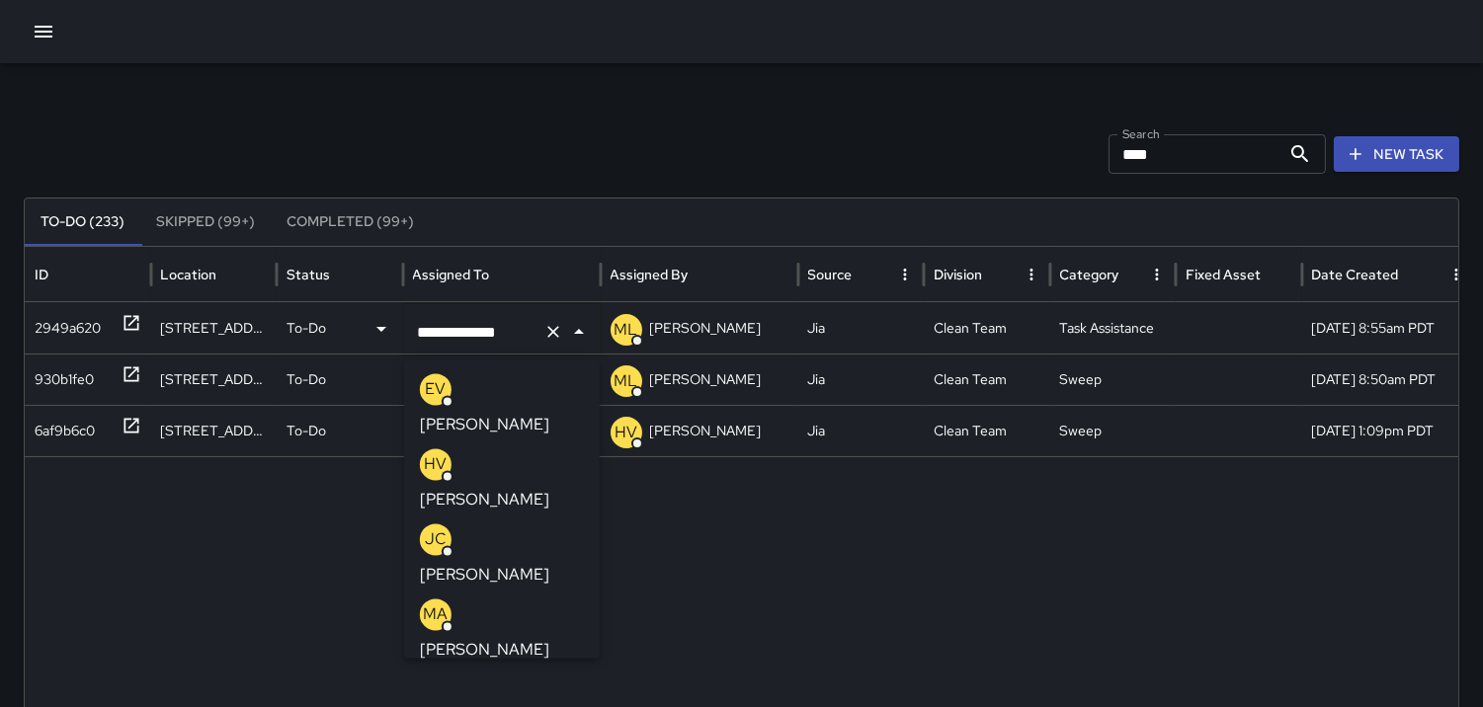
click at [430, 452] on p "HV" at bounding box center [435, 464] width 23 height 24
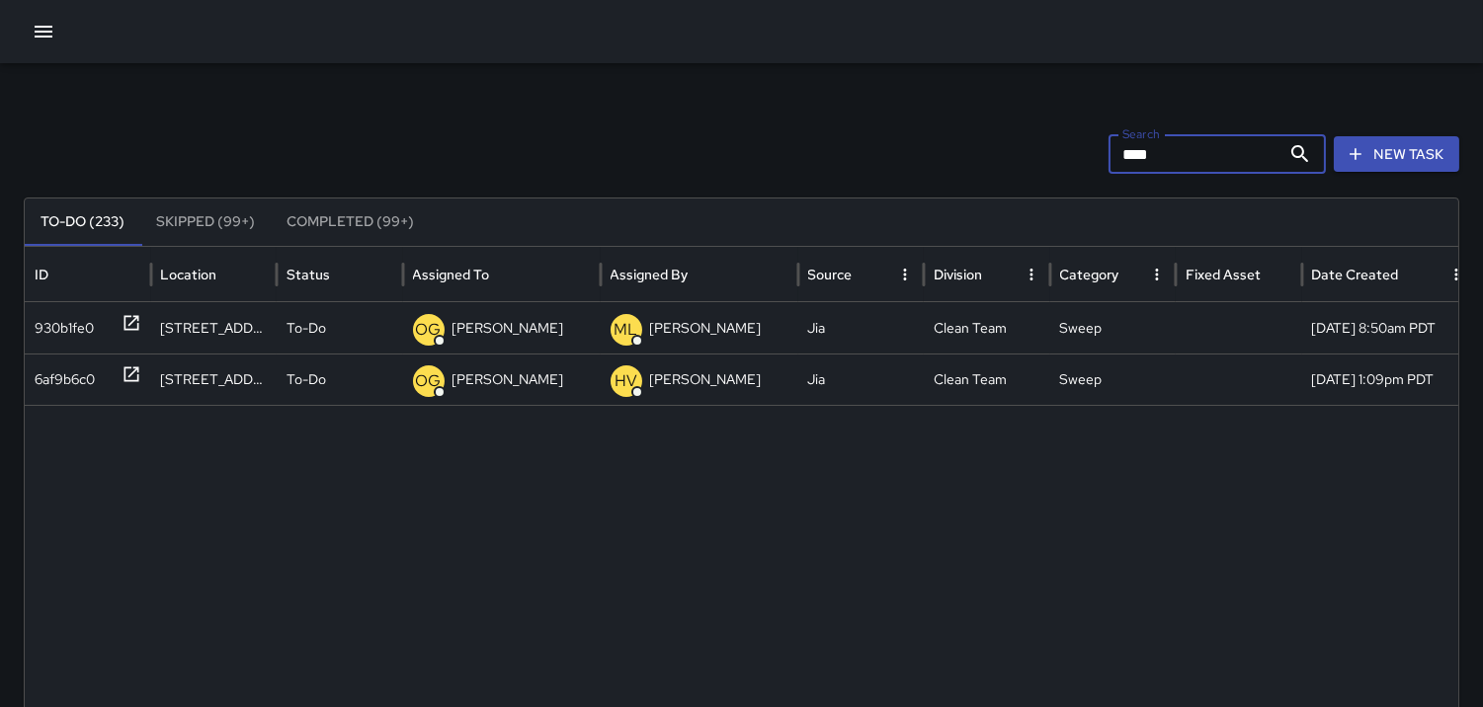
click at [1197, 151] on input "****" at bounding box center [1194, 154] width 172 height 40
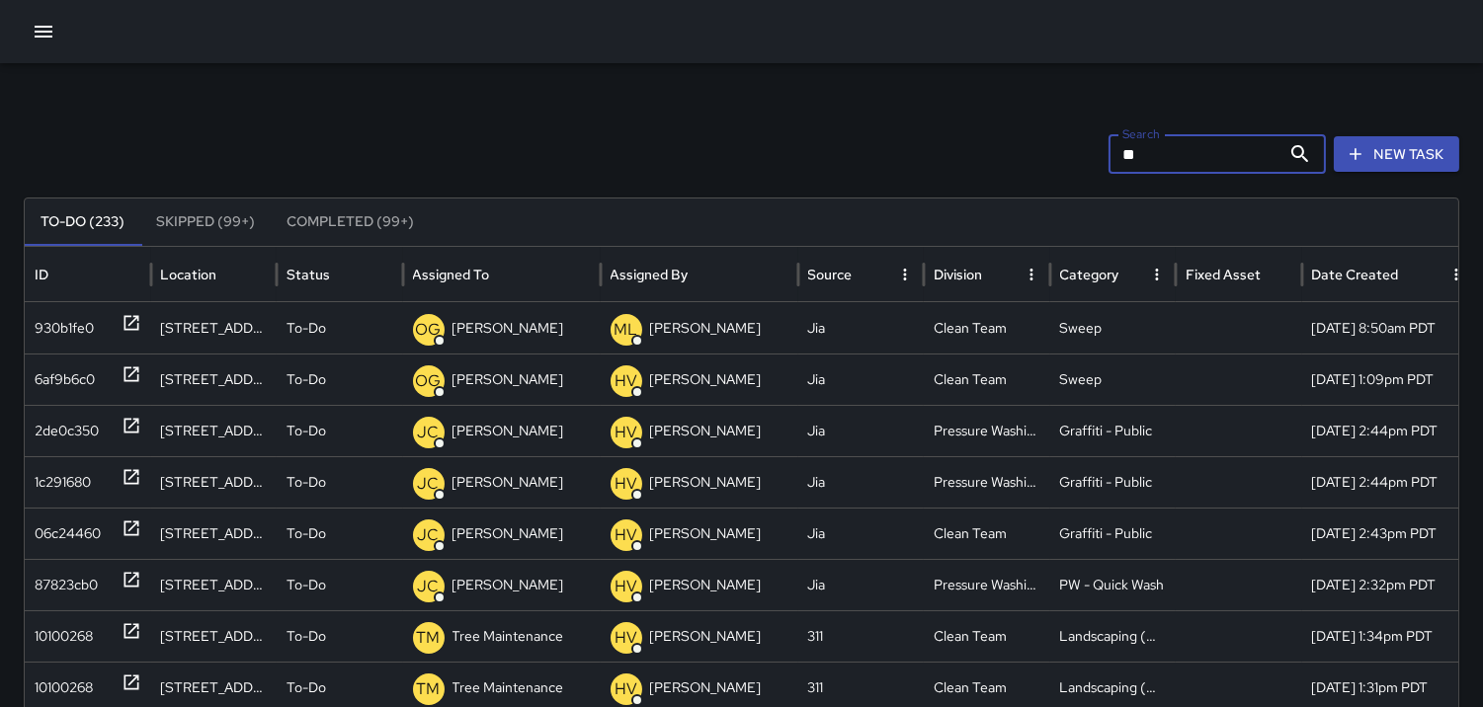
type input "*"
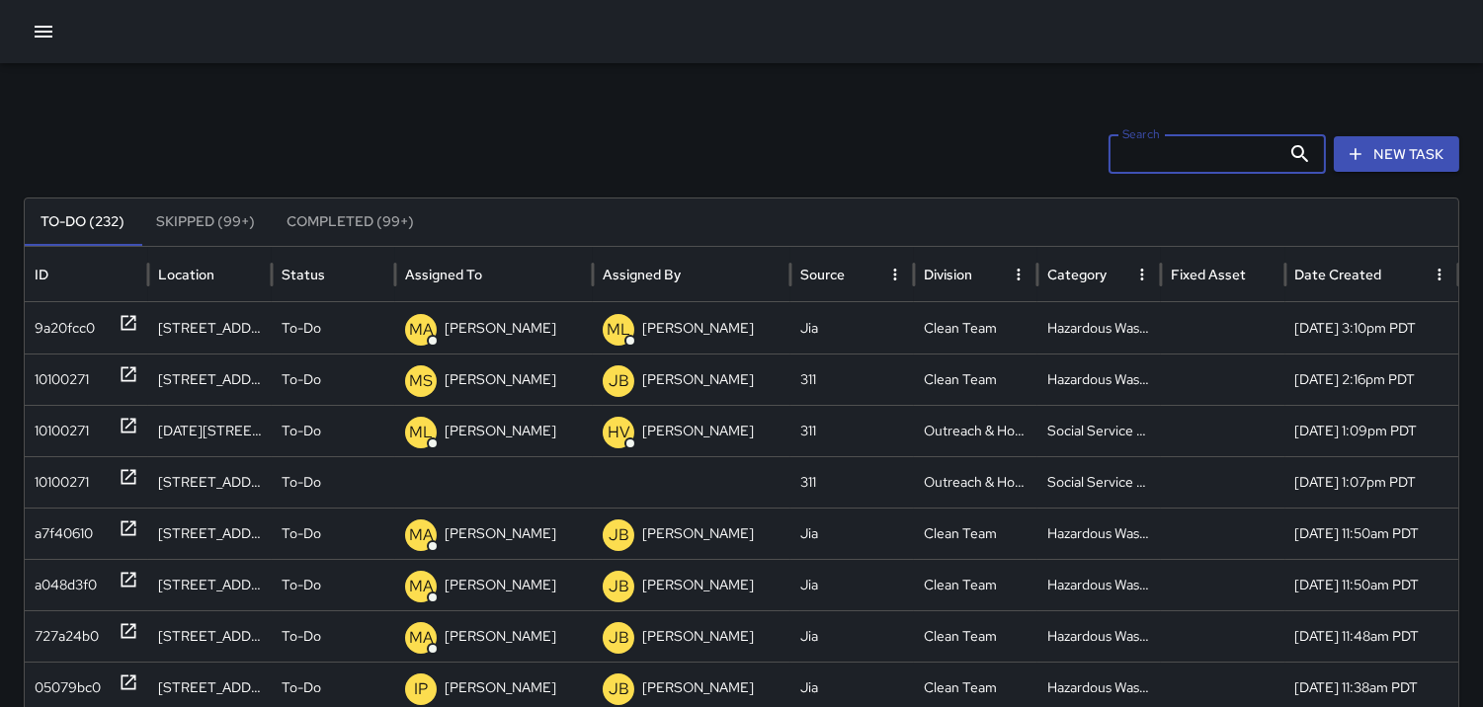
click at [1136, 149] on input "Search" at bounding box center [1194, 154] width 172 height 40
click at [1142, 155] on input "Search" at bounding box center [1194, 154] width 172 height 40
click at [59, 314] on div "9a20fcc0" at bounding box center [65, 328] width 60 height 50
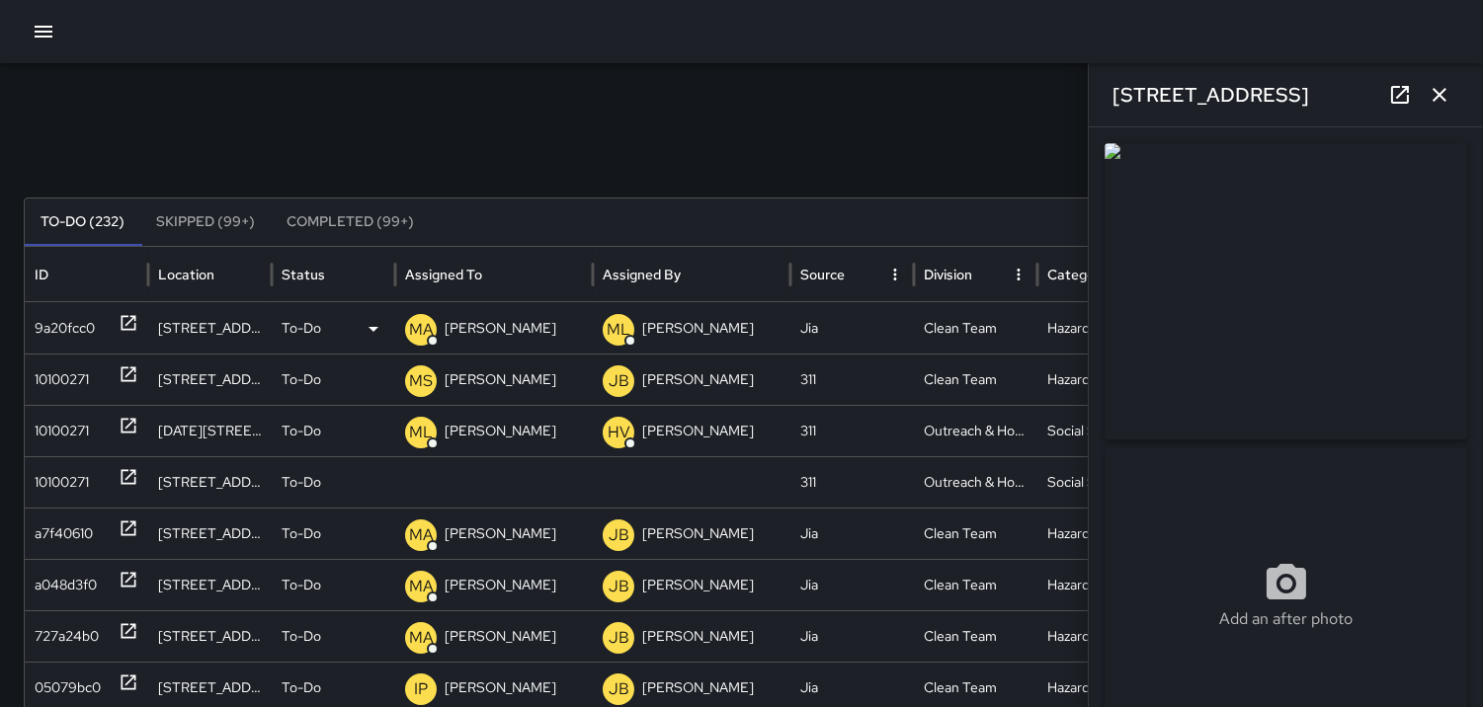
type input "**********"
click at [1434, 95] on icon "button" at bounding box center [1440, 95] width 24 height 24
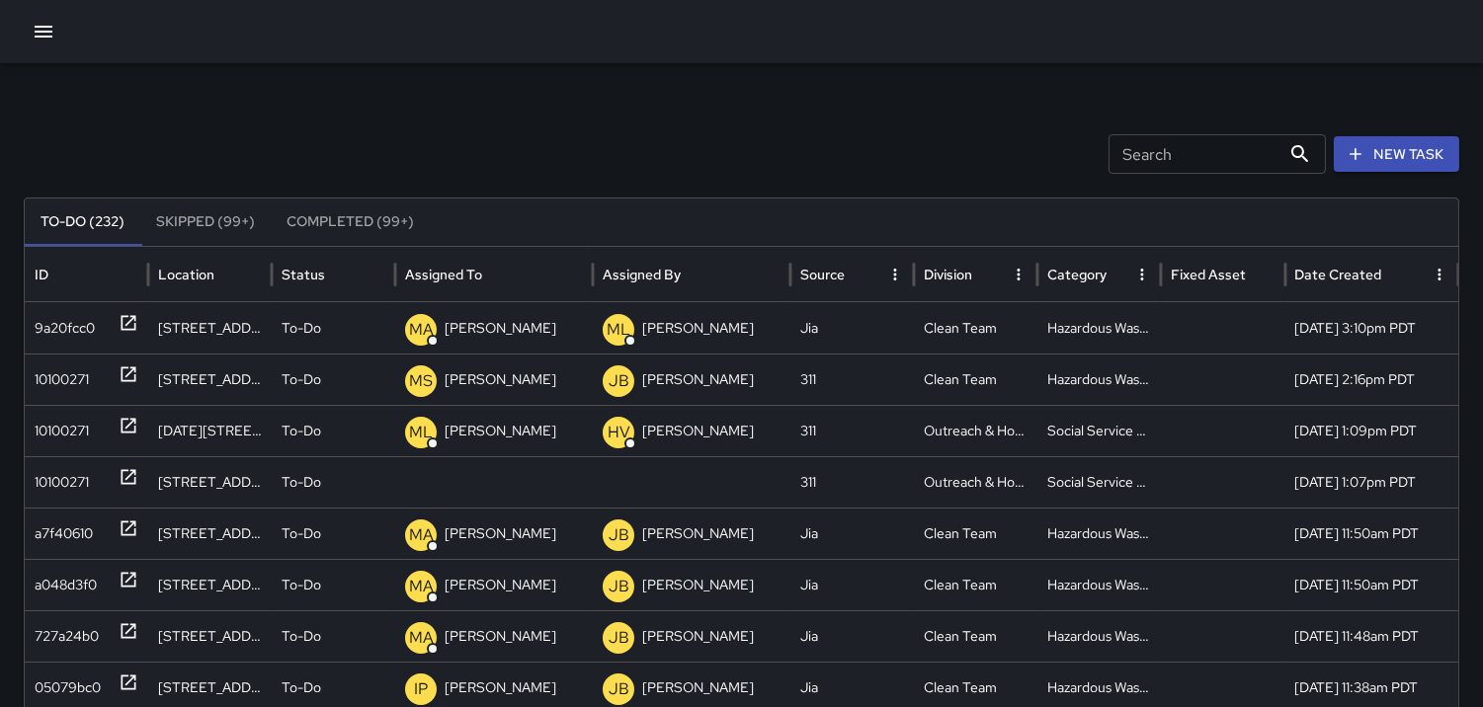
click at [1141, 149] on input "Search" at bounding box center [1194, 154] width 172 height 40
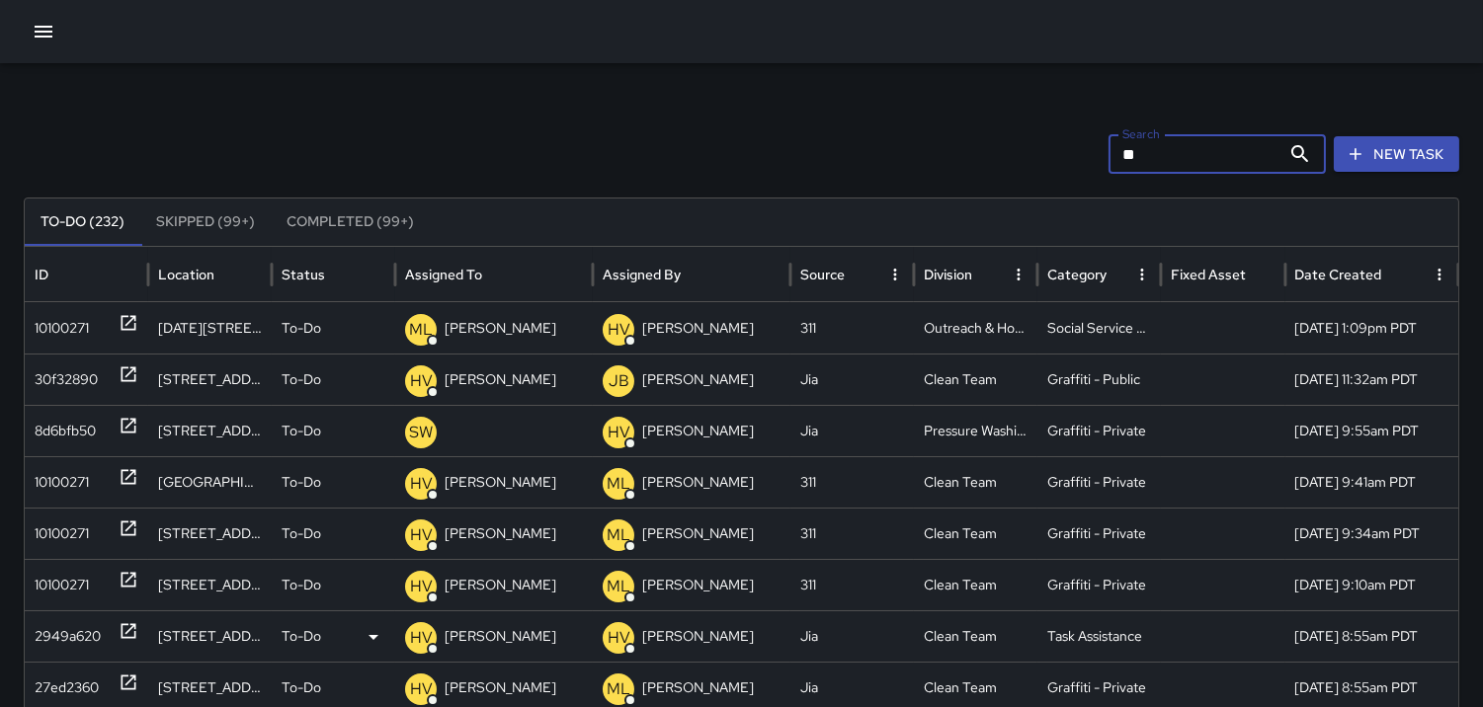
click at [63, 637] on div "2949a620" at bounding box center [68, 637] width 66 height 50
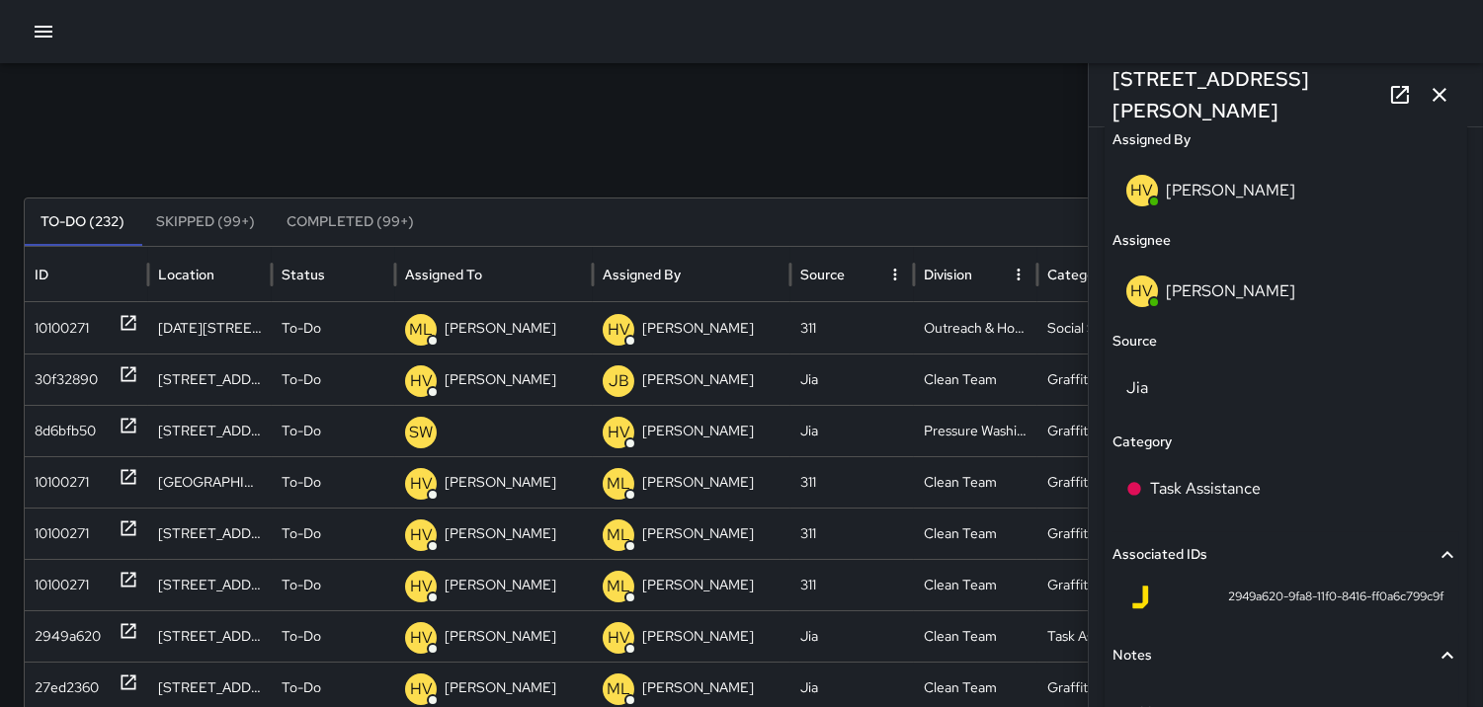
scroll to position [1207, 0]
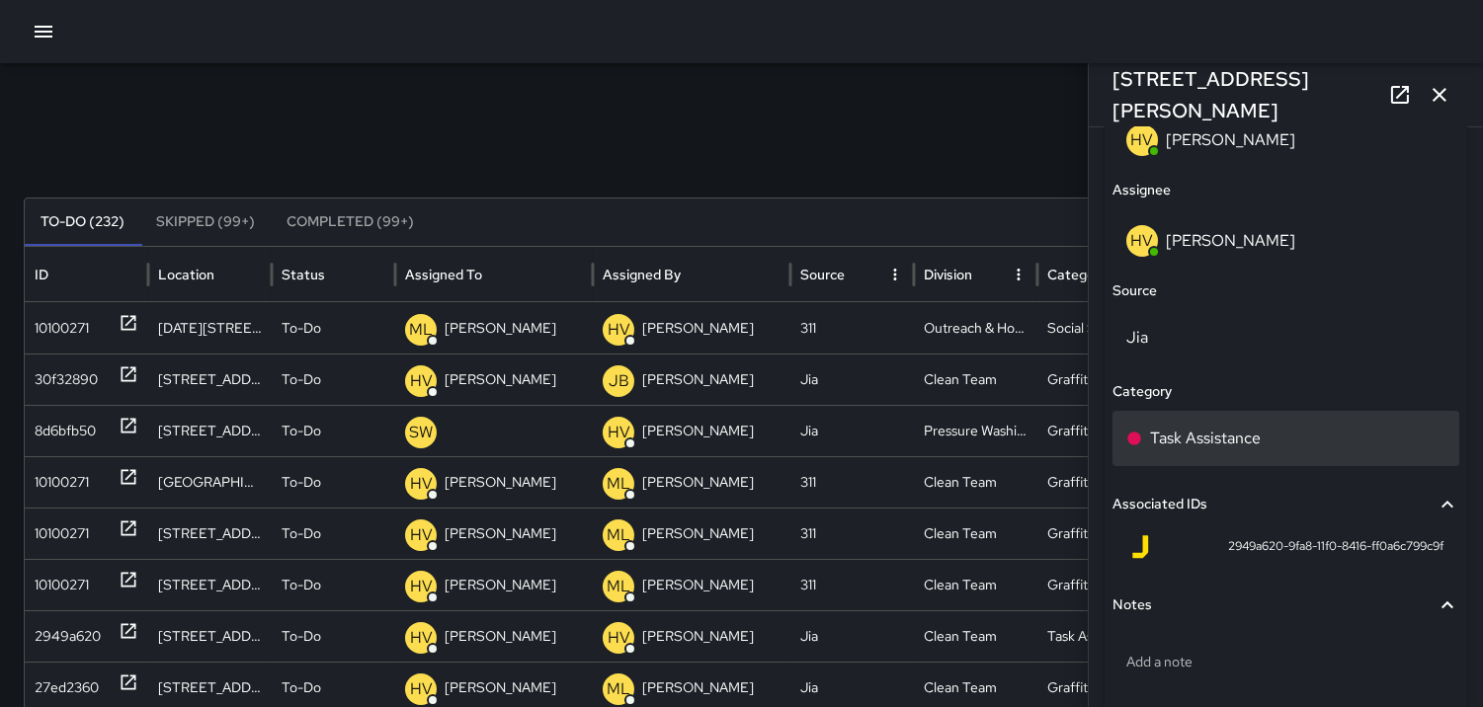
click at [1184, 445] on p "Task Assistance" at bounding box center [1205, 439] width 111 height 24
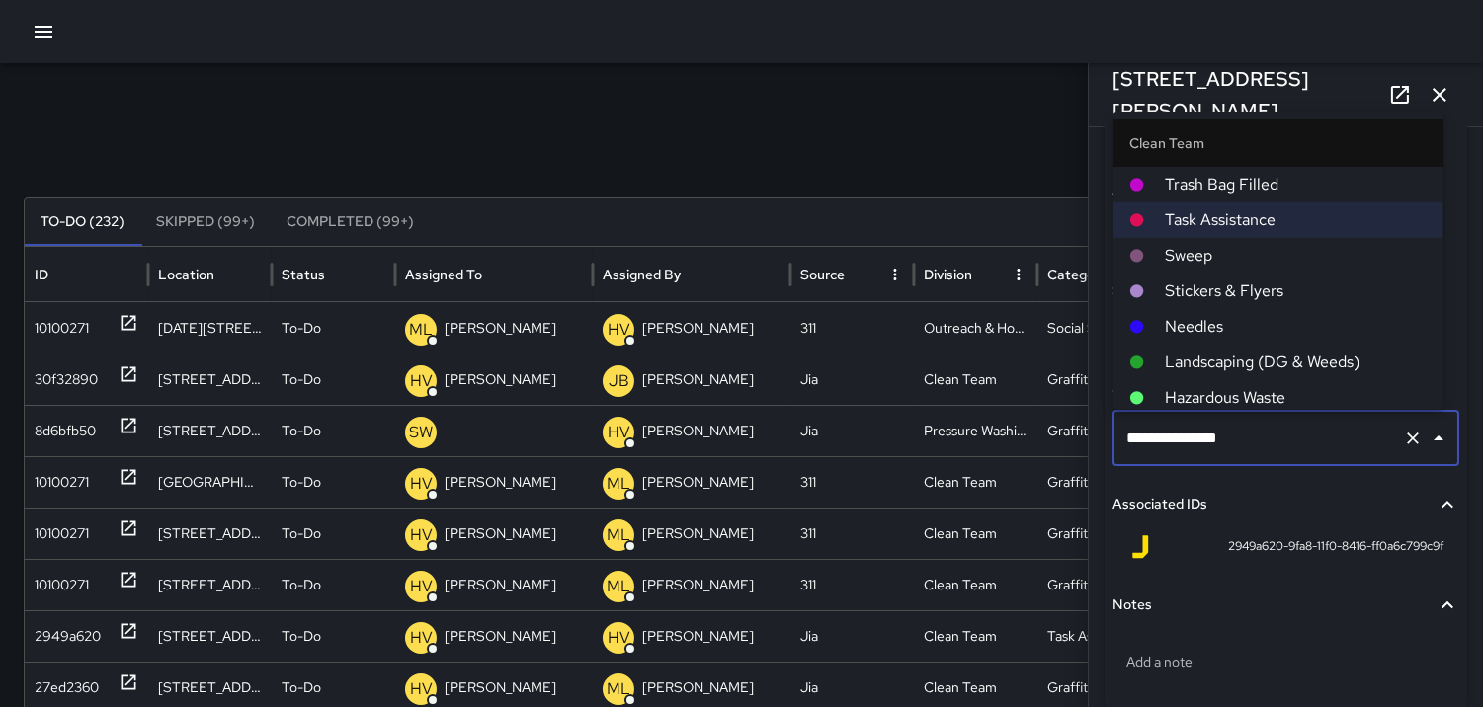
click at [1216, 388] on span "Hazardous Waste" at bounding box center [1296, 397] width 263 height 24
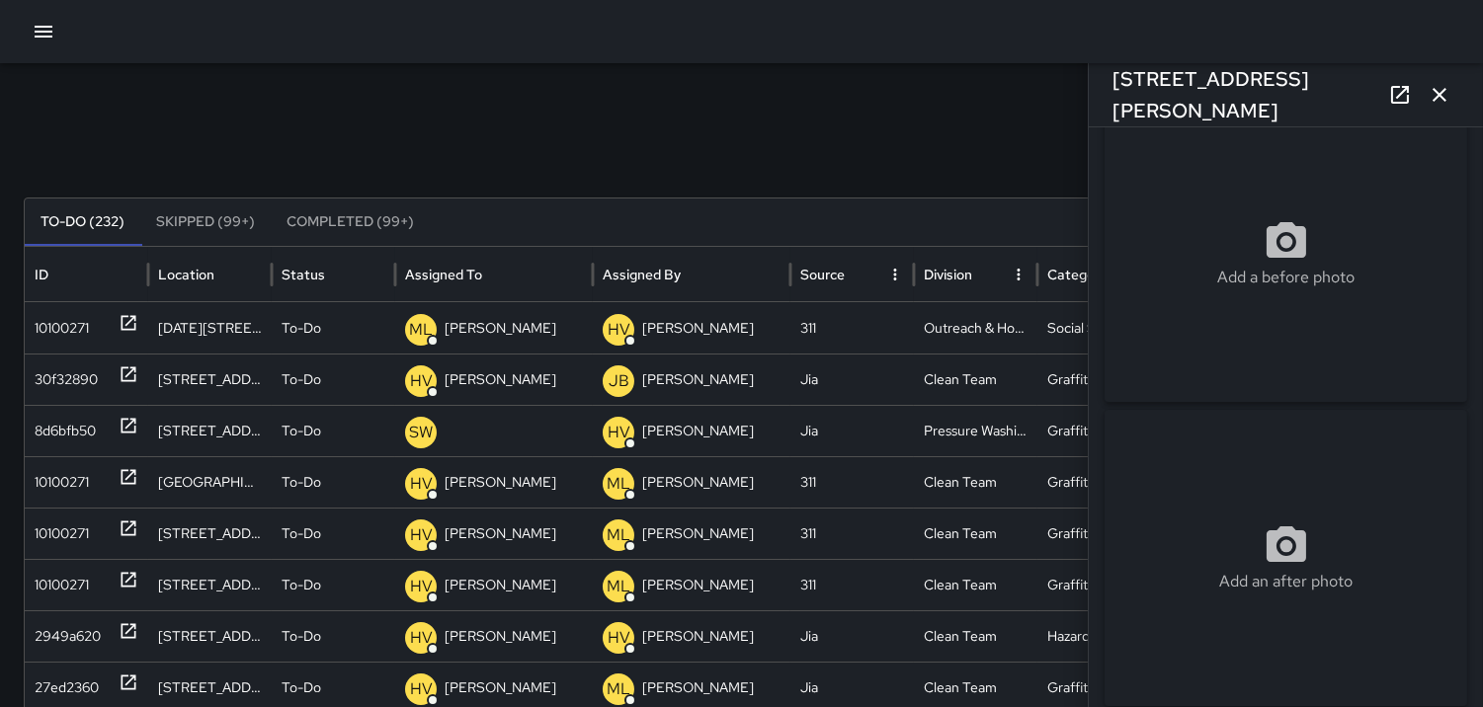
scroll to position [0, 0]
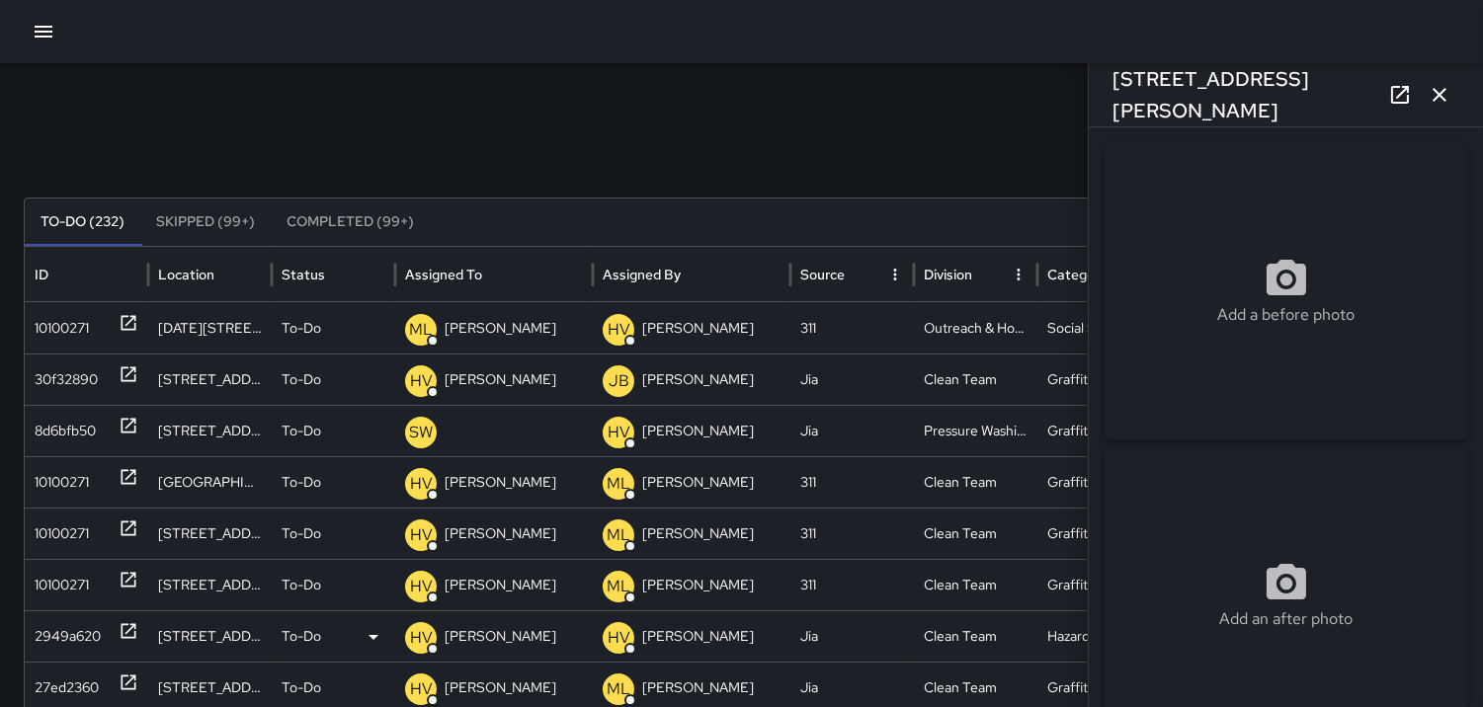
click at [412, 630] on p "HV" at bounding box center [421, 638] width 23 height 24
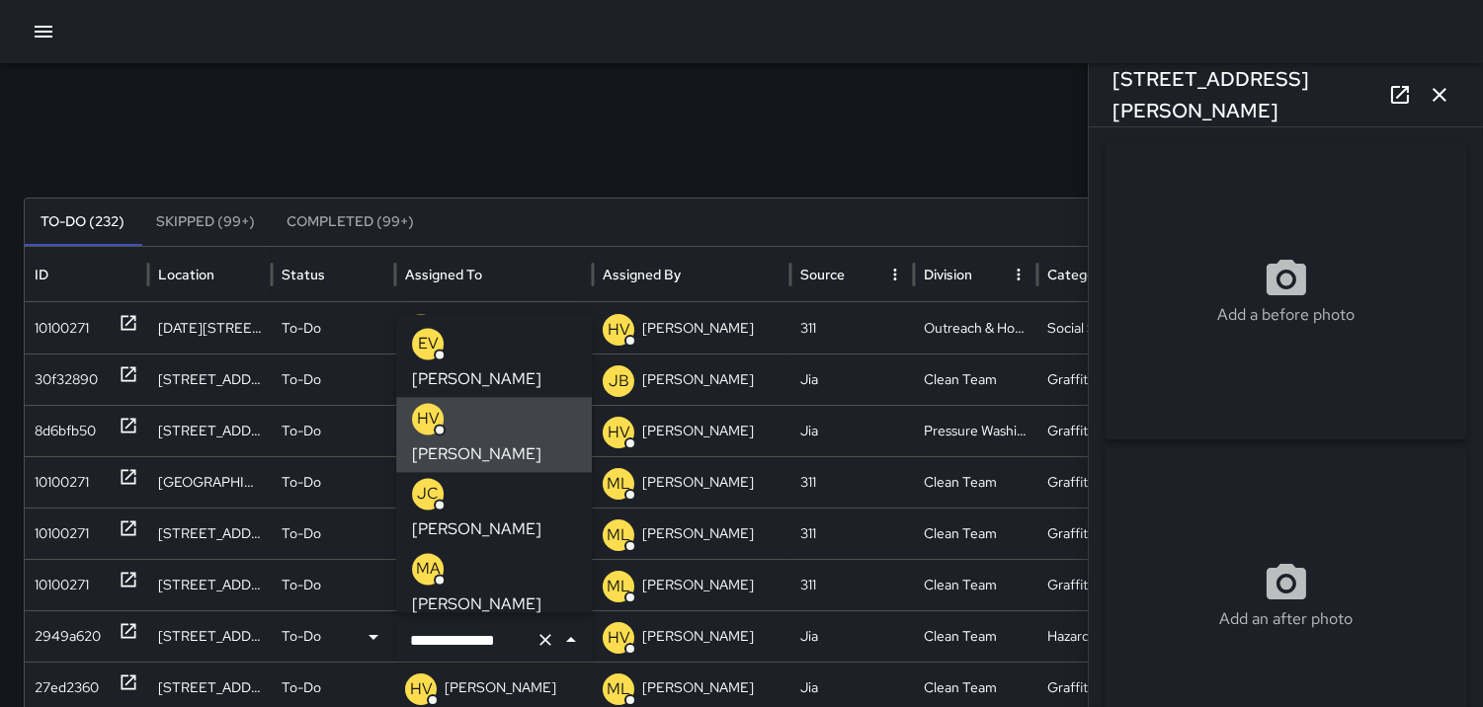
click at [371, 632] on icon at bounding box center [374, 637] width 24 height 24
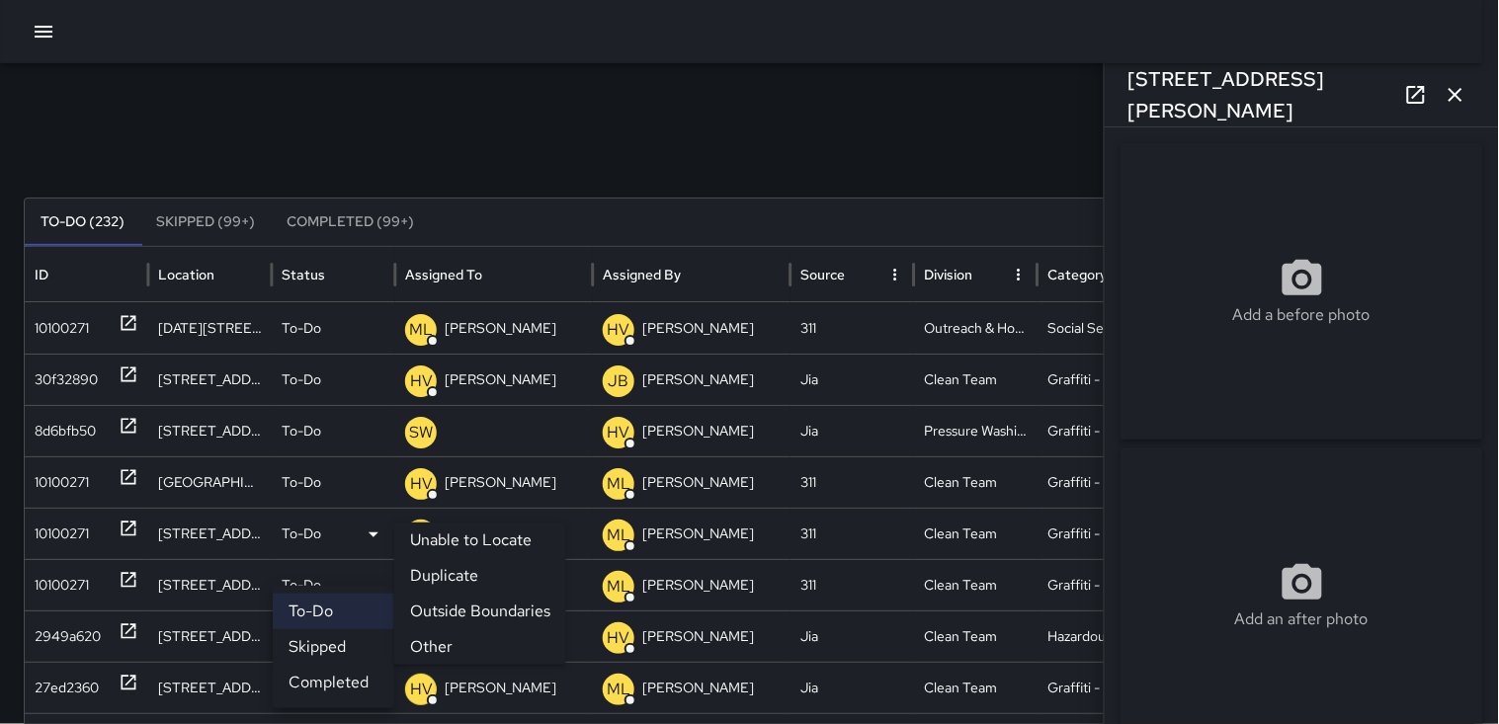
click at [469, 547] on li "Unable to Locate" at bounding box center [480, 541] width 172 height 36
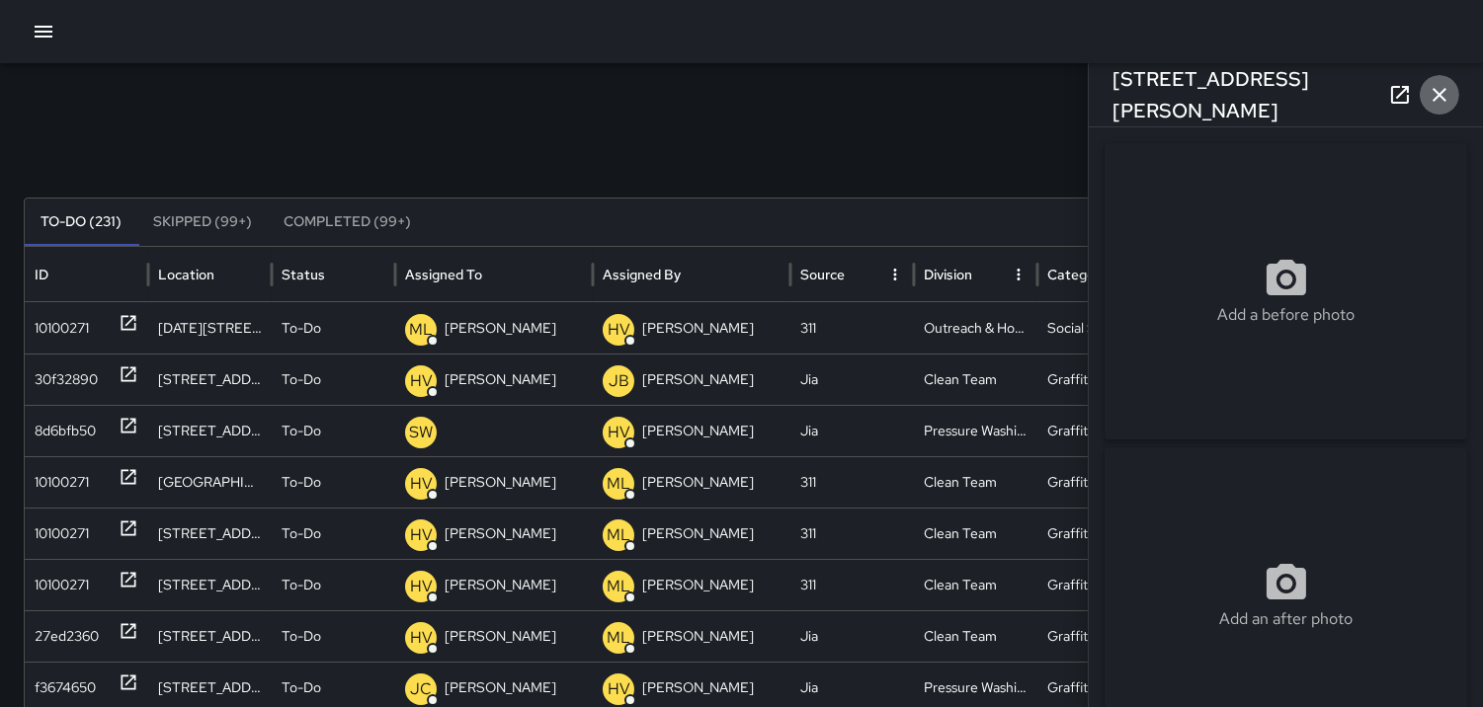
click at [1433, 95] on icon "button" at bounding box center [1440, 95] width 24 height 24
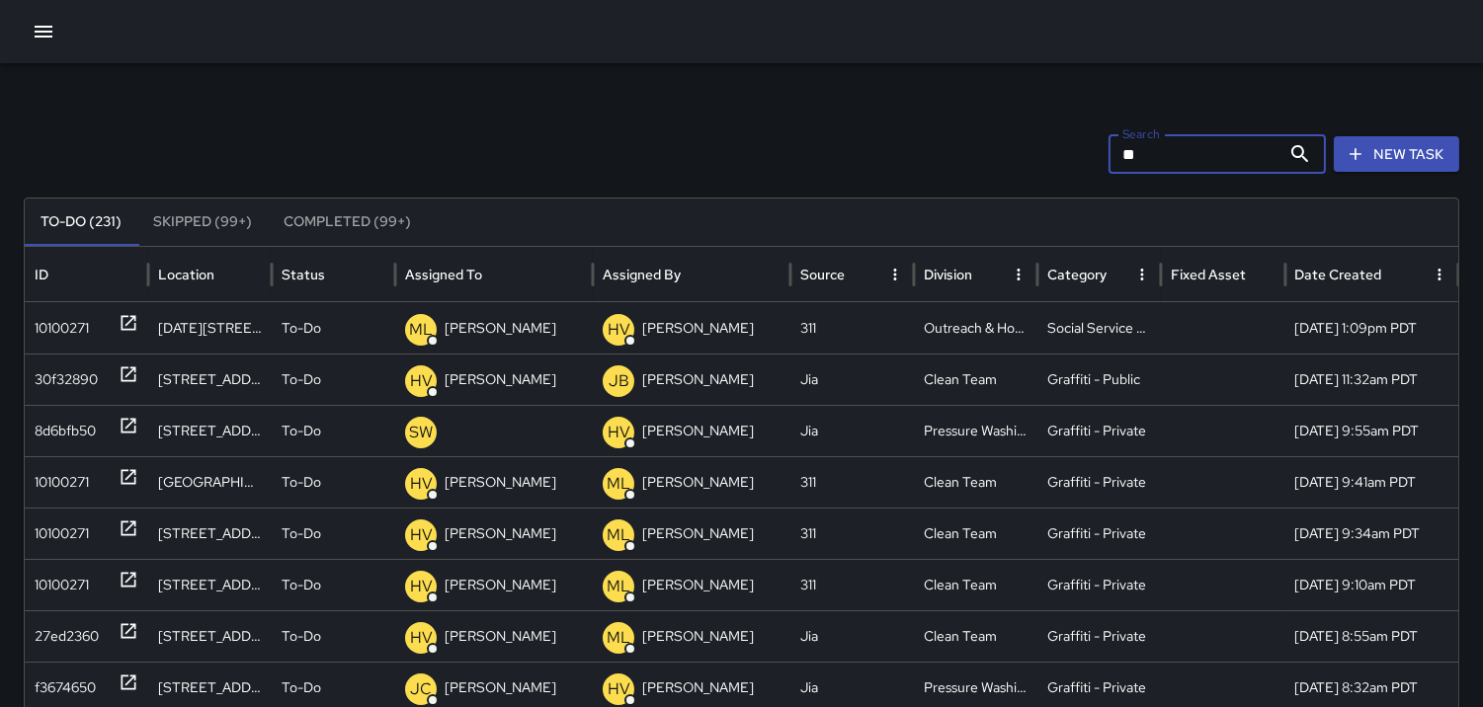
click at [1173, 148] on input "**" at bounding box center [1194, 154] width 172 height 40
type input "*"
